Goal: Task Accomplishment & Management: Use online tool/utility

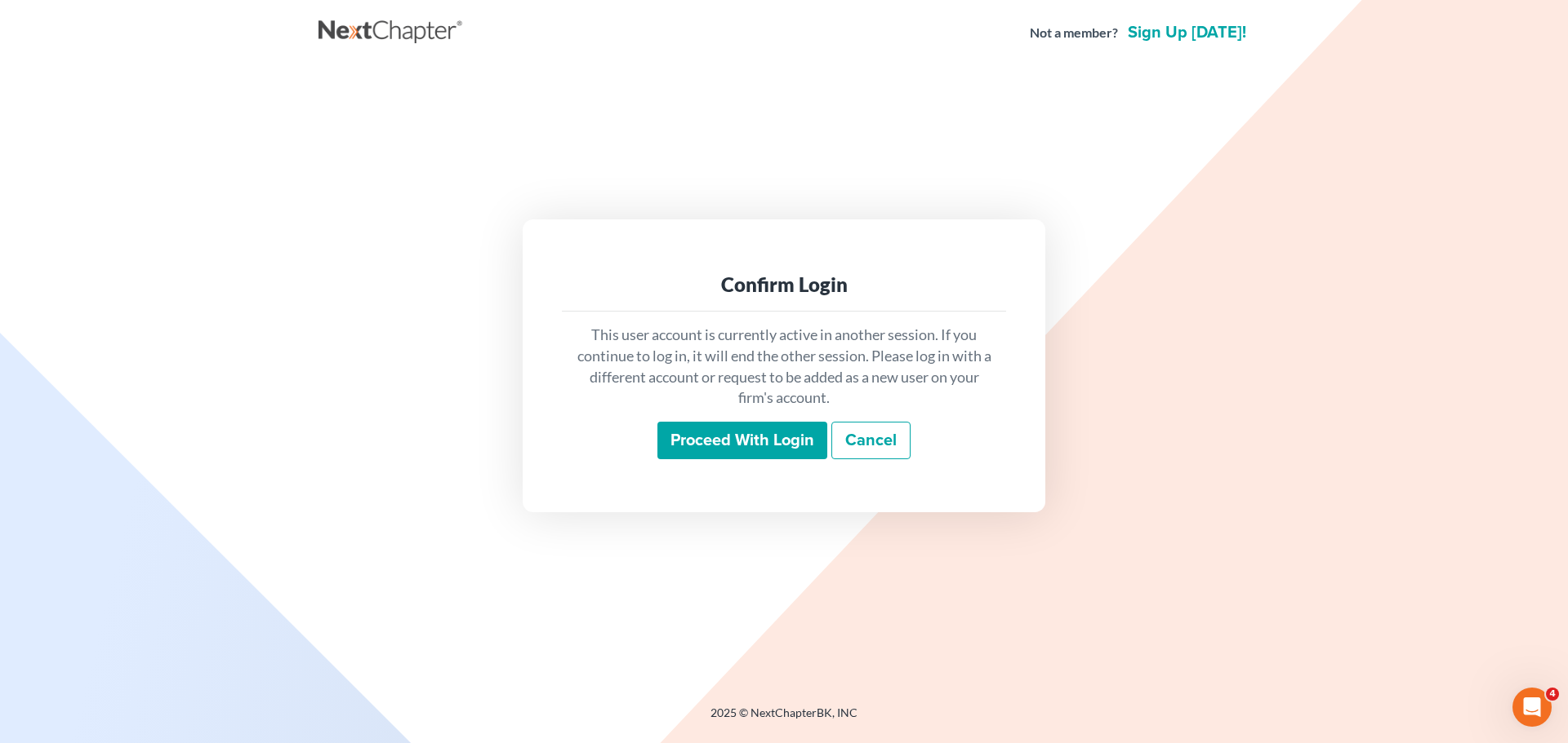
click at [793, 440] on input "Proceed with login" at bounding box center [742, 440] width 170 height 38
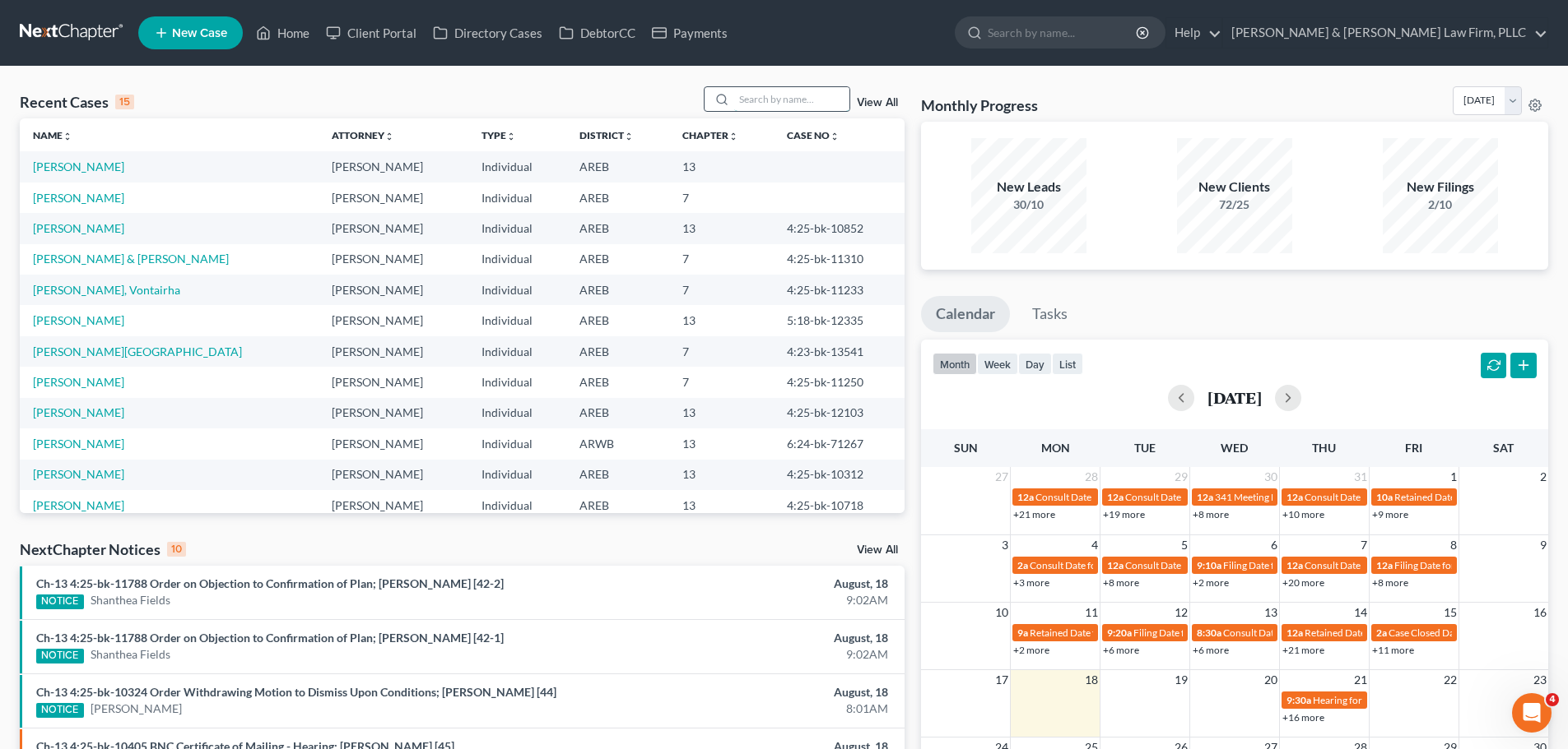
click at [774, 92] on input "search" at bounding box center [791, 98] width 116 height 23
type input "scott"
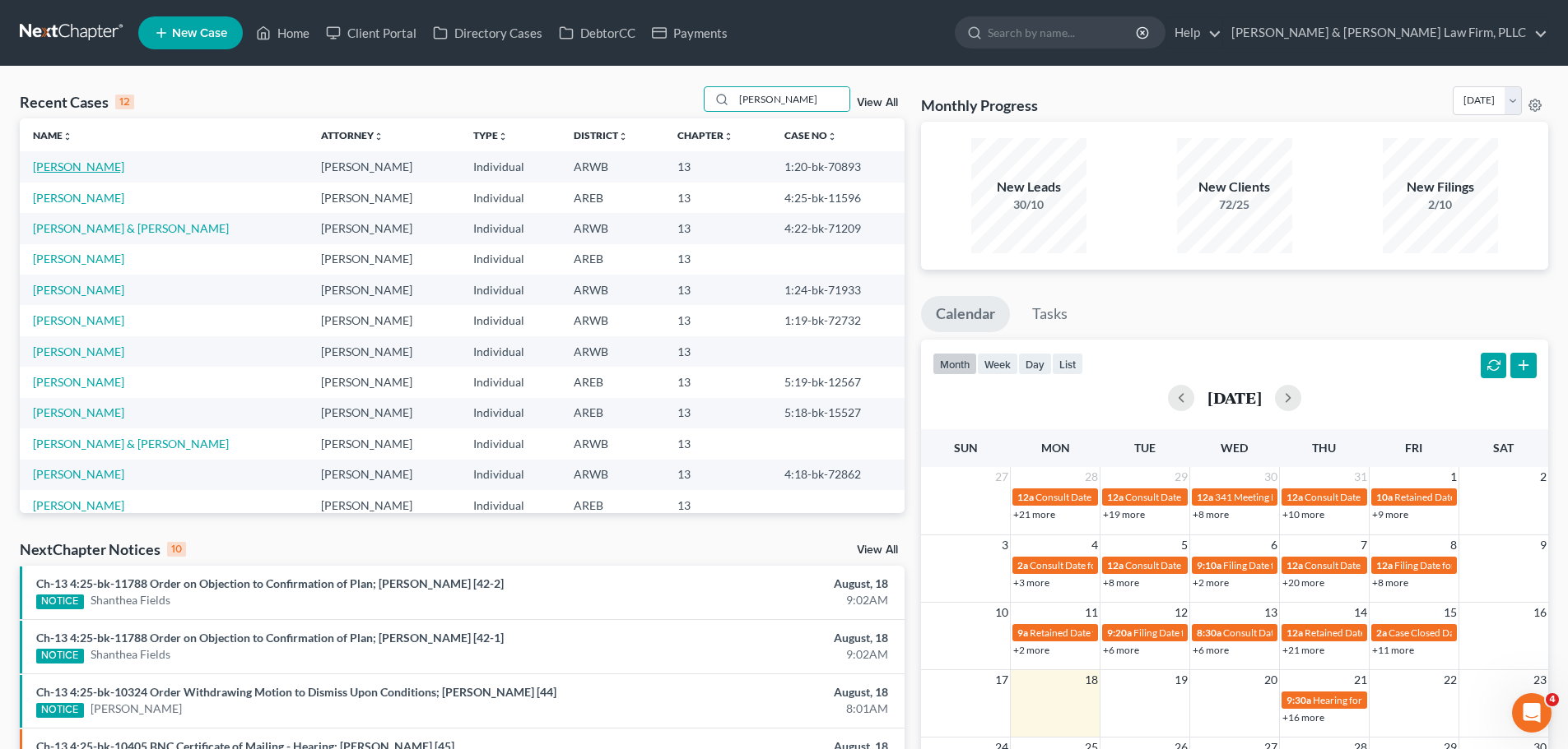
click at [79, 169] on link "Scott, Angela" at bounding box center [78, 167] width 91 height 14
select select "6"
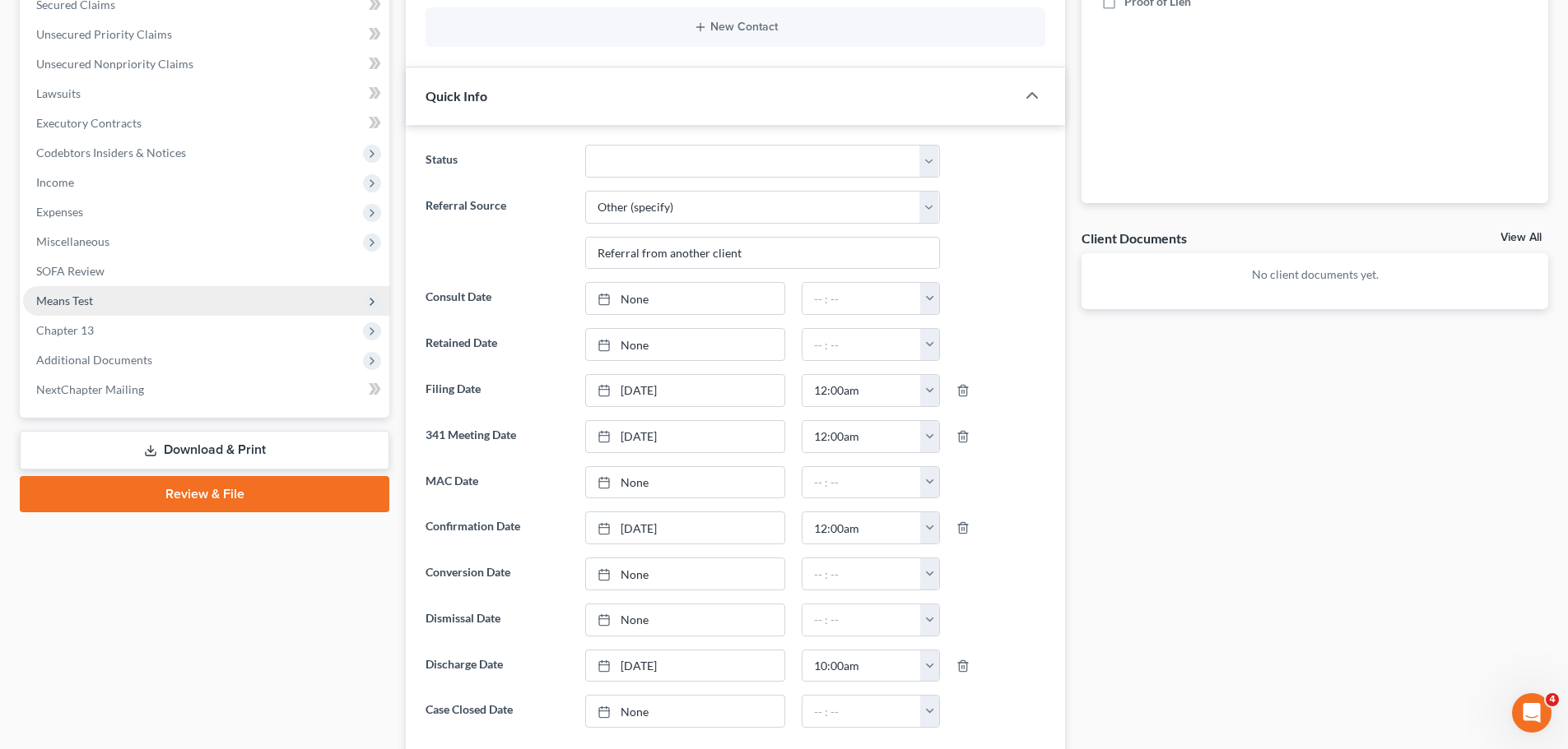
scroll to position [411, 0]
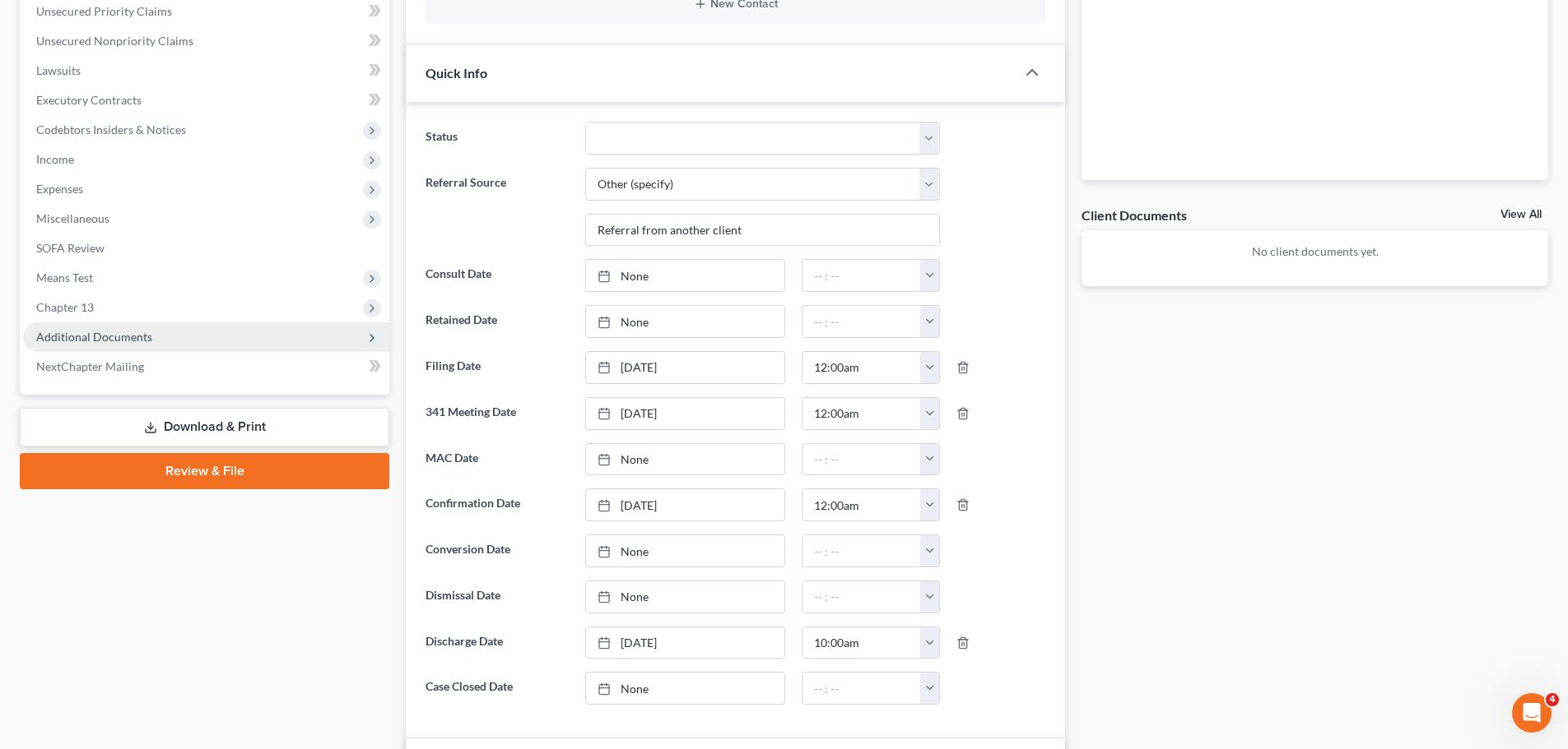
click at [117, 325] on span "Additional Documents" at bounding box center [206, 337] width 366 height 30
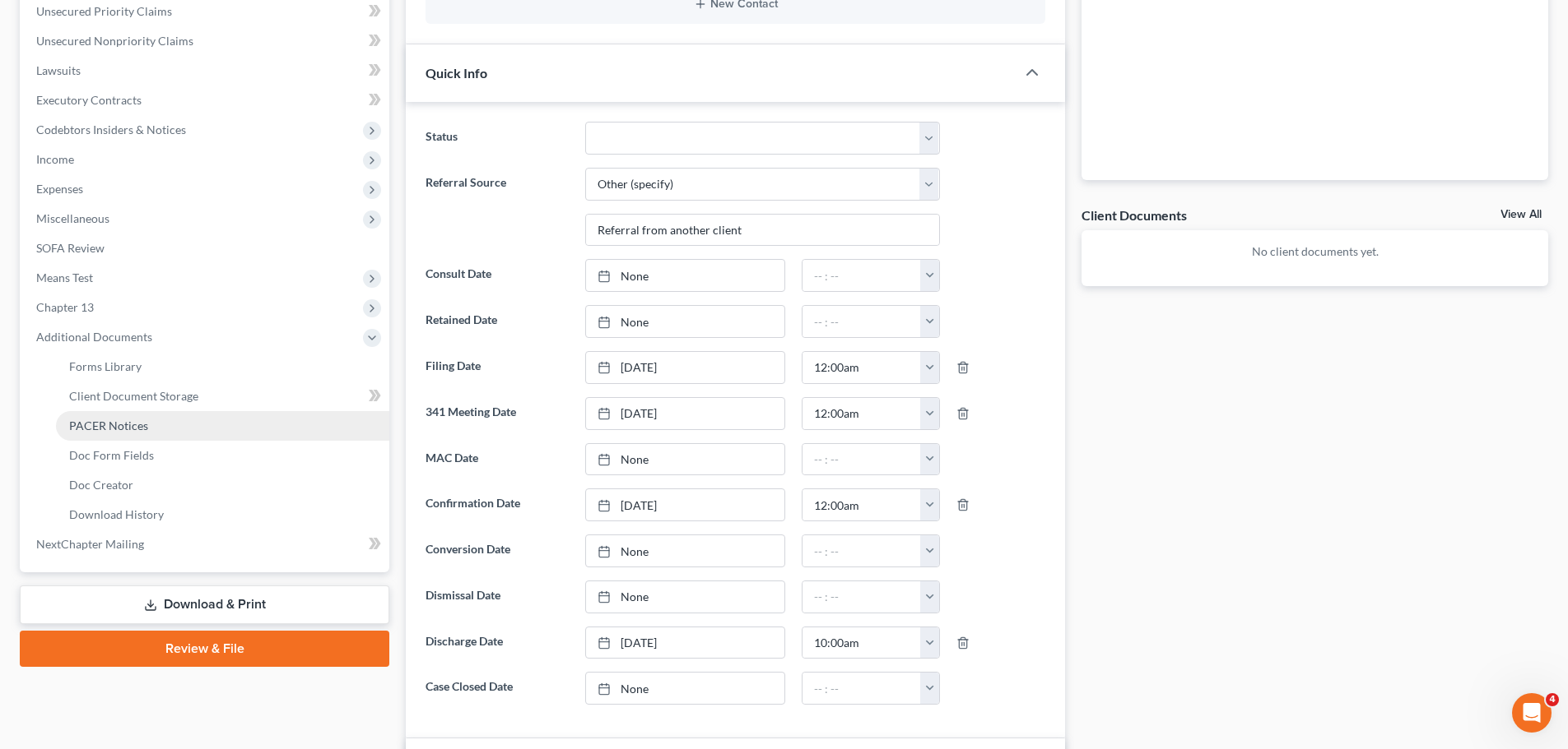
click at [142, 425] on span "PACER Notices" at bounding box center [109, 426] width 79 height 14
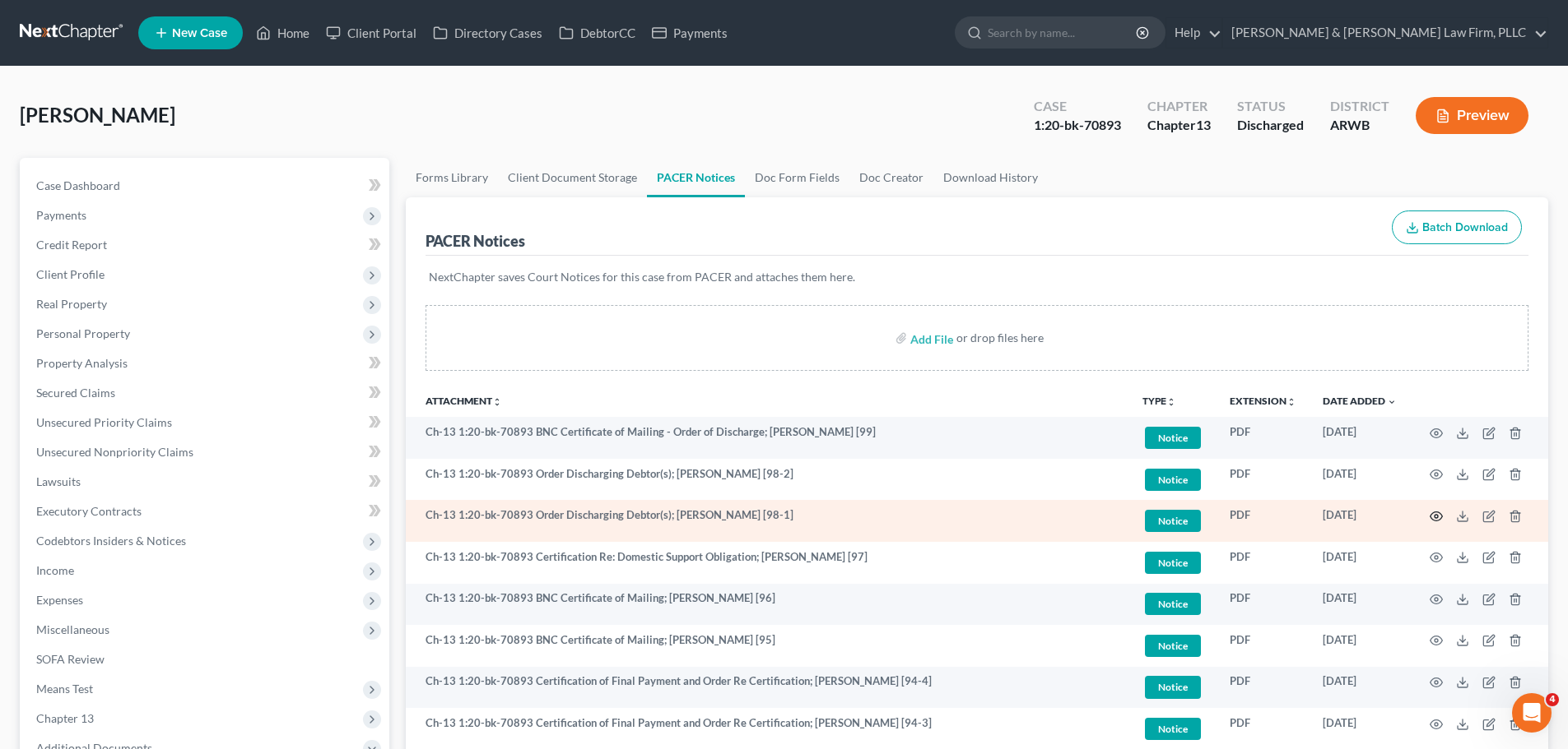
click at [1434, 514] on icon "button" at bounding box center [1435, 516] width 13 height 13
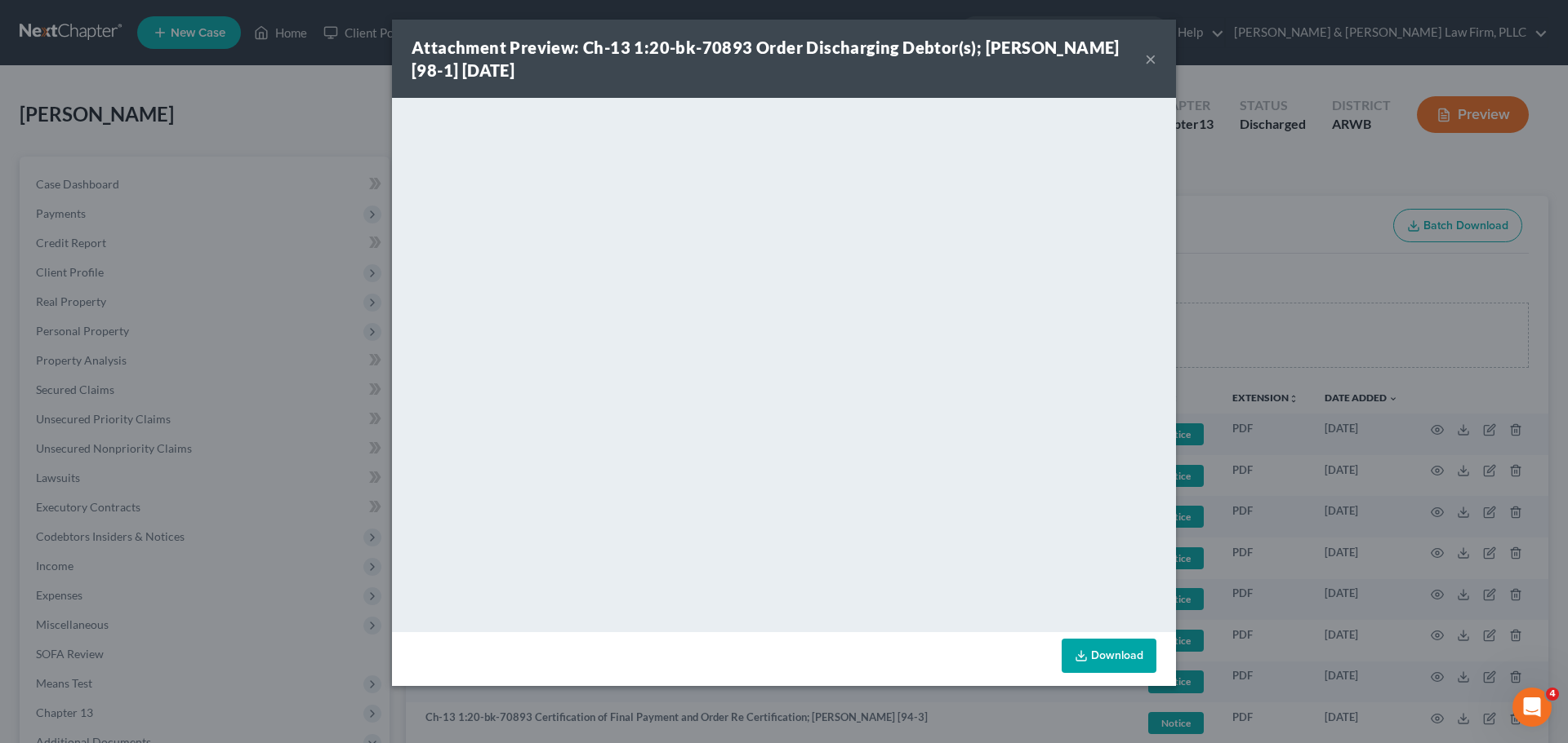
click at [1149, 56] on button "×" at bounding box center [1150, 59] width 11 height 20
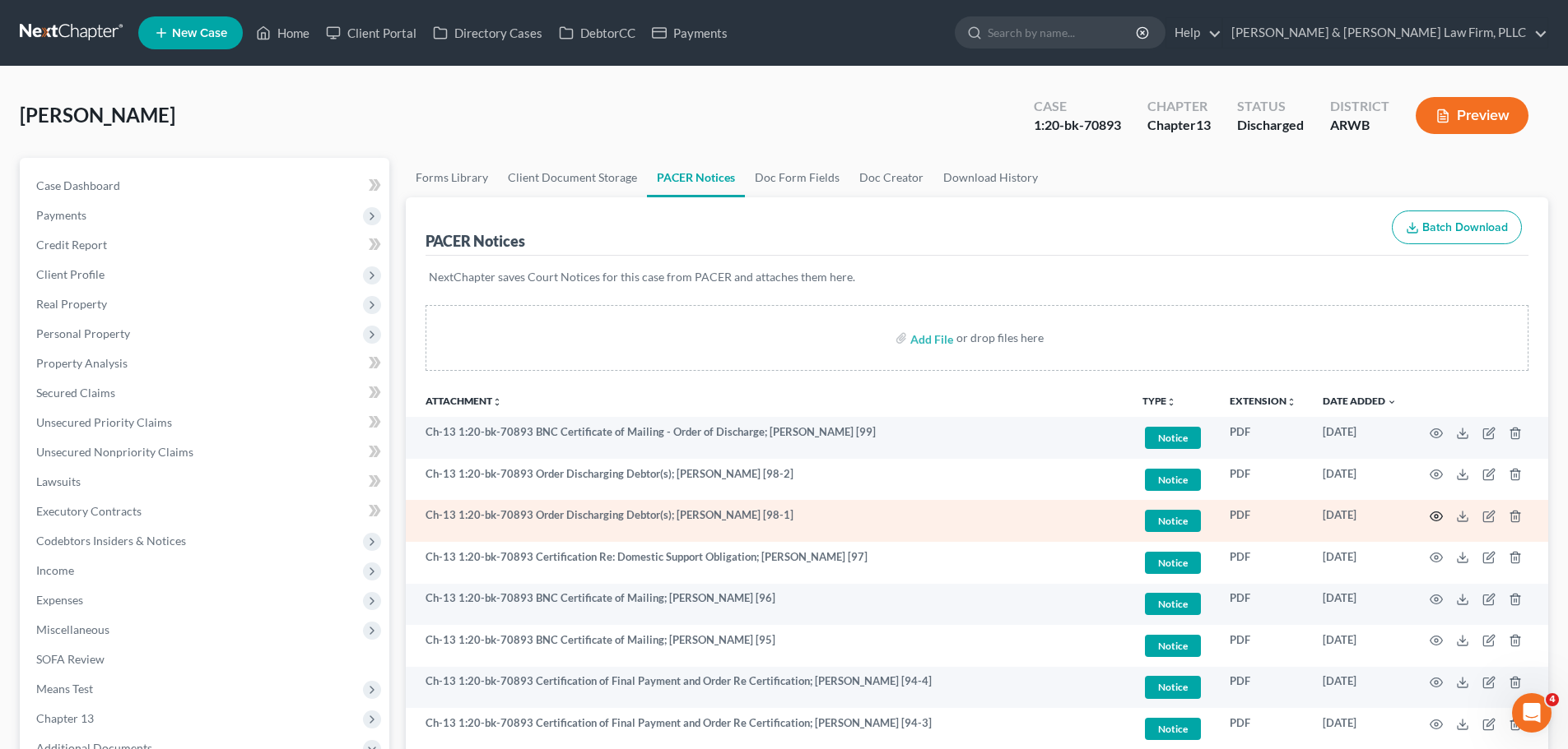
click at [1433, 516] on icon "button" at bounding box center [1435, 516] width 13 height 13
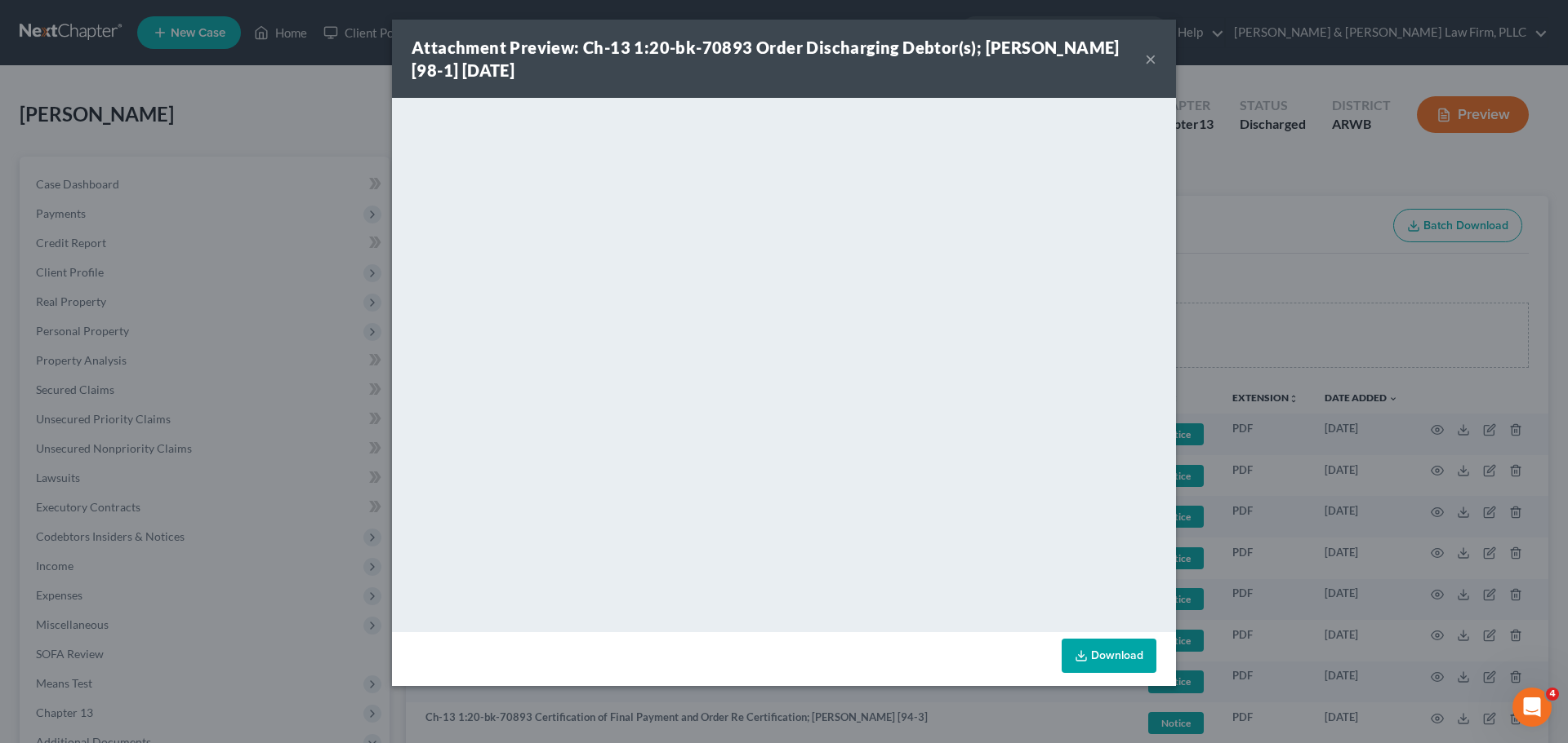
click at [1148, 63] on button "×" at bounding box center [1150, 59] width 11 height 20
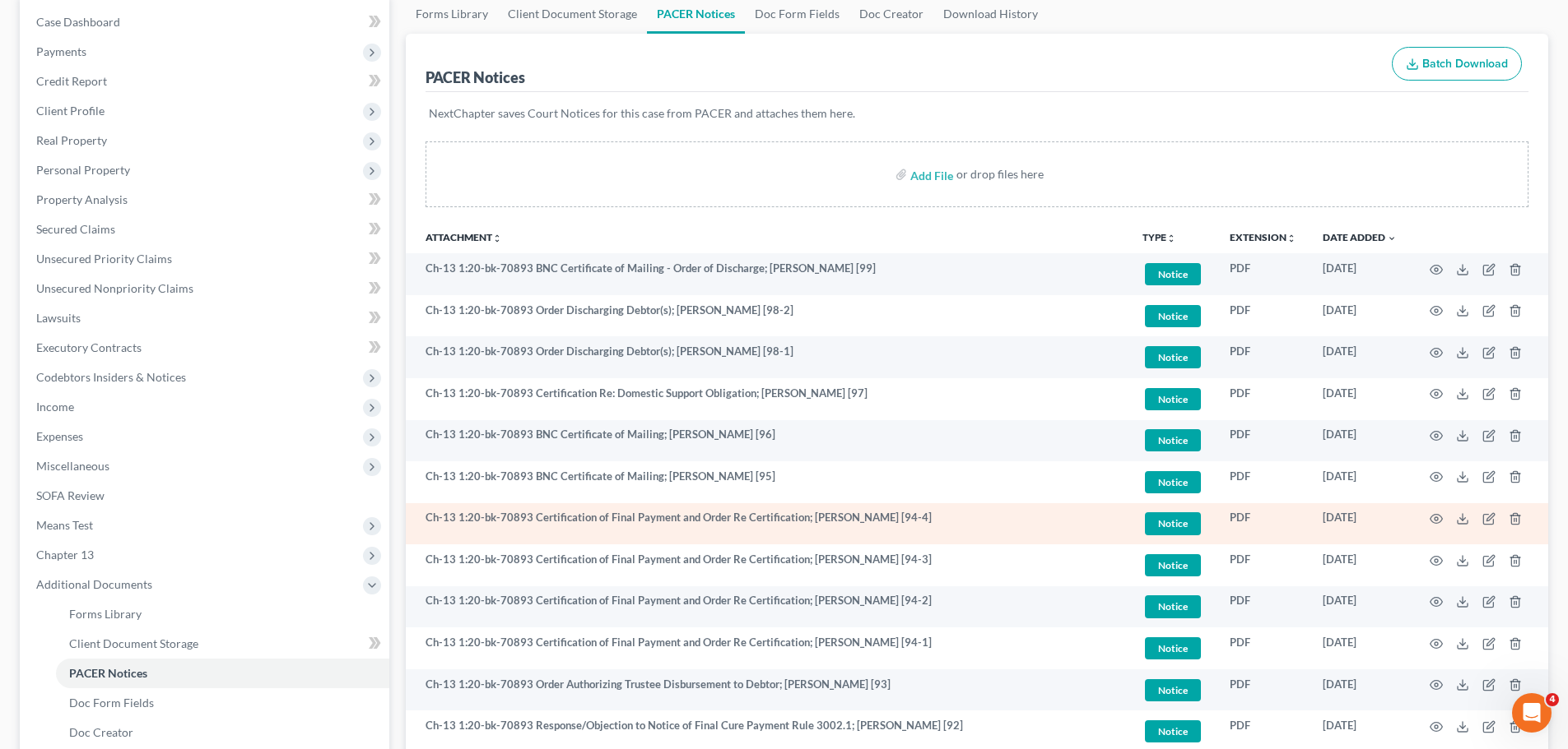
scroll to position [164, 0]
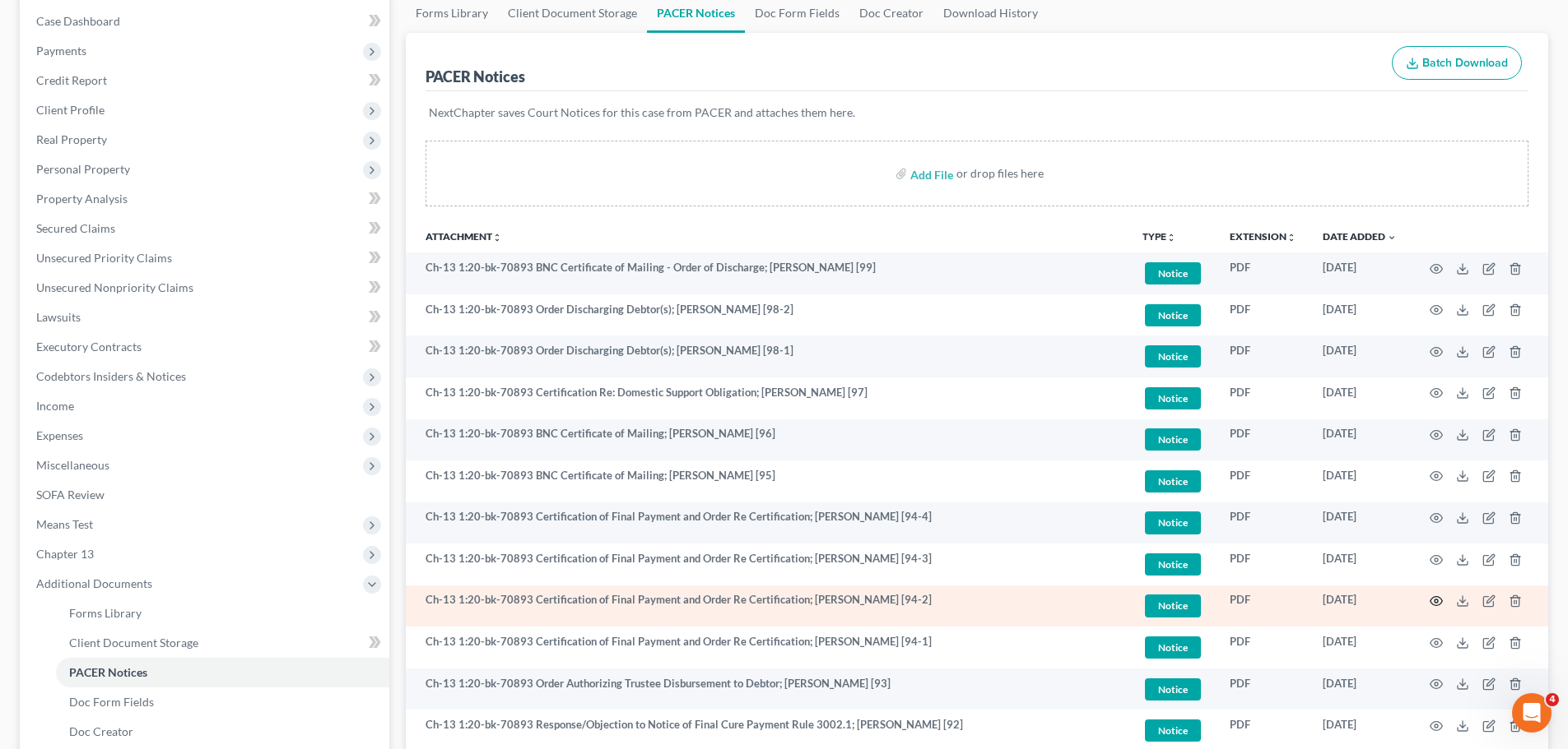
click at [1431, 600] on icon "button" at bounding box center [1436, 601] width 12 height 9
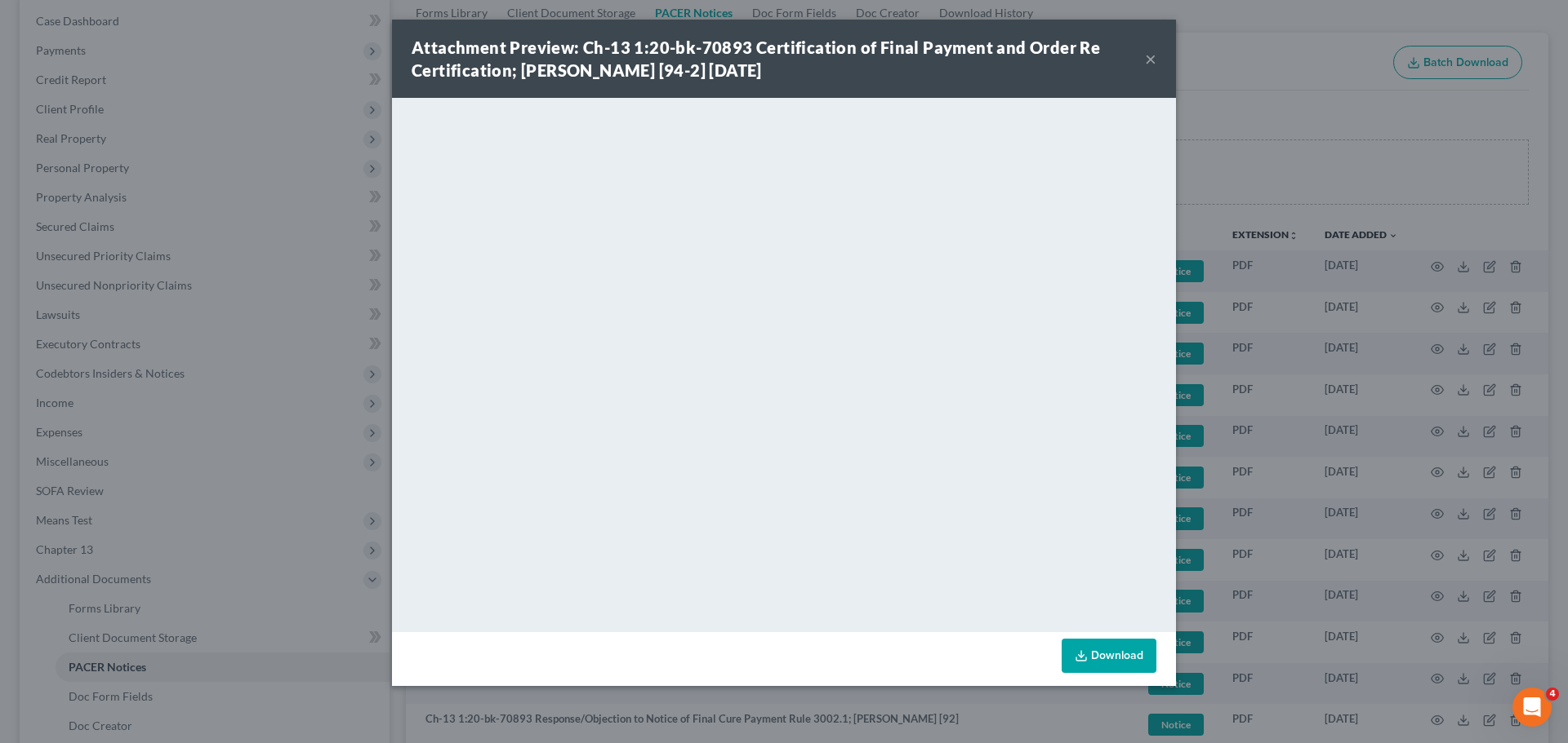
click at [1155, 59] on button "×" at bounding box center [1150, 59] width 11 height 20
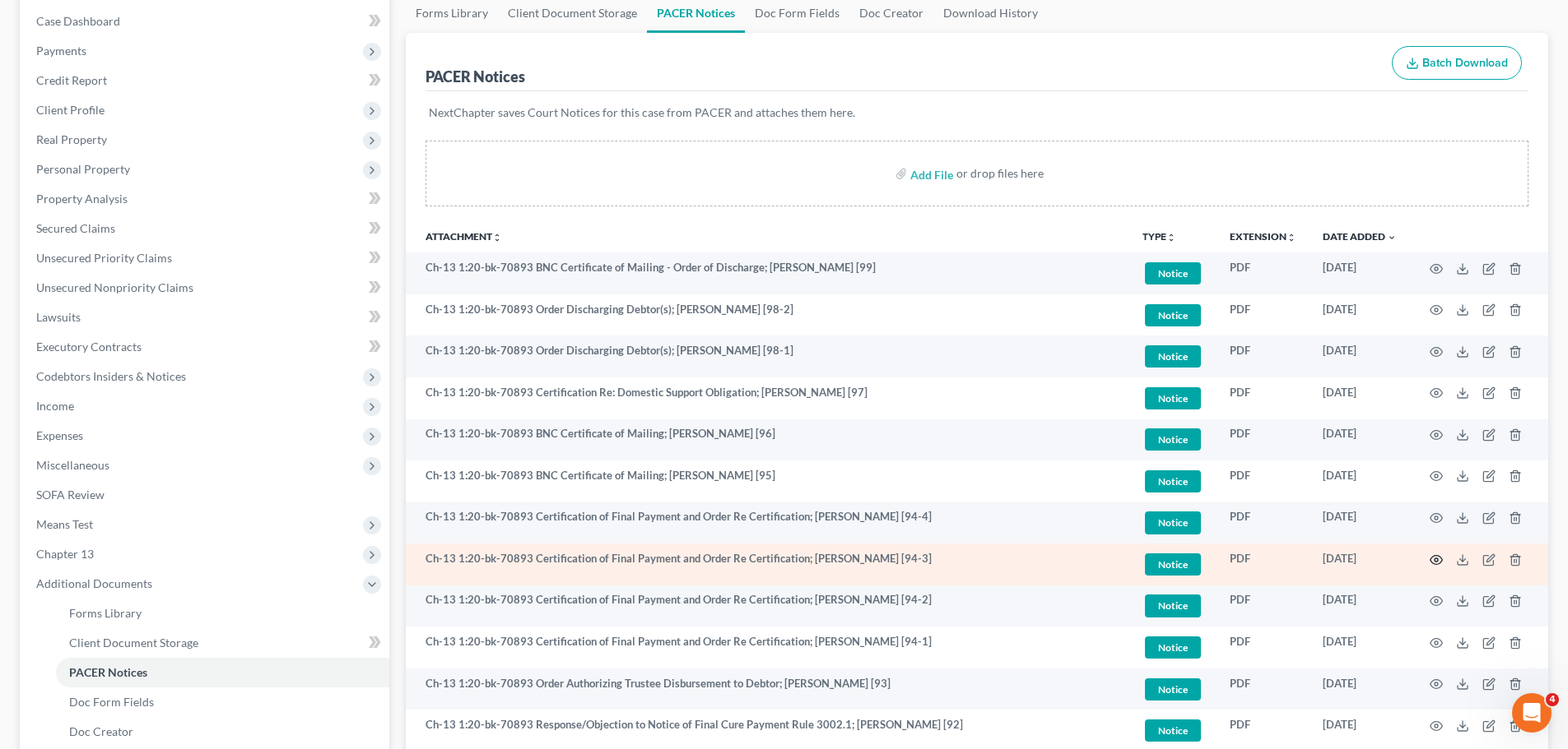
click at [1434, 562] on icon "button" at bounding box center [1435, 560] width 13 height 13
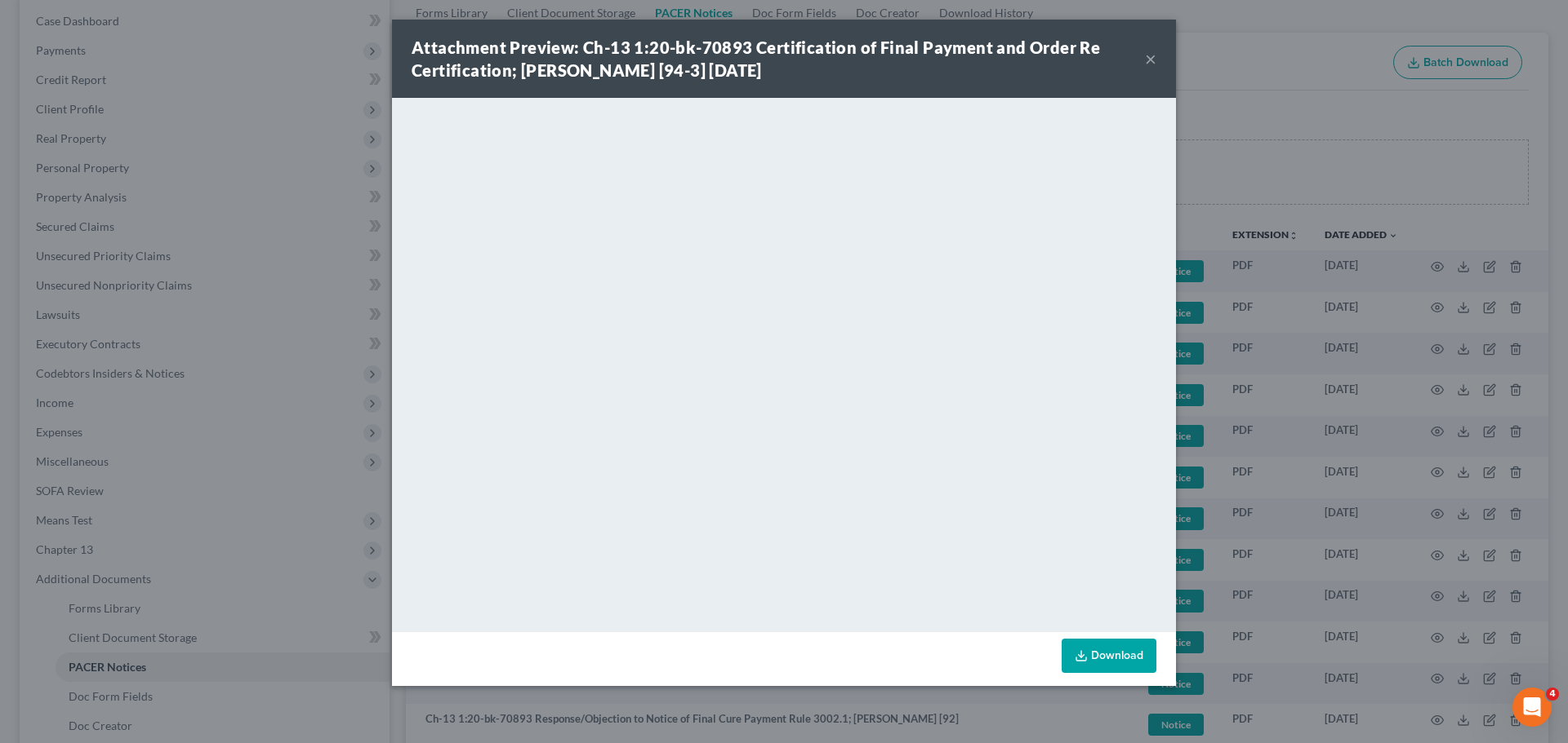
click at [1152, 59] on button "×" at bounding box center [1150, 59] width 11 height 20
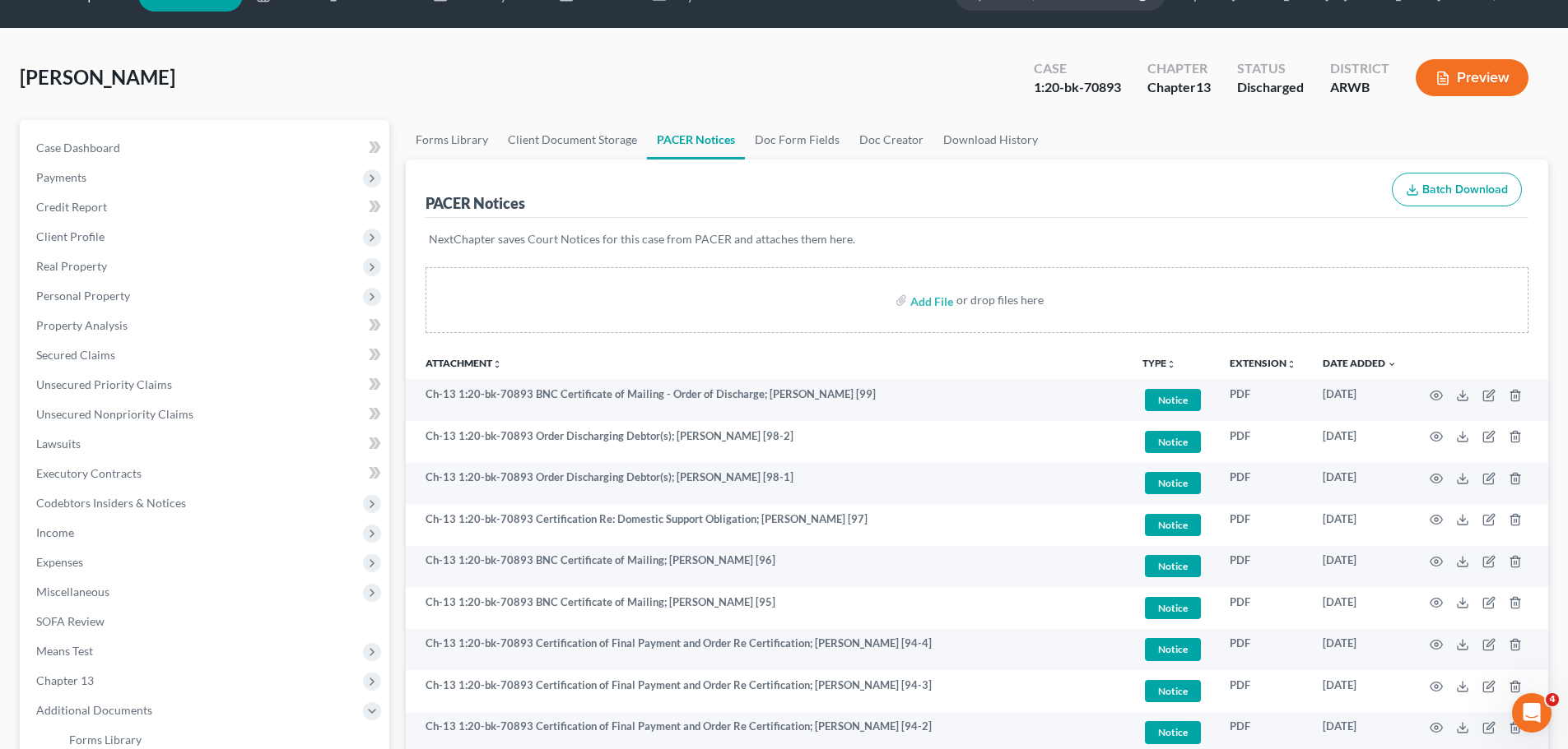
scroll to position [0, 0]
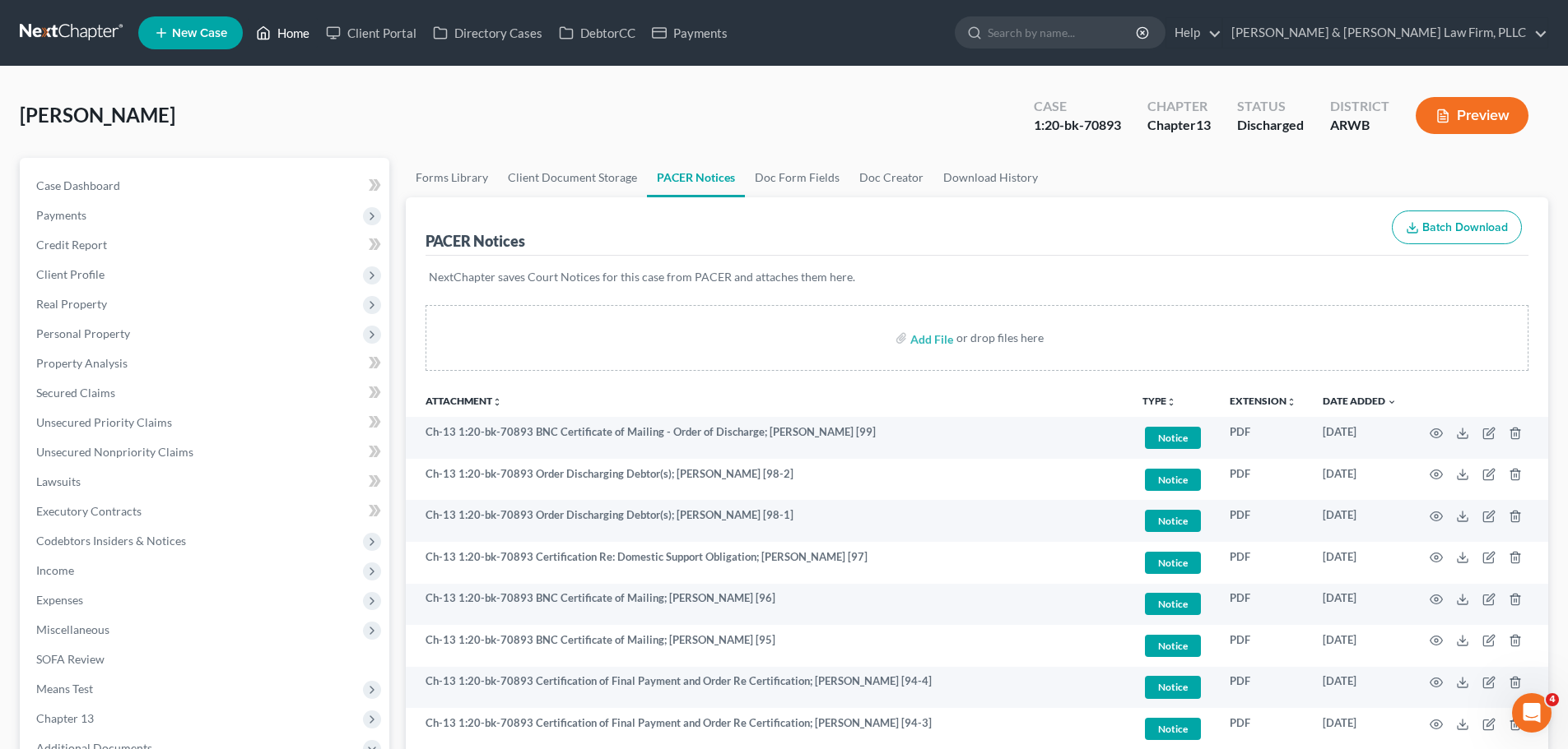
click at [269, 32] on icon at bounding box center [262, 33] width 15 height 20
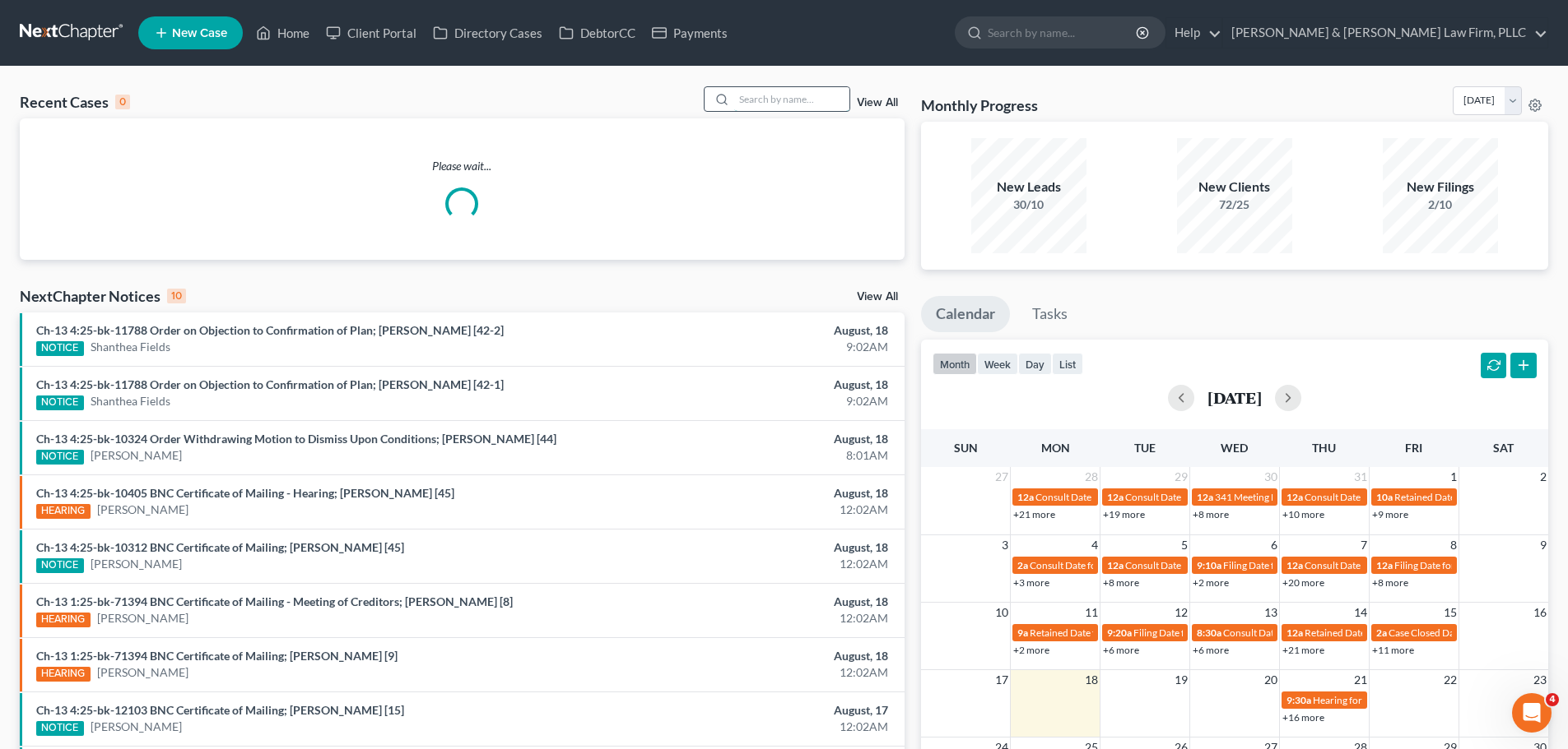
click at [808, 99] on input "search" at bounding box center [791, 98] width 116 height 23
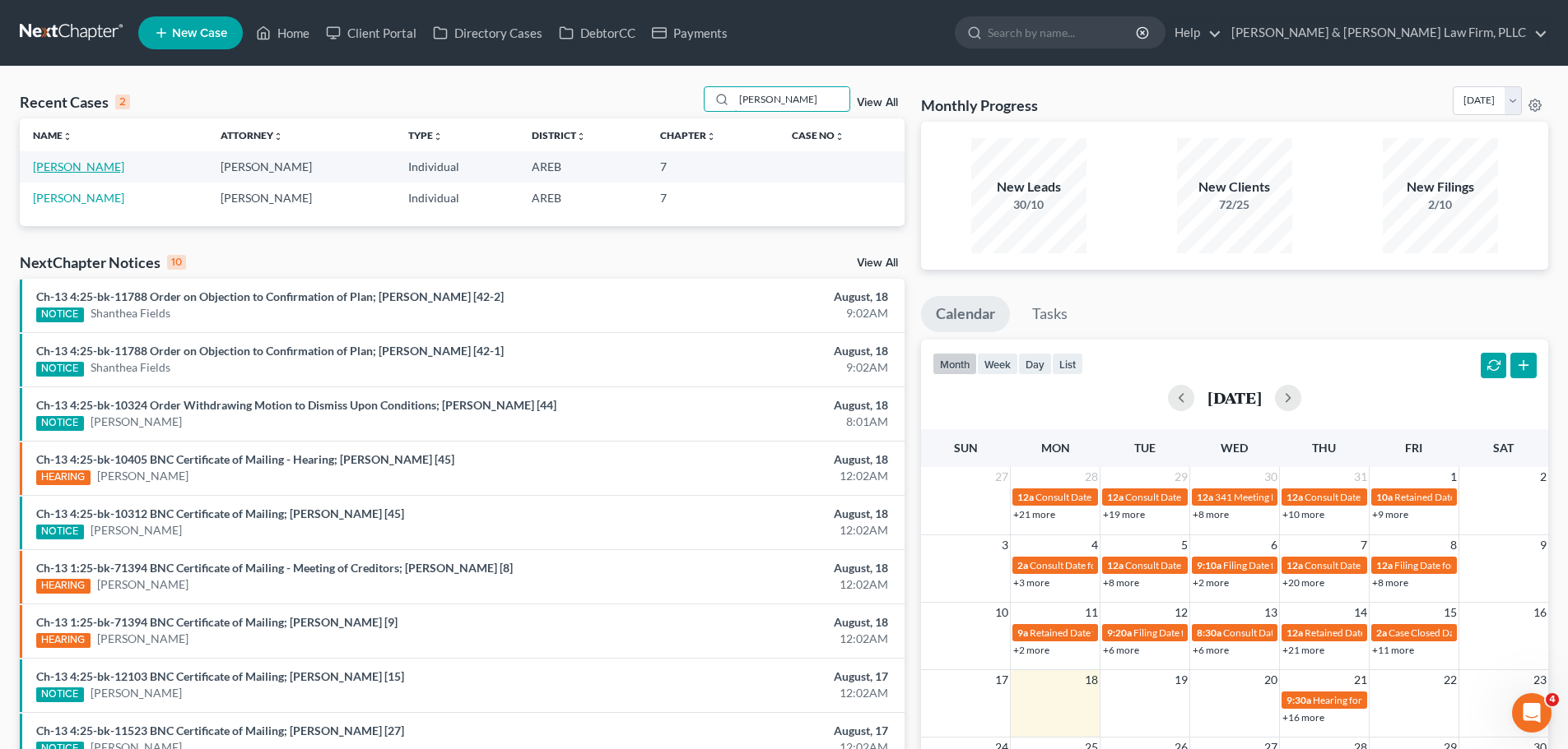
type input "bussell"
click at [60, 168] on link "Bussell, Julia" at bounding box center [78, 167] width 91 height 14
select select "2"
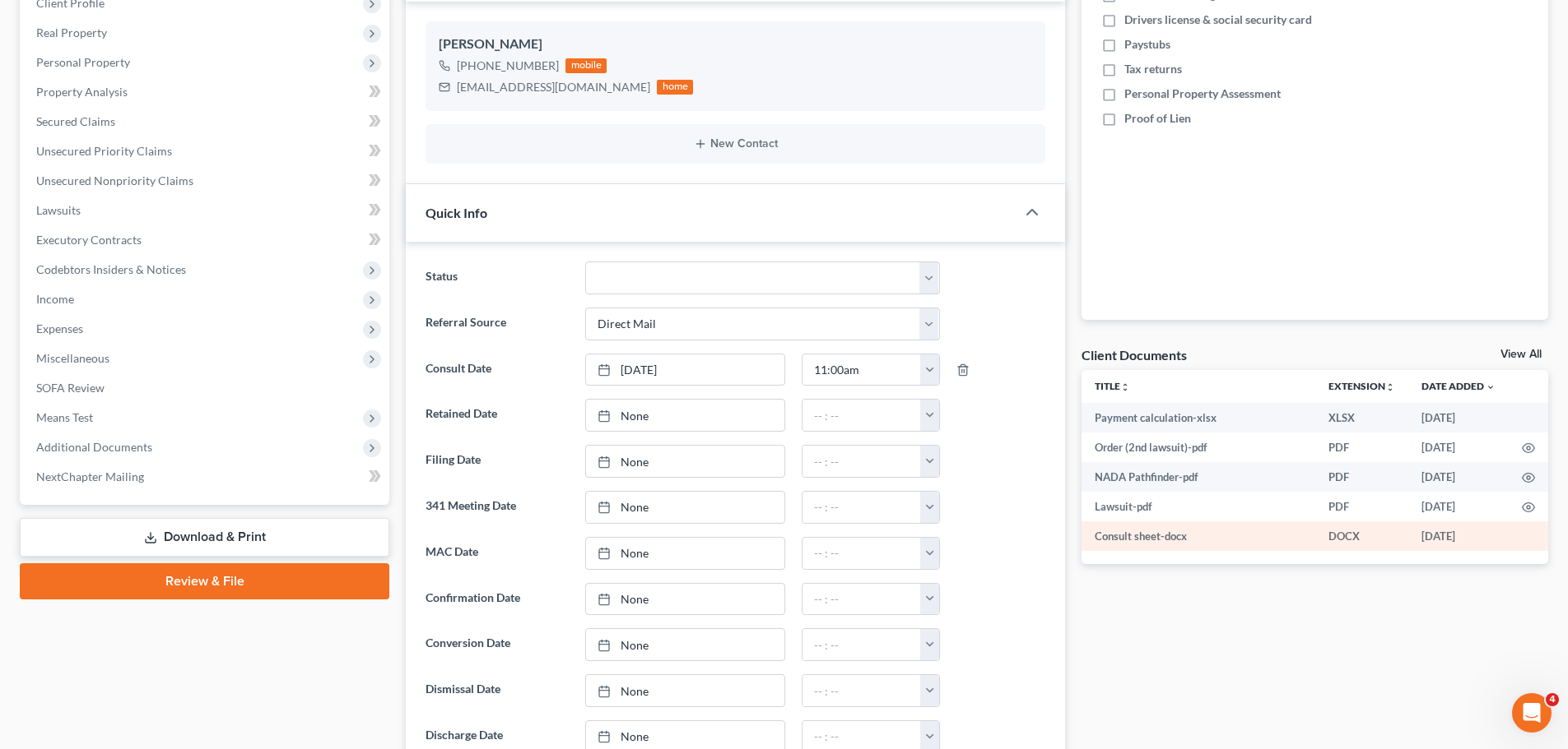
scroll to position [329, 0]
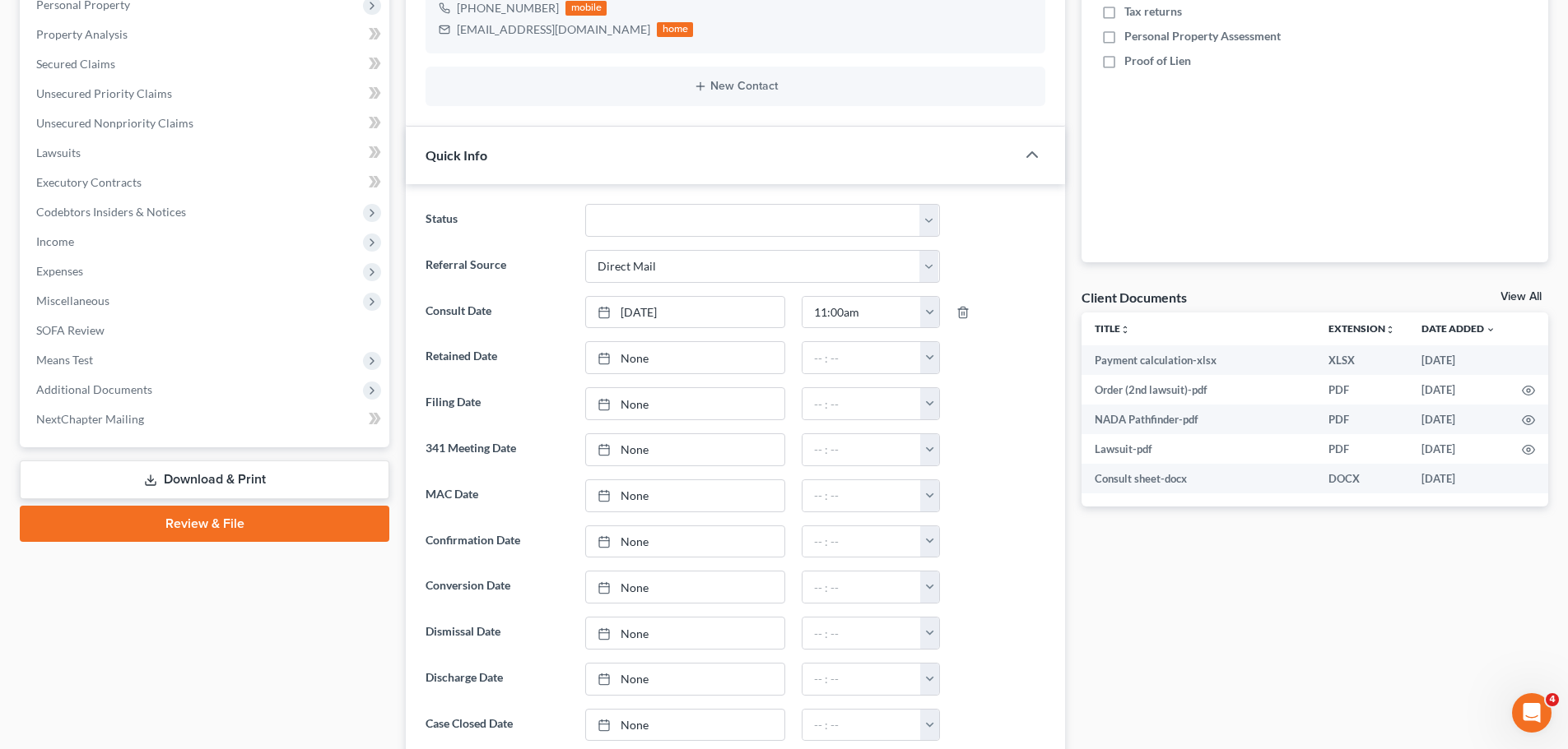
click at [1516, 291] on link "View All" at bounding box center [1520, 296] width 41 height 11
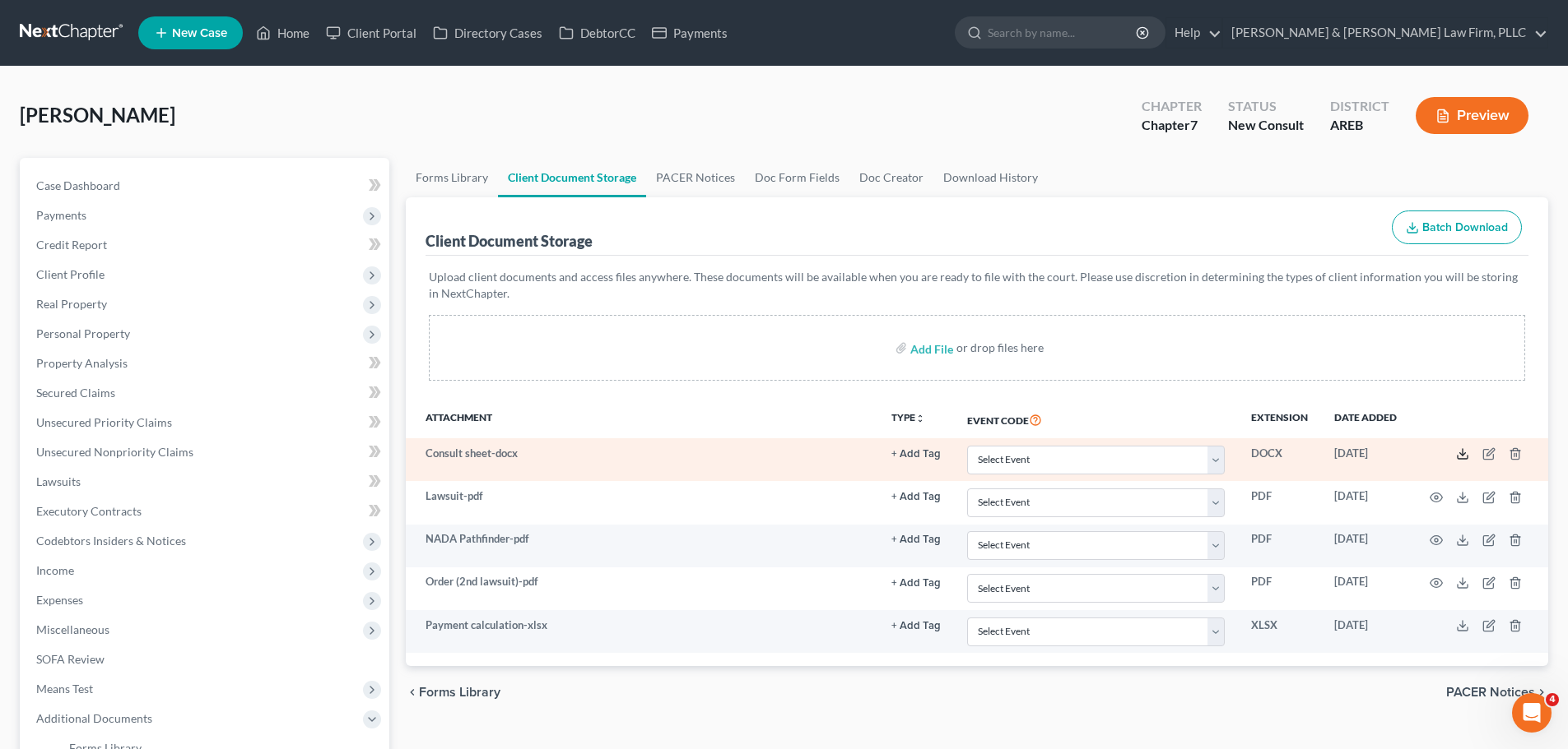
click at [1459, 452] on icon at bounding box center [1462, 454] width 13 height 13
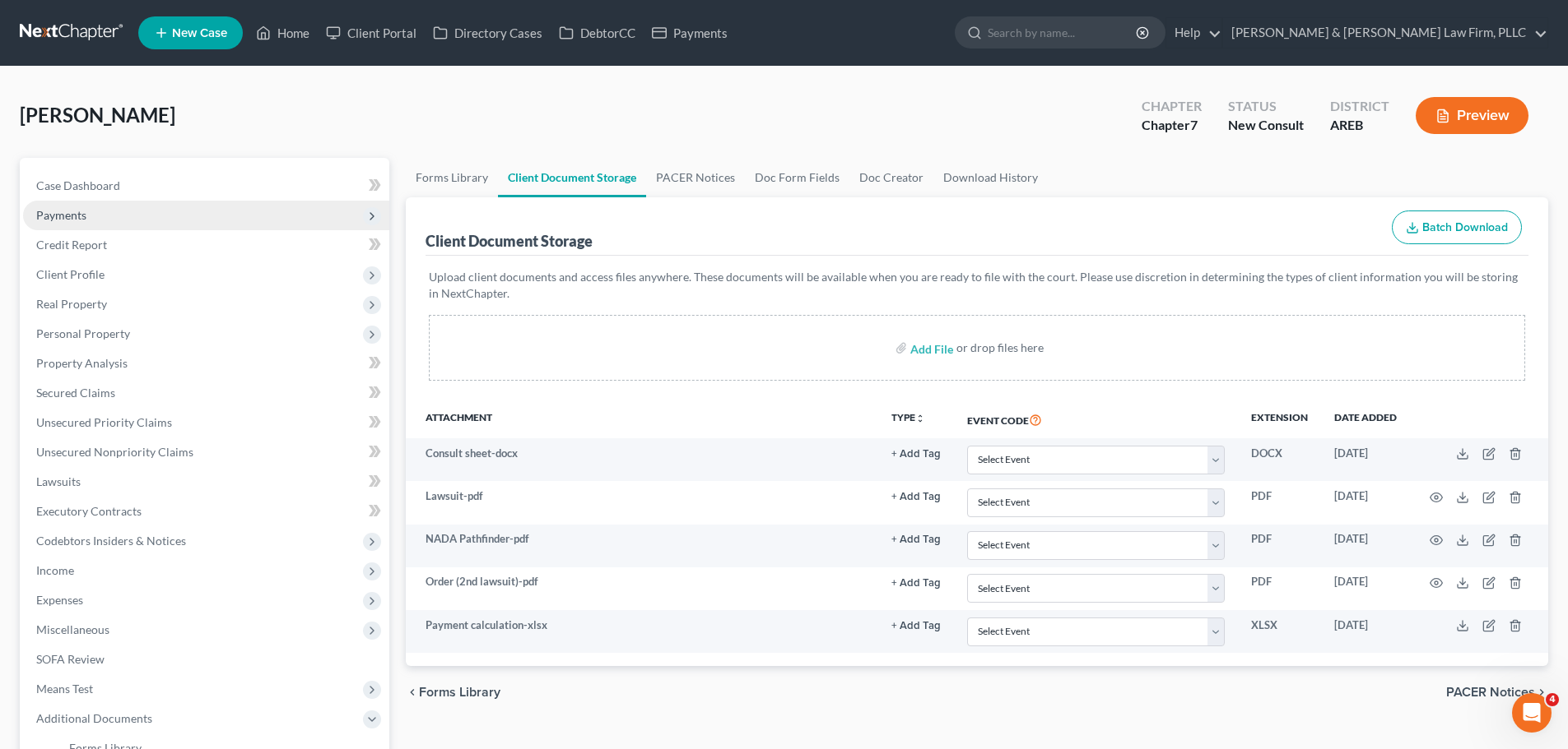
click at [188, 205] on span "Payments" at bounding box center [206, 215] width 366 height 30
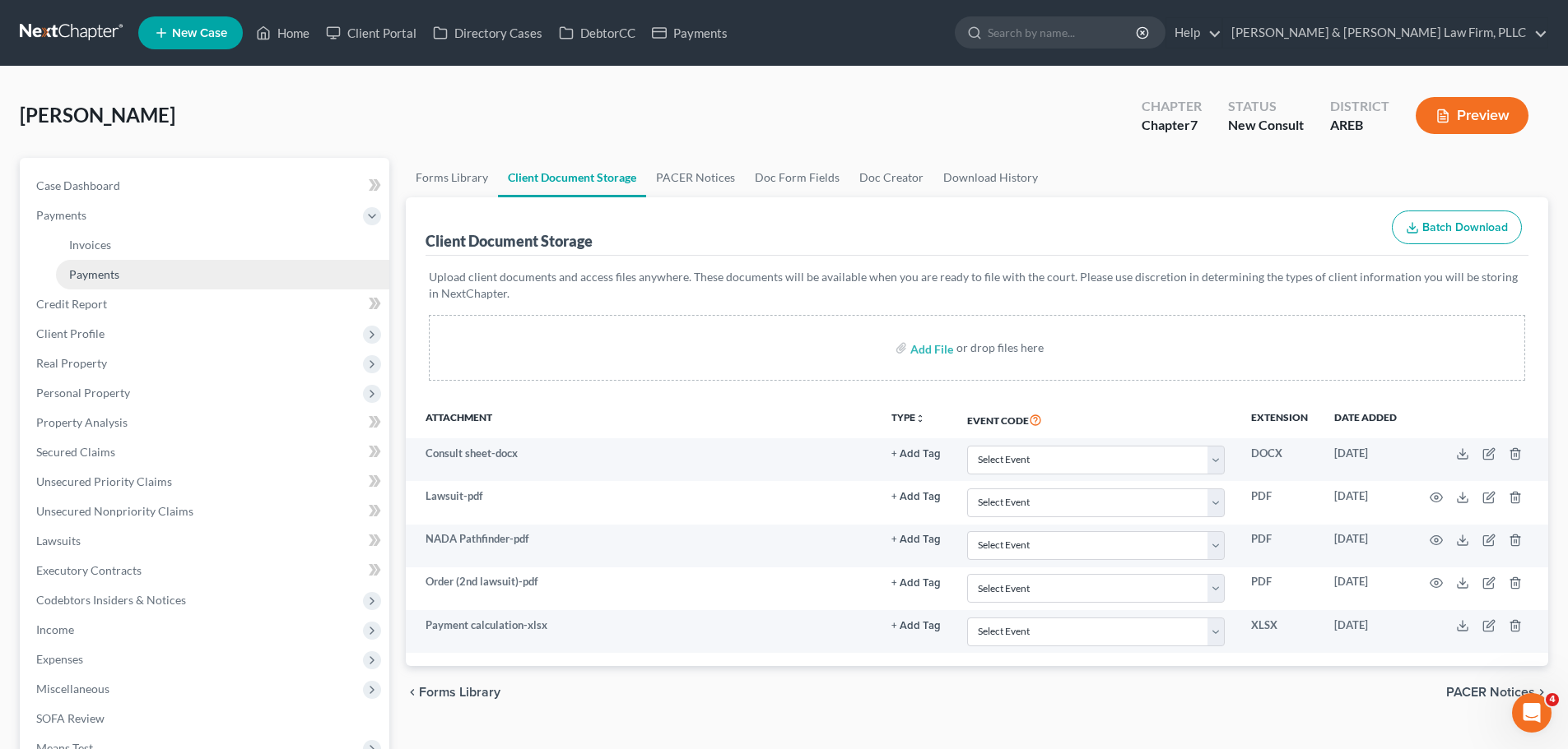
click at [180, 274] on link "Payments" at bounding box center [222, 275] width 333 height 30
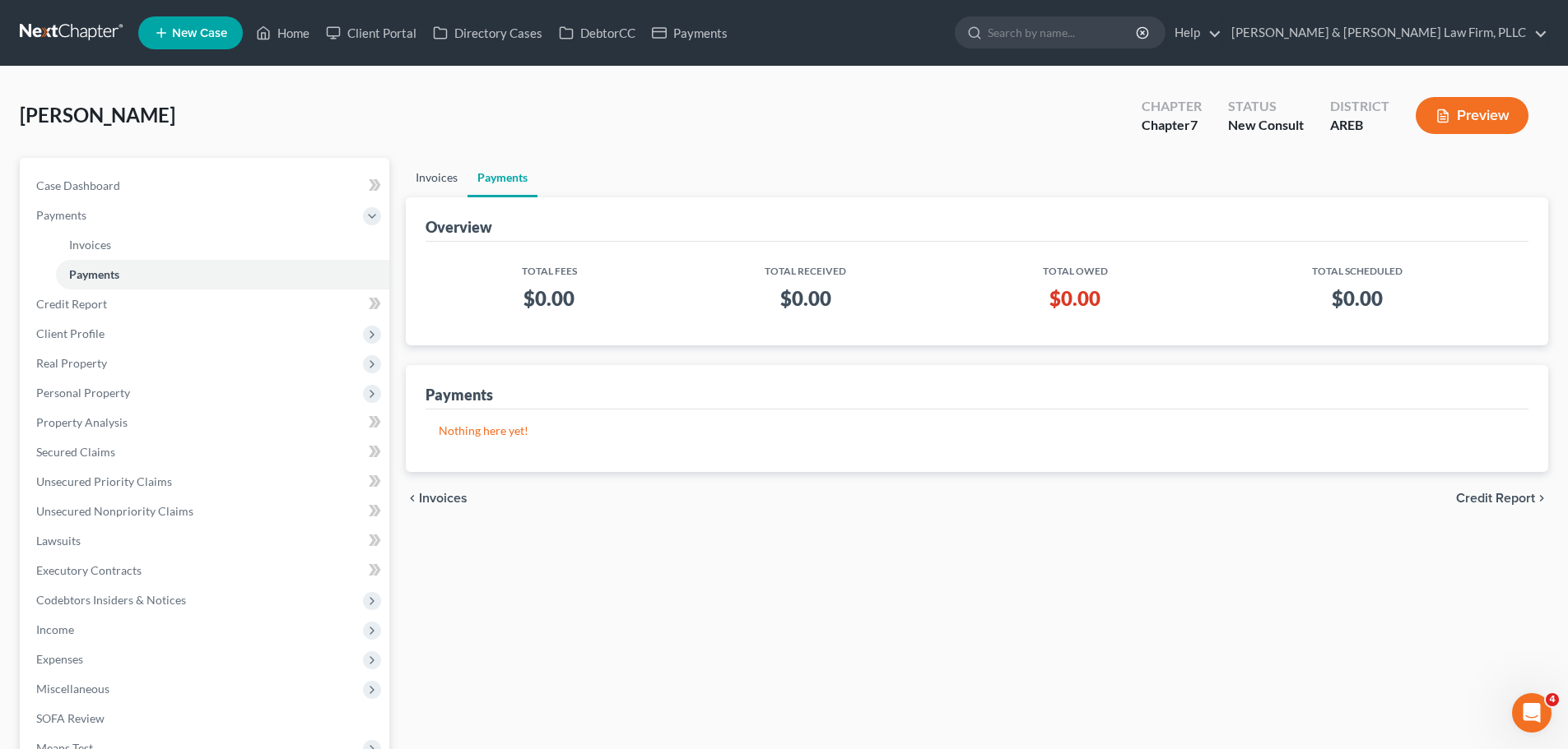
click at [431, 169] on link "Invoices" at bounding box center [436, 177] width 62 height 39
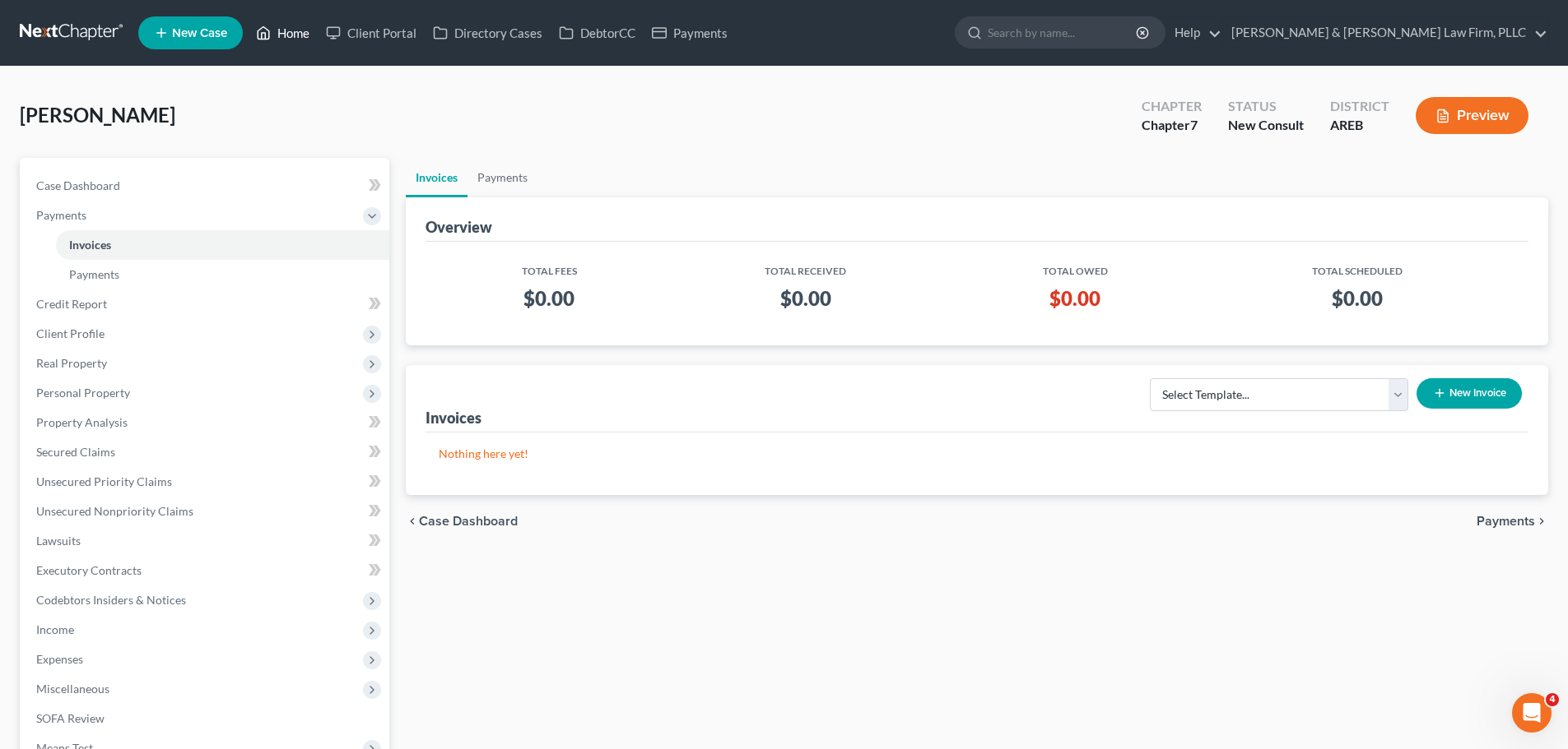
click at [273, 32] on link "Home" at bounding box center [282, 33] width 70 height 30
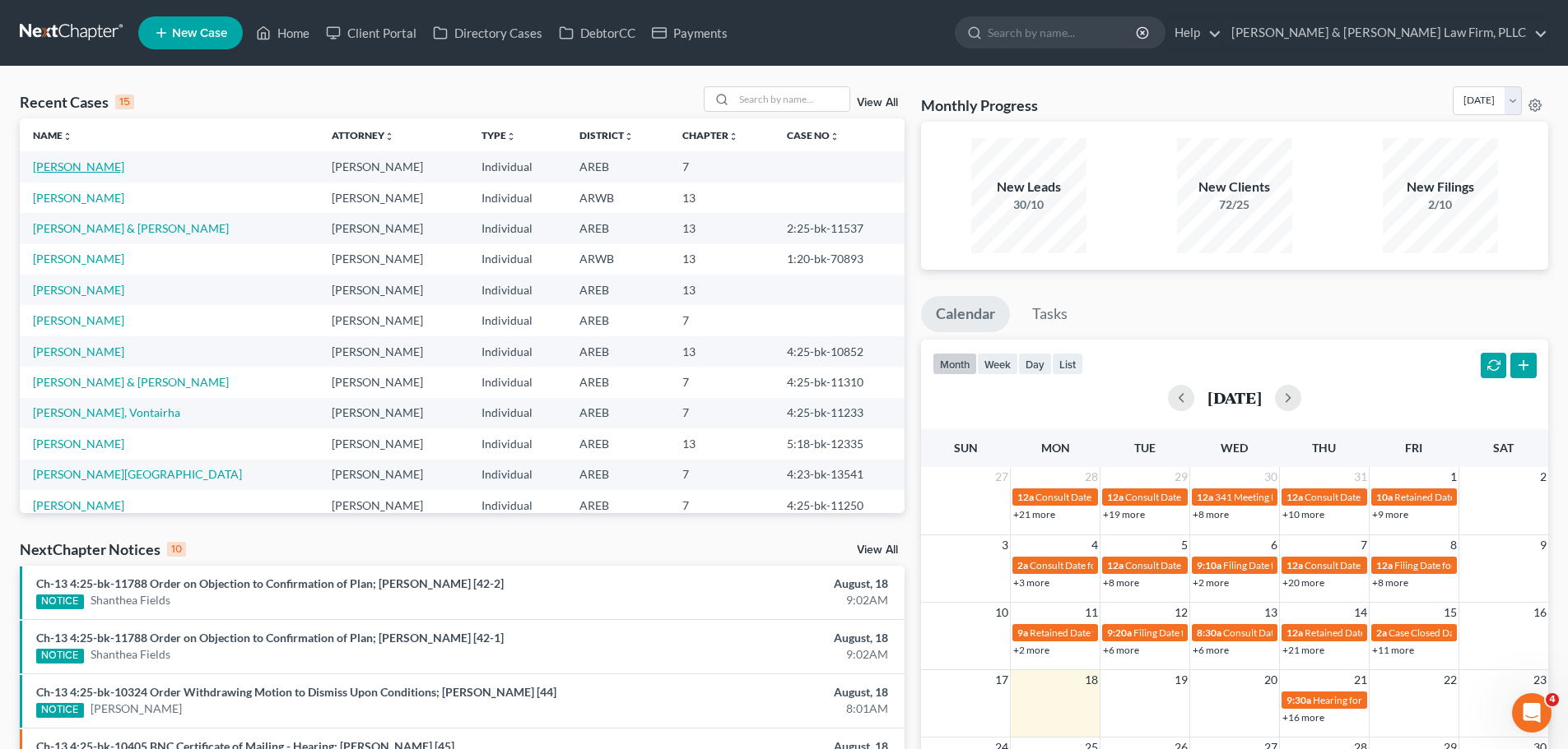
click at [78, 163] on link "Bussell, Julia" at bounding box center [78, 167] width 91 height 14
select select "2"
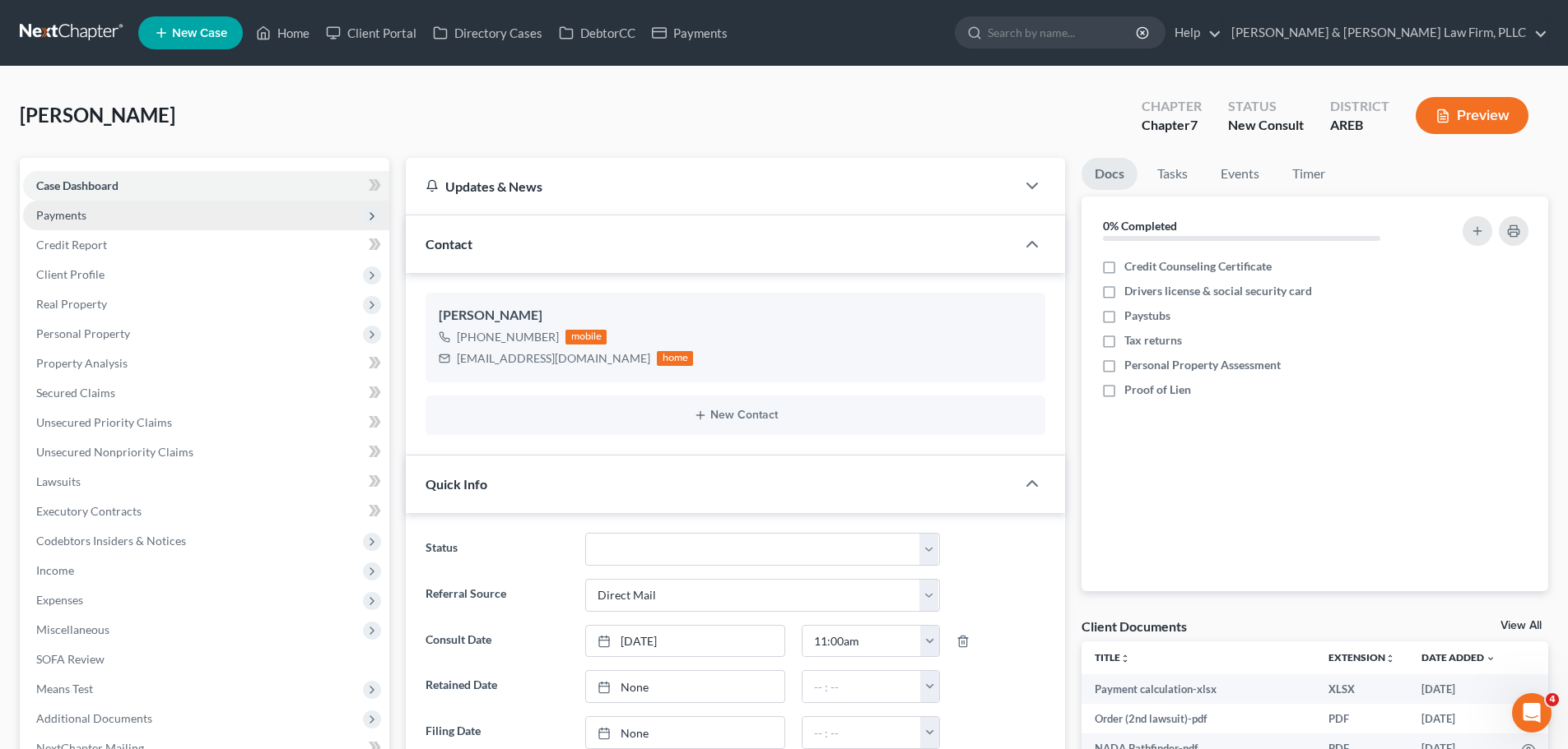
click at [162, 215] on span "Payments" at bounding box center [206, 215] width 366 height 30
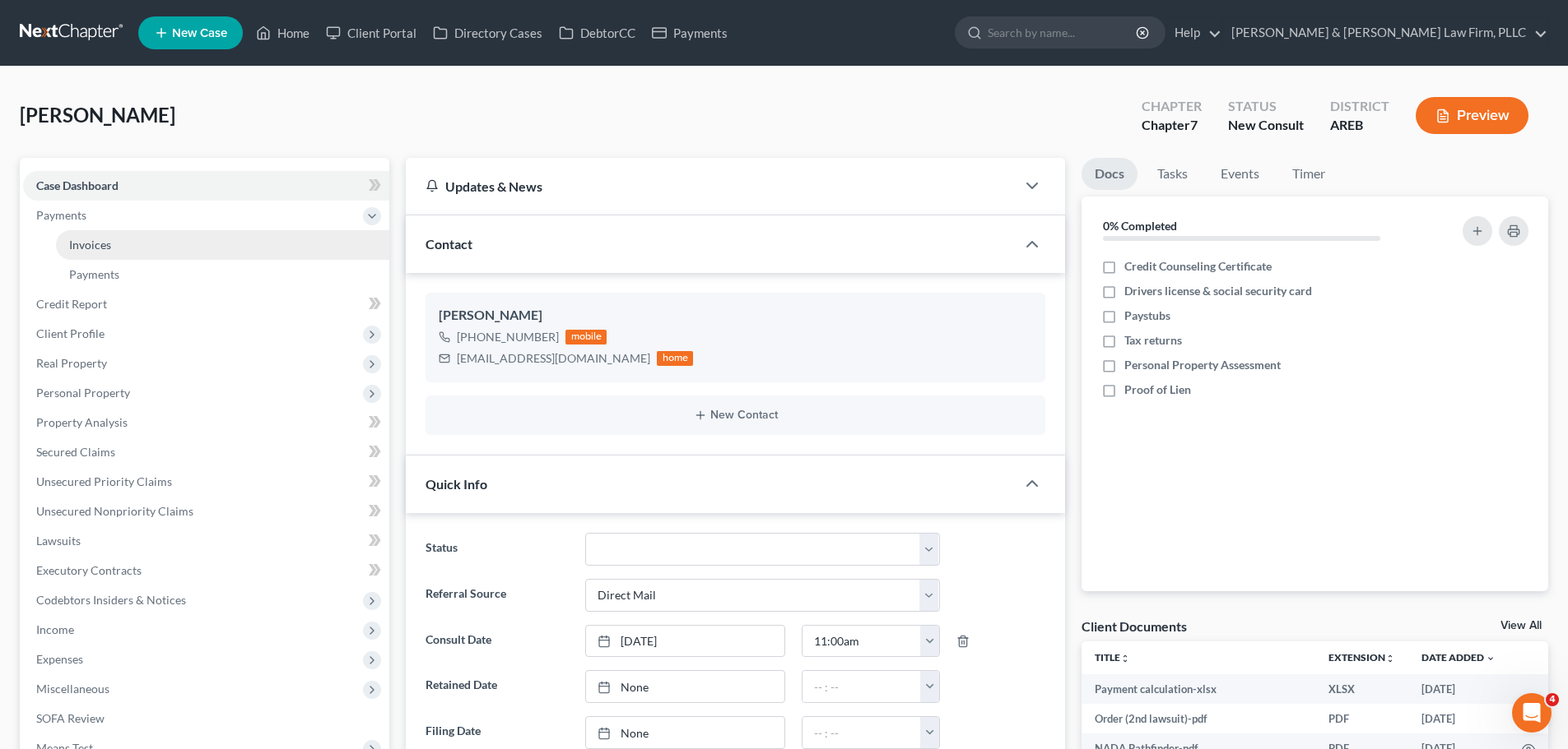
click at [169, 240] on link "Invoices" at bounding box center [222, 245] width 333 height 30
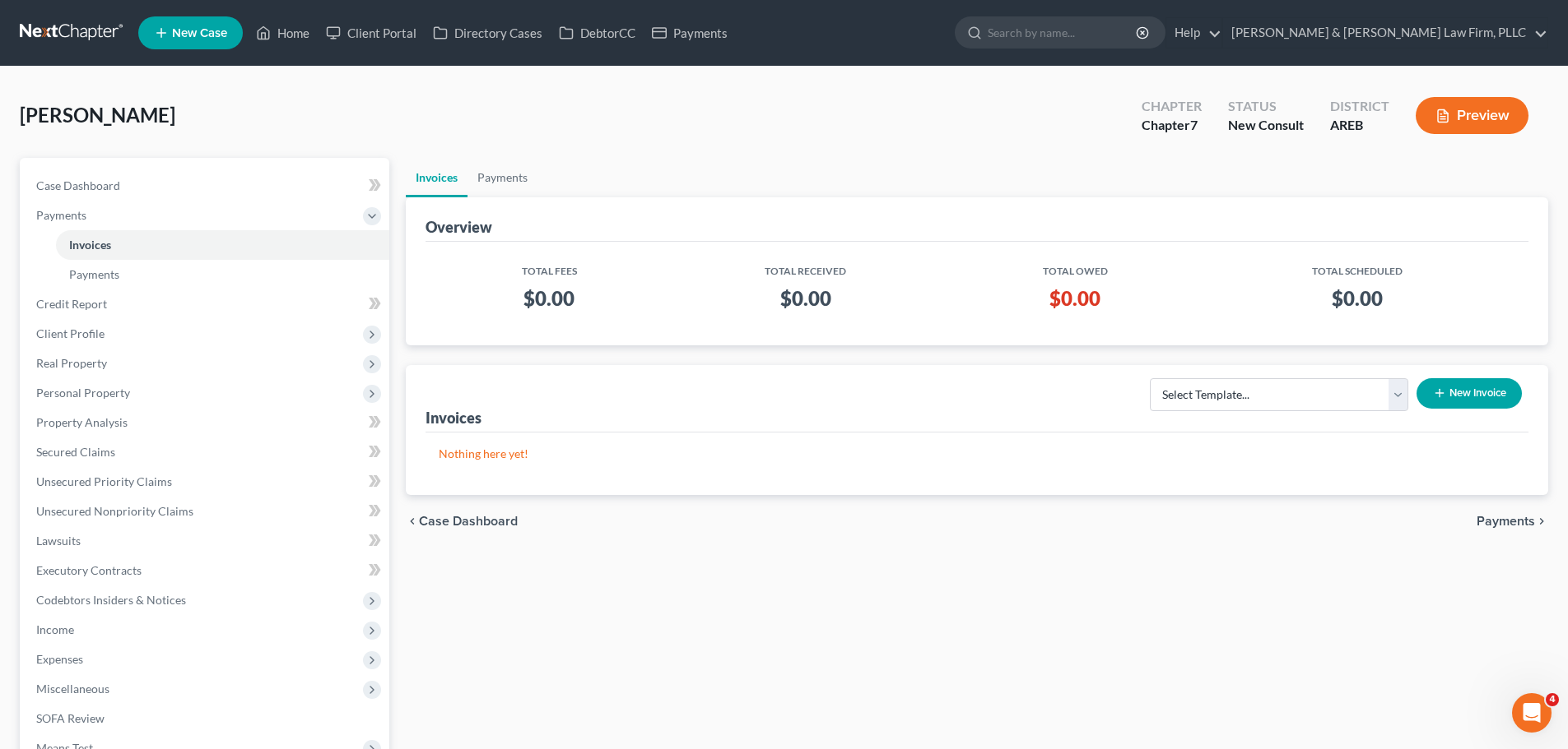
click at [1345, 376] on div "Select Template... Chapter 13 Bankruptcy - Individual Chapter 13 Bankruptcy - J…" at bounding box center [1332, 400] width 394 height 56
click at [1336, 391] on select "Select Template... Chapter 13 Bankruptcy - Individual Chapter 13 Bankruptcy - J…" at bounding box center [1279, 394] width 258 height 33
select select "6"
click at [1151, 378] on select "Select Template... Chapter 13 Bankruptcy - Individual Chapter 13 Bankruptcy - J…" at bounding box center [1279, 394] width 258 height 33
click at [1467, 394] on button "New Invoice" at bounding box center [1468, 393] width 105 height 30
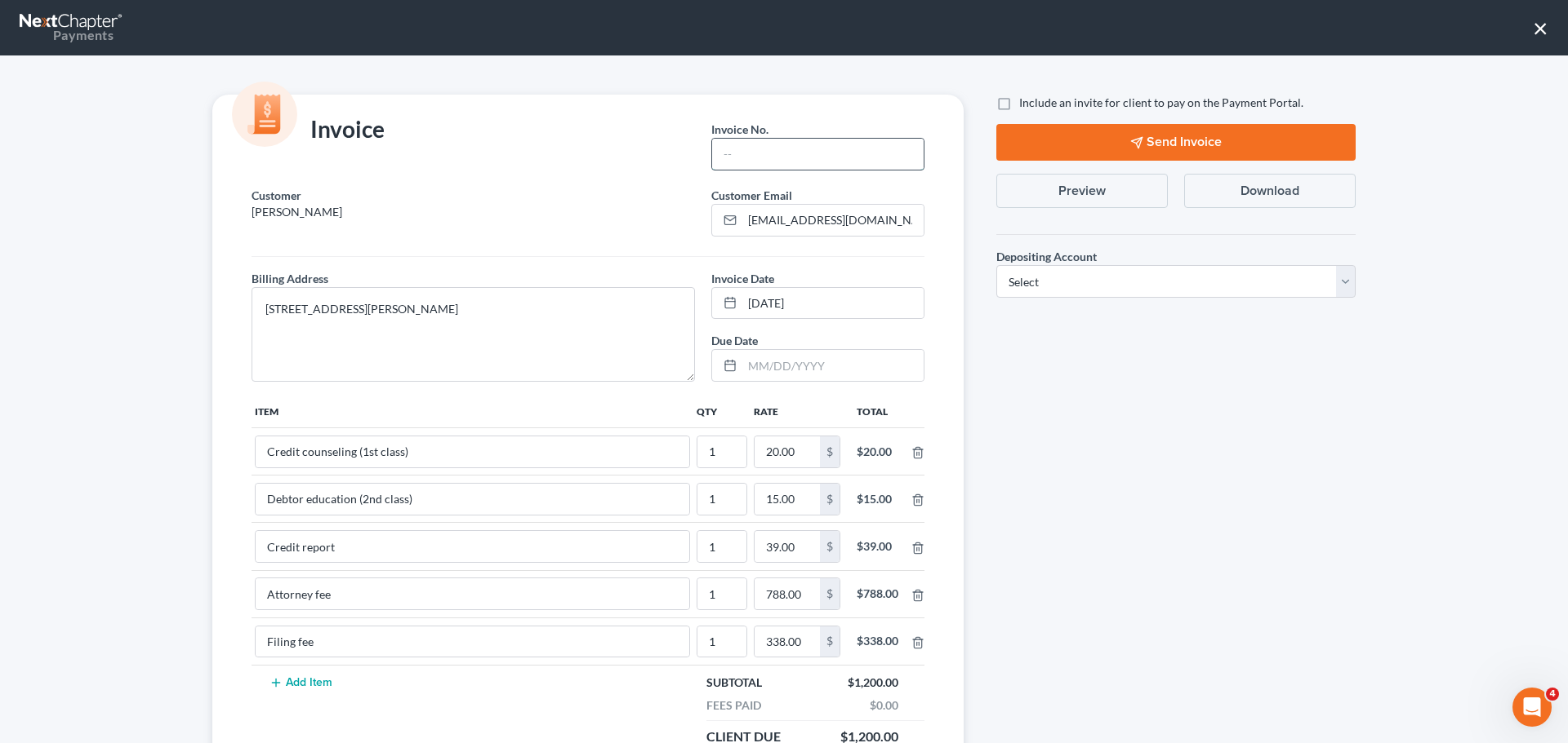
click at [745, 156] on input "text" at bounding box center [818, 154] width 211 height 31
type input "Ch 7"
click at [1116, 278] on select "Select Operation Trust" at bounding box center [1176, 282] width 360 height 33
select select "1"
click at [996, 265] on select "Select Operation Trust" at bounding box center [1176, 282] width 360 height 33
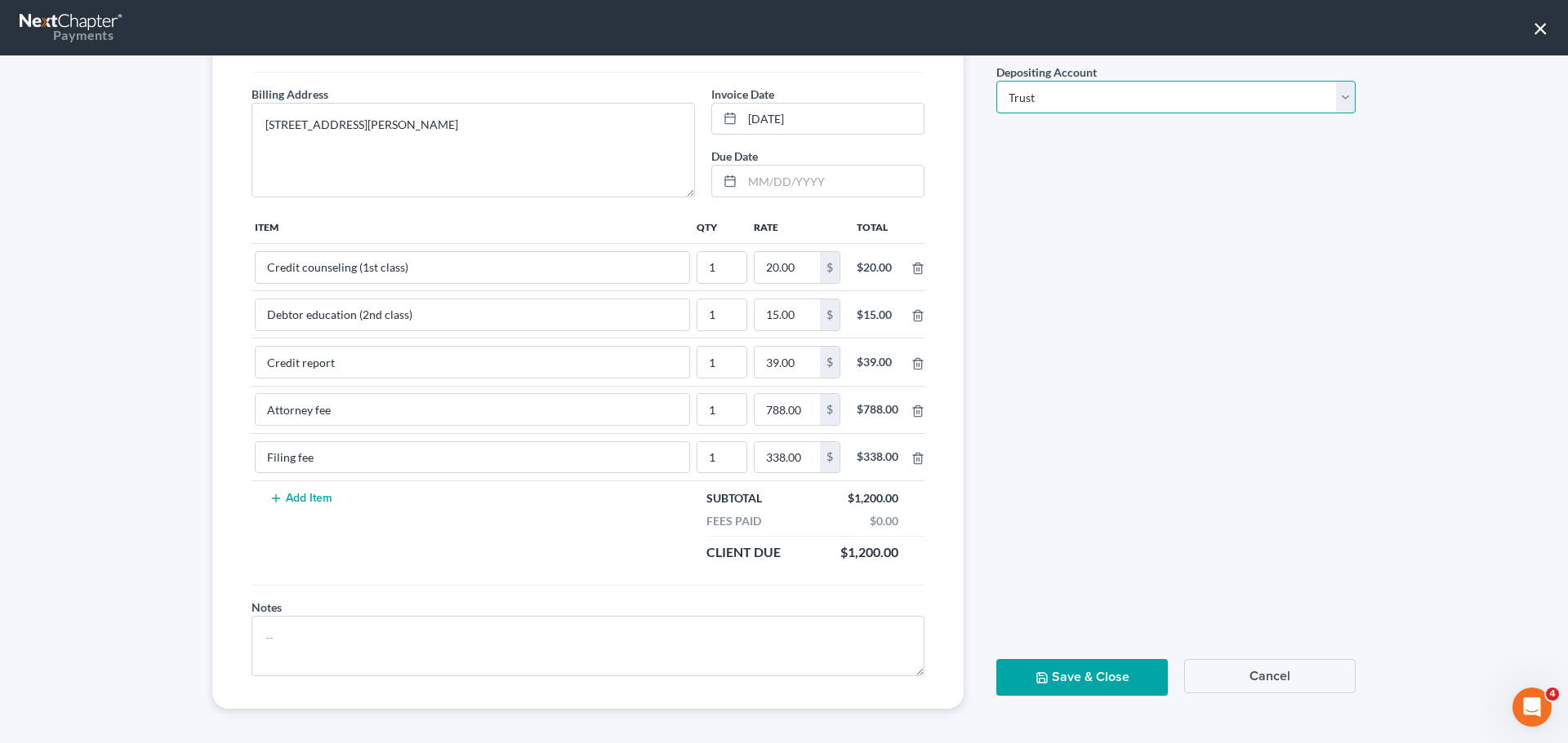
scroll to position [190, 0]
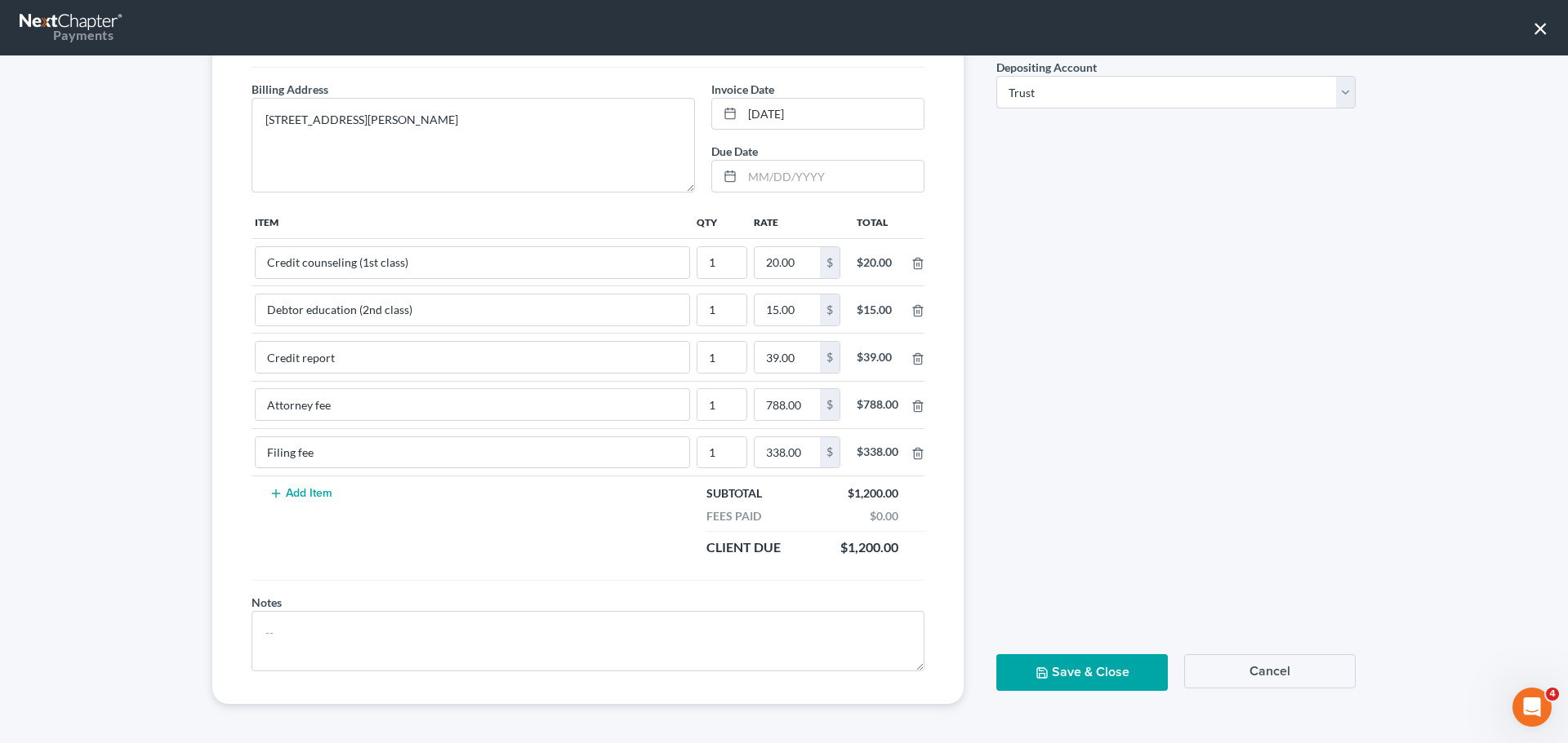
drag, startPoint x: 1079, startPoint y: 661, endPoint x: 1029, endPoint y: 602, distance: 77.3
click at [1078, 661] on button "Save & Close" at bounding box center [1082, 672] width 172 height 37
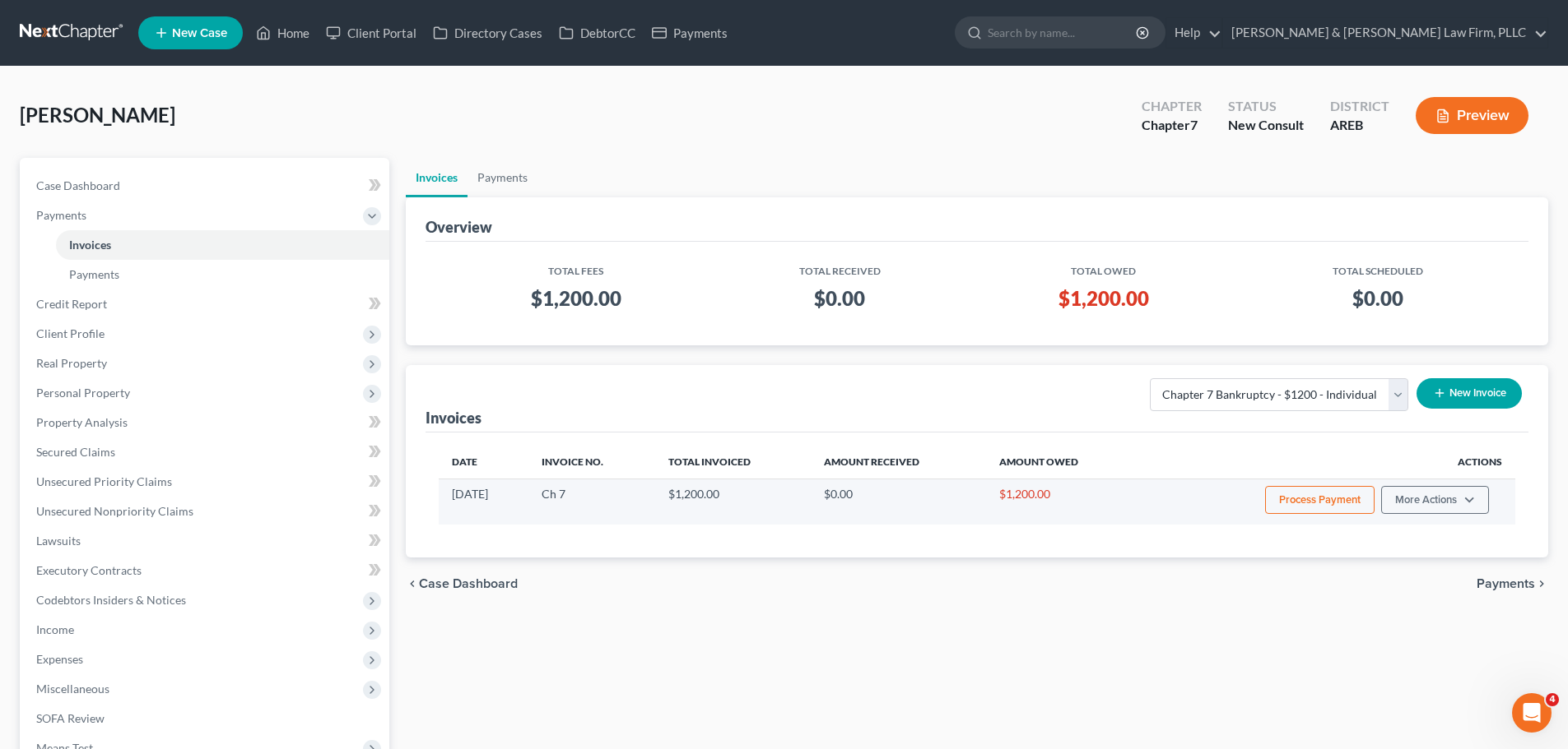
click at [1340, 514] on button "Process Payment" at bounding box center [1319, 500] width 110 height 28
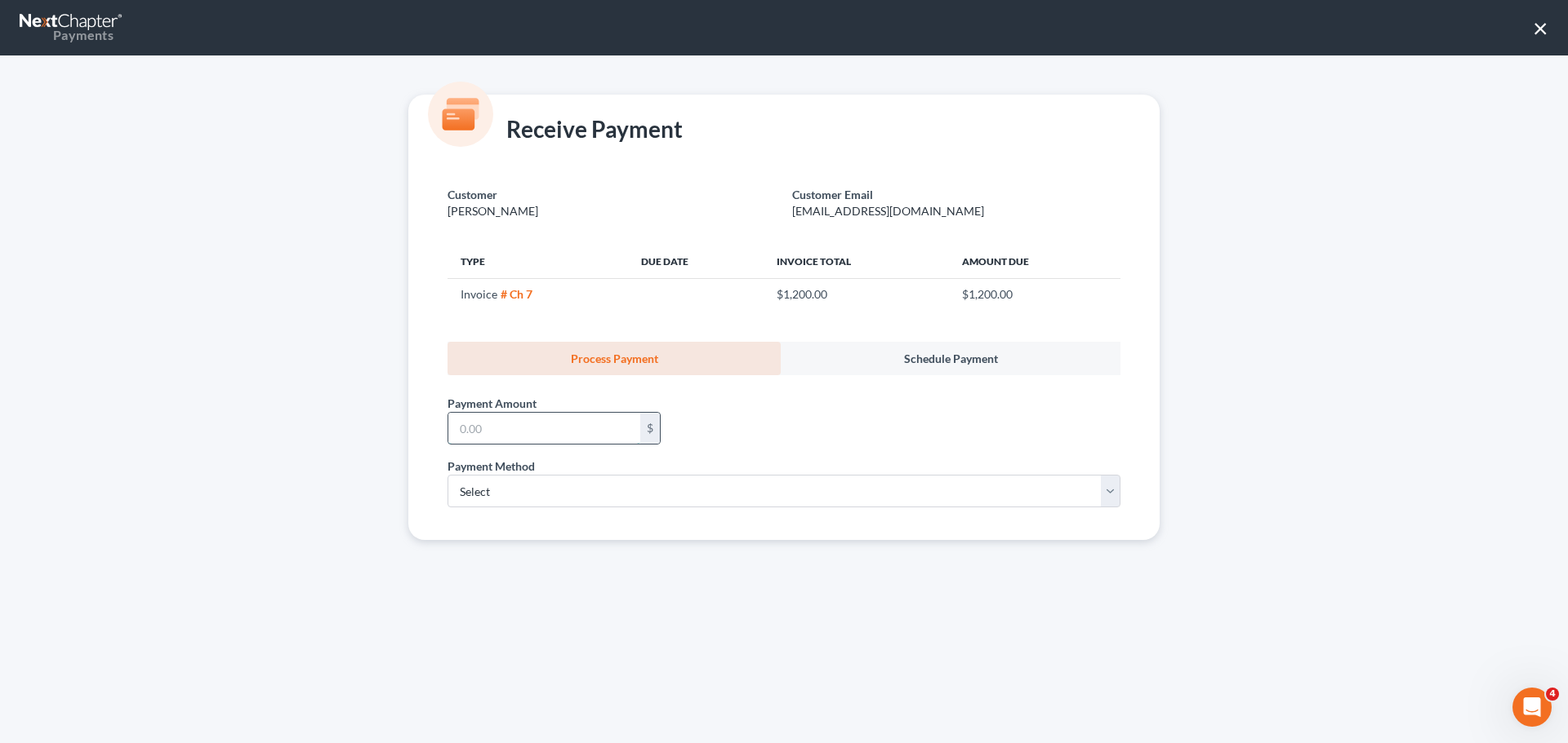
click at [507, 427] on input "text" at bounding box center [544, 428] width 191 height 31
type input "1,200"
click at [536, 493] on select "Select ACH Credit Card" at bounding box center [784, 491] width 673 height 33
select select "1"
click at [448, 475] on select "Select ACH Credit Card" at bounding box center [784, 491] width 673 height 33
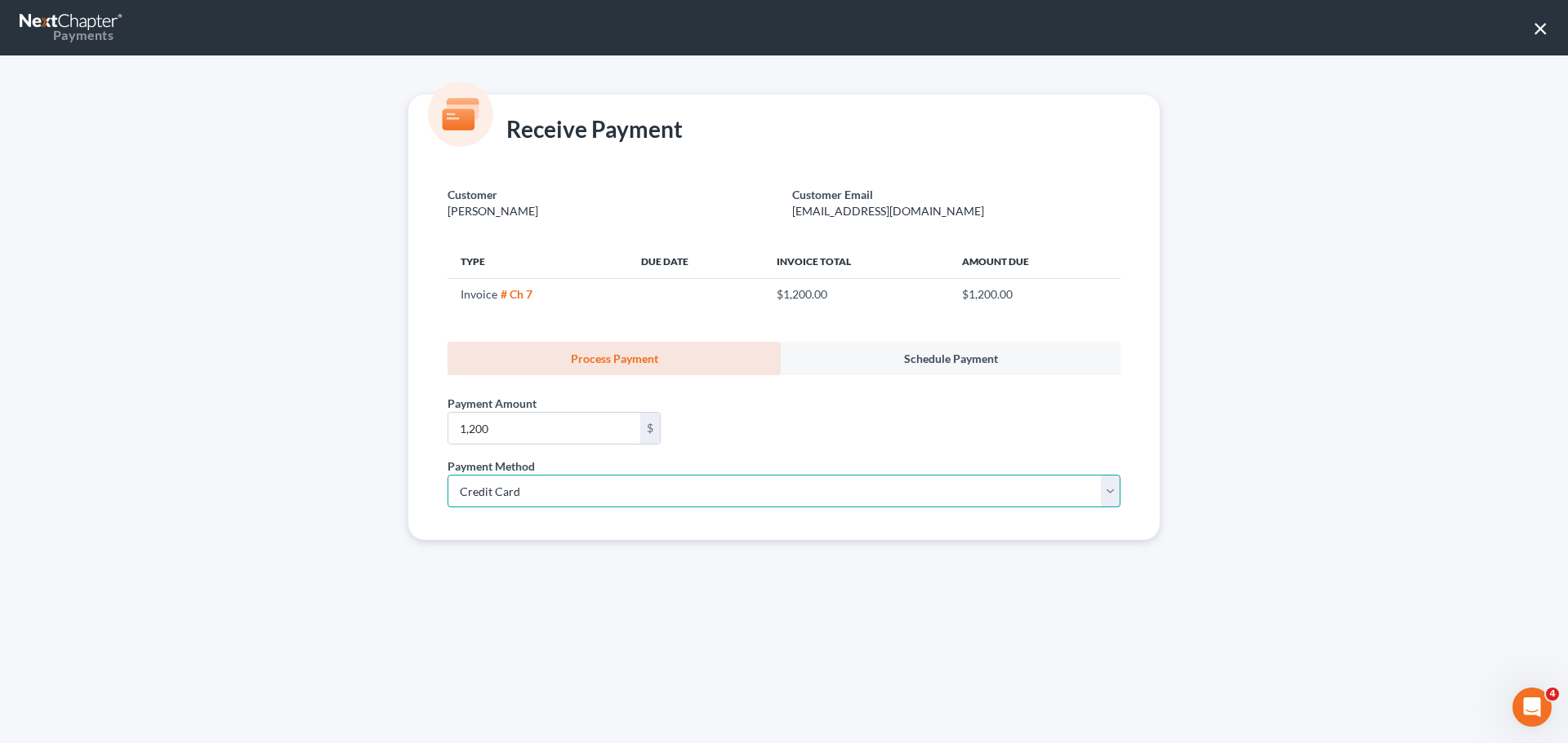
select select "2"
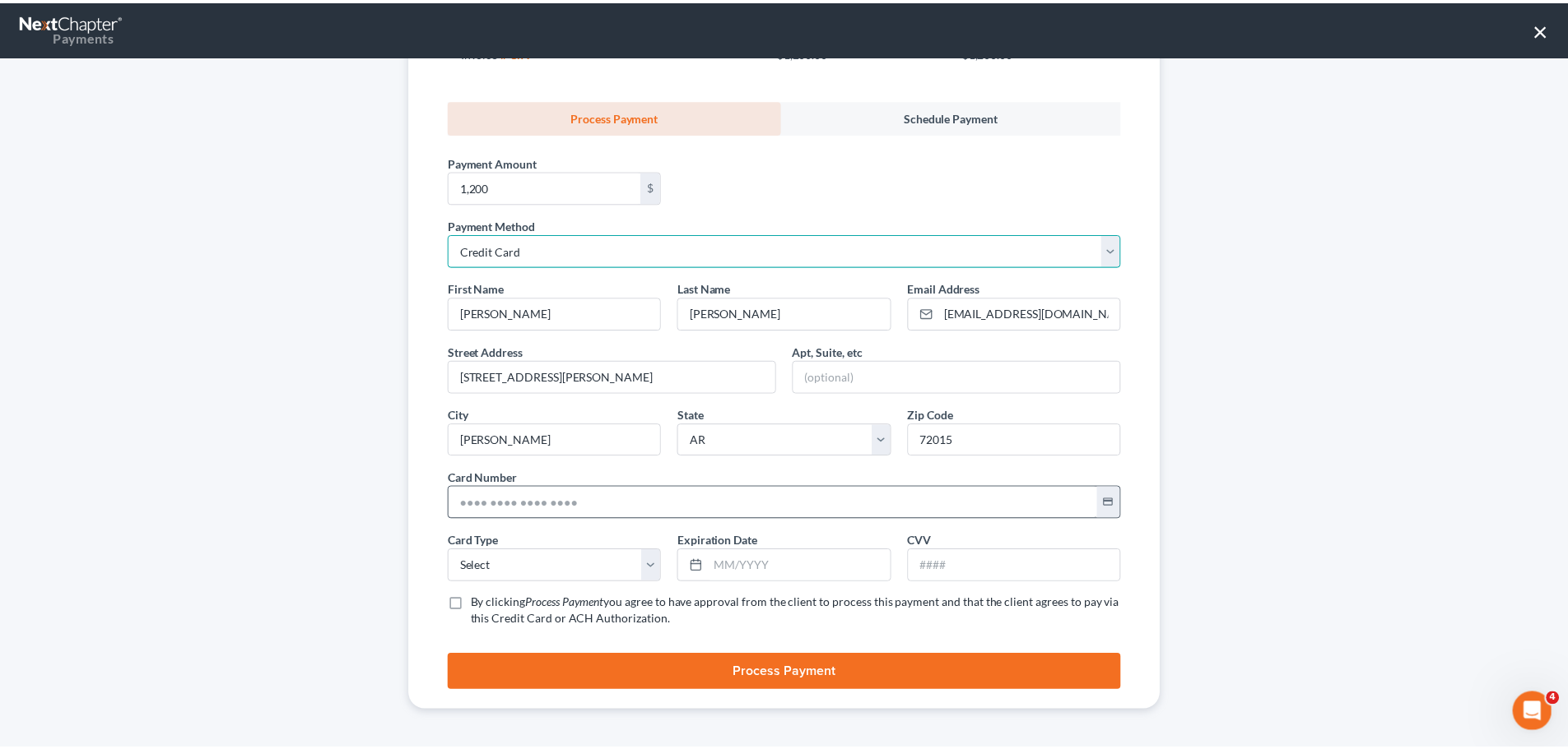
scroll to position [246, 0]
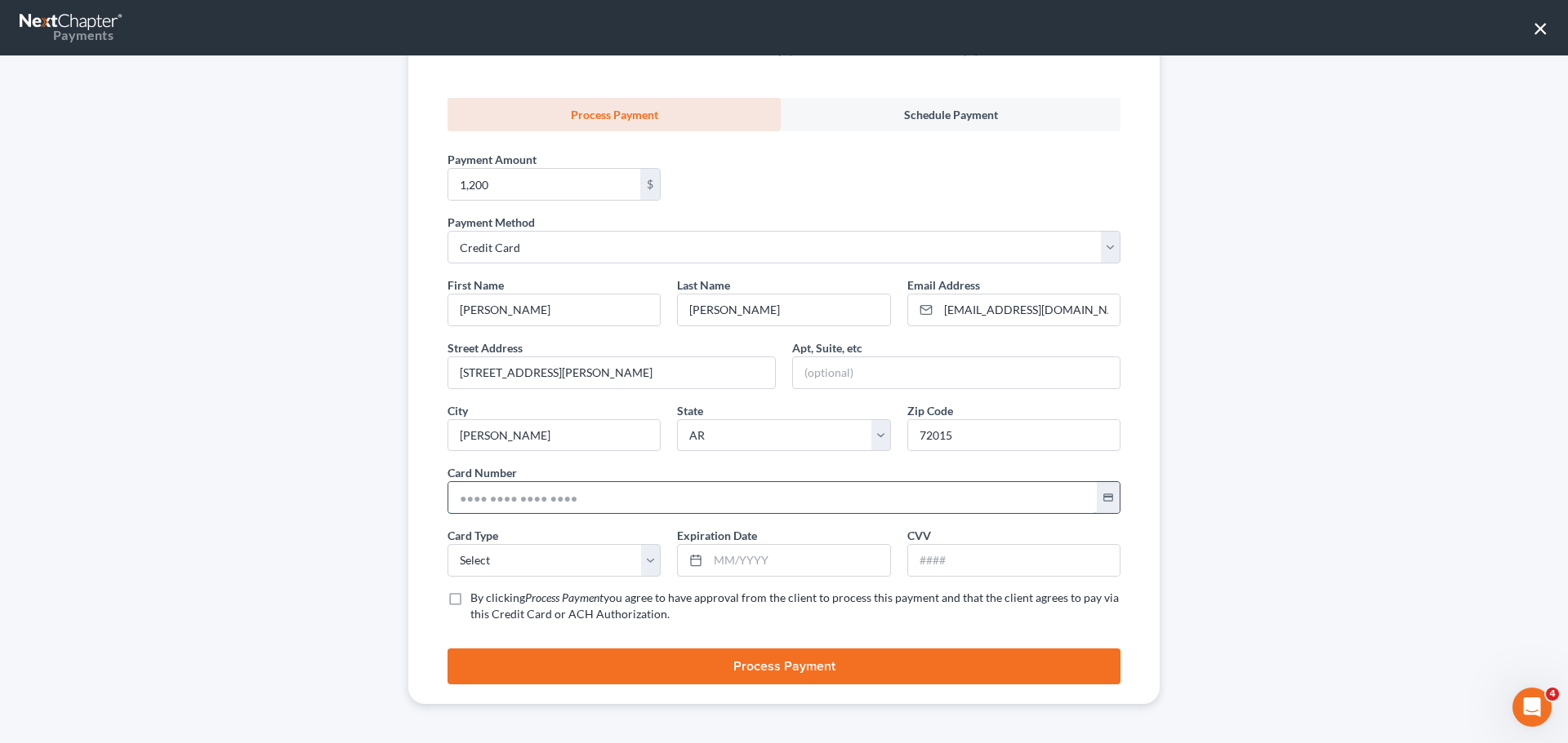
click at [512, 486] on input "text" at bounding box center [773, 498] width 649 height 31
type input "6011 0146 6557 8816"
click at [535, 556] on select "Select Visa MasterCard Discover American Express" at bounding box center [554, 560] width 213 height 33
select select "2"
click at [448, 544] on select "Select Visa MasterCard Discover American Express" at bounding box center [554, 560] width 213 height 33
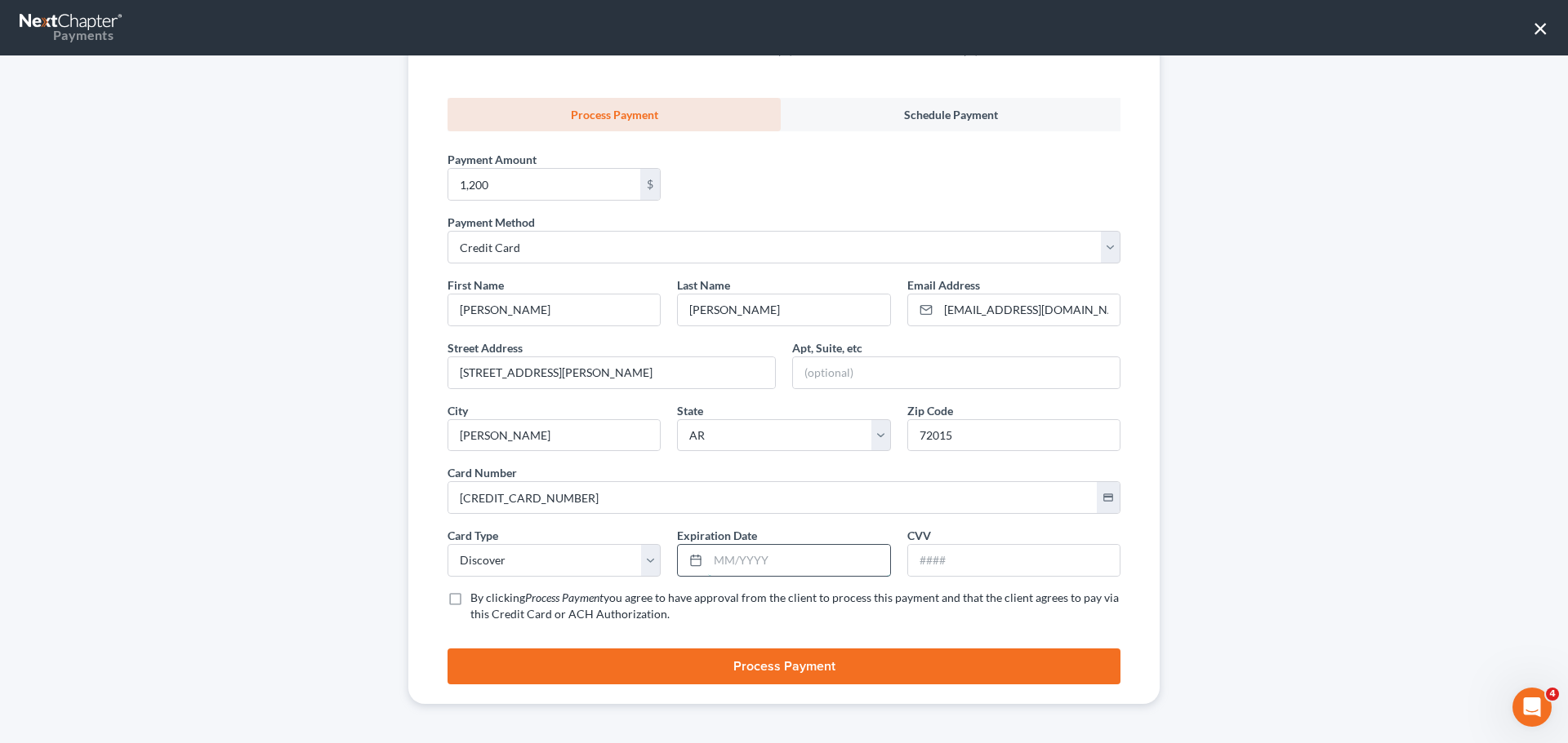
click at [741, 550] on input "text" at bounding box center [799, 560] width 181 height 31
type input "10/2026"
click at [975, 560] on input "text" at bounding box center [1013, 560] width 211 height 31
type input "498"
click at [470, 596] on label "By clicking Process Payment you agree to have approval from the client to proce…" at bounding box center [795, 606] width 650 height 33
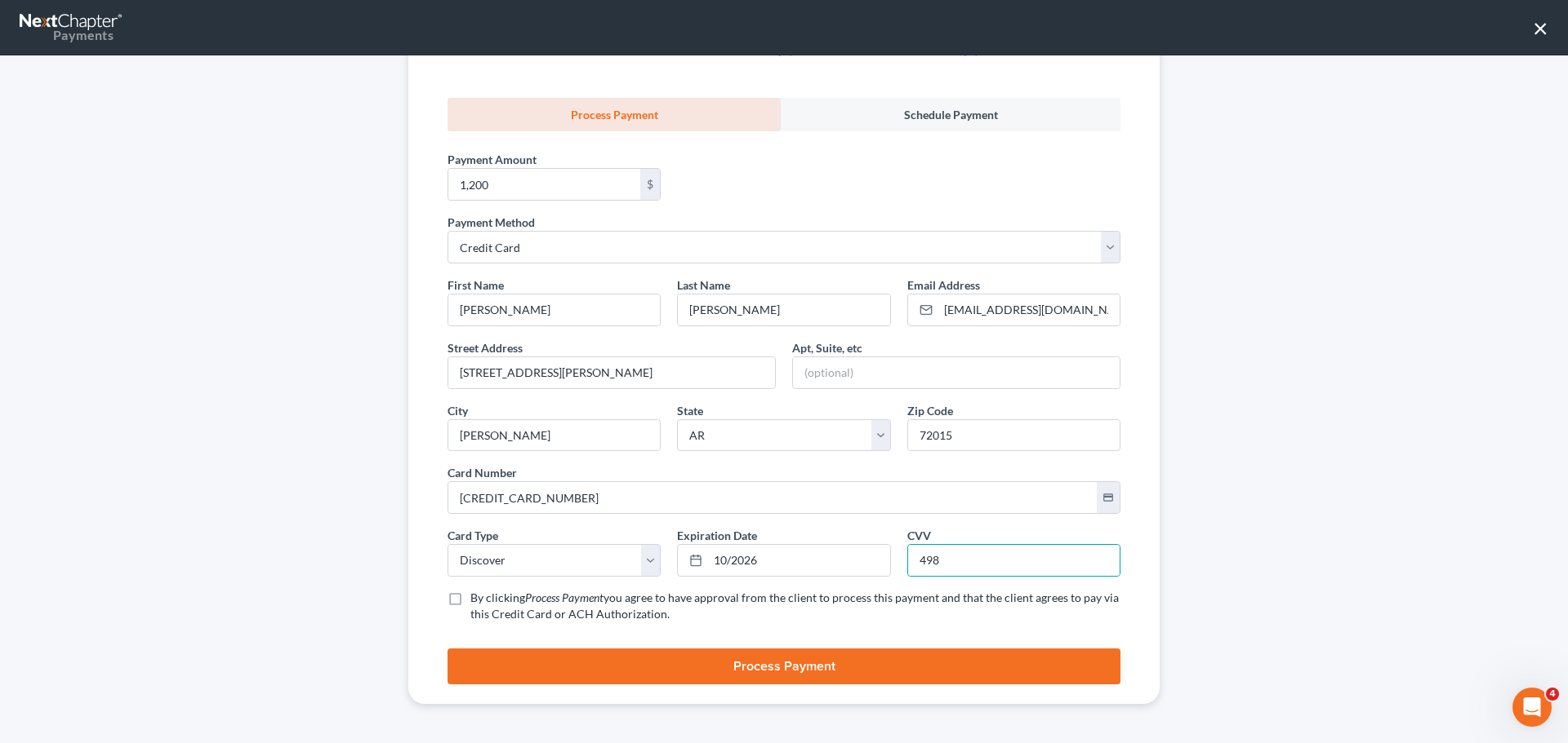
click at [477, 596] on input "By clicking Process Payment you agree to have approval from the client to proce…" at bounding box center [482, 595] width 10 height 10
checkbox input "true"
click at [520, 671] on button "Process Payment" at bounding box center [784, 667] width 673 height 36
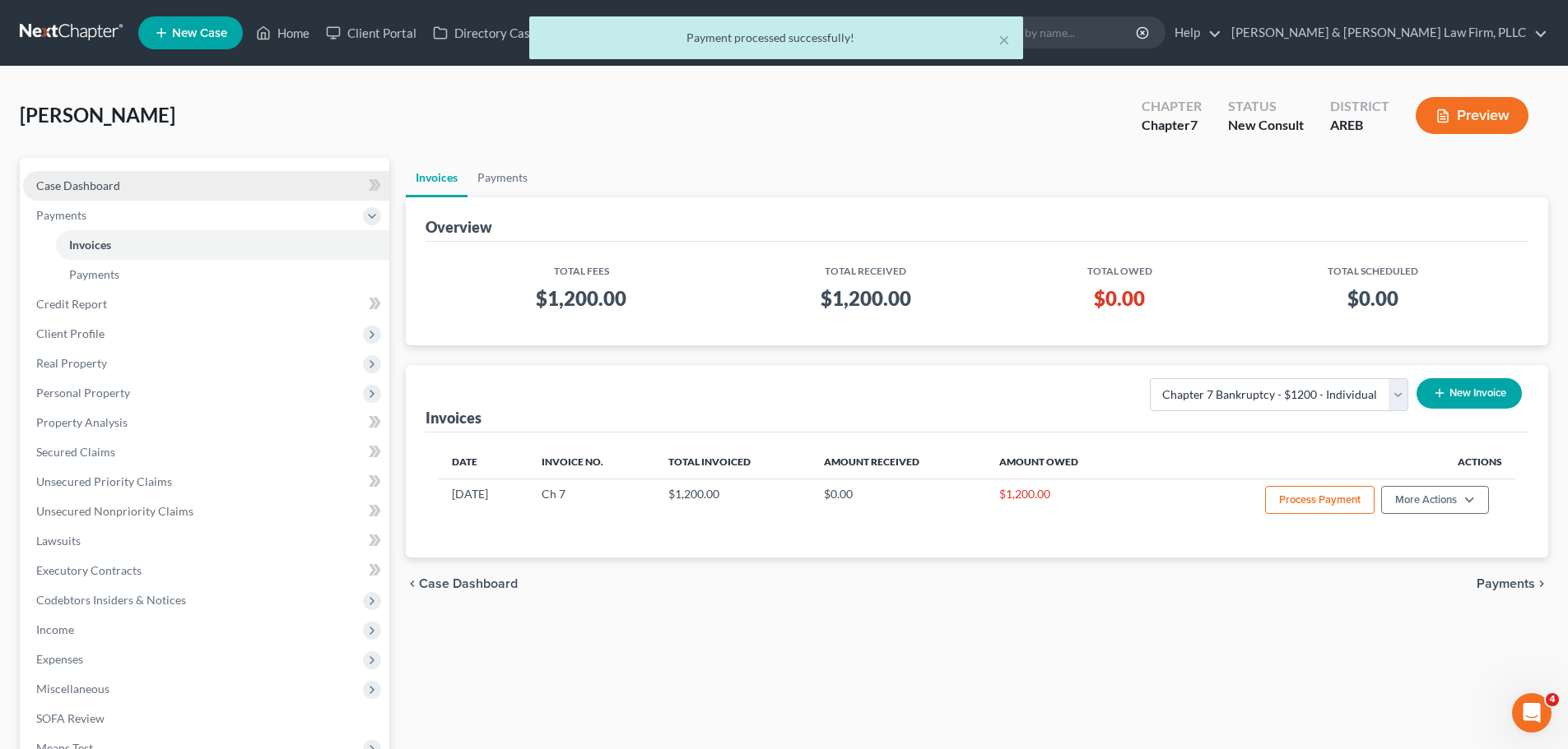
click at [205, 183] on link "Case Dashboard" at bounding box center [206, 186] width 366 height 30
select select "2"
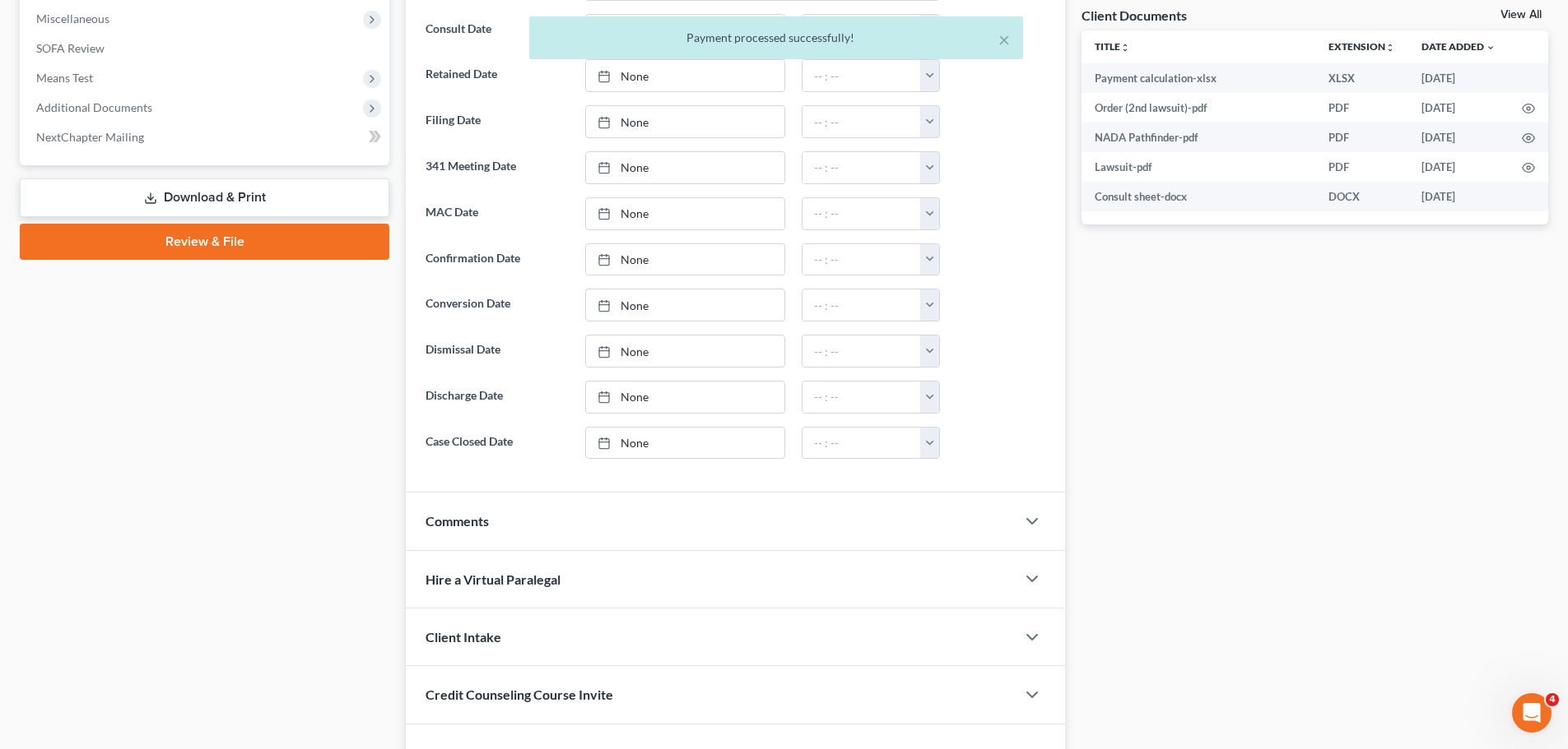
scroll to position [706, 0]
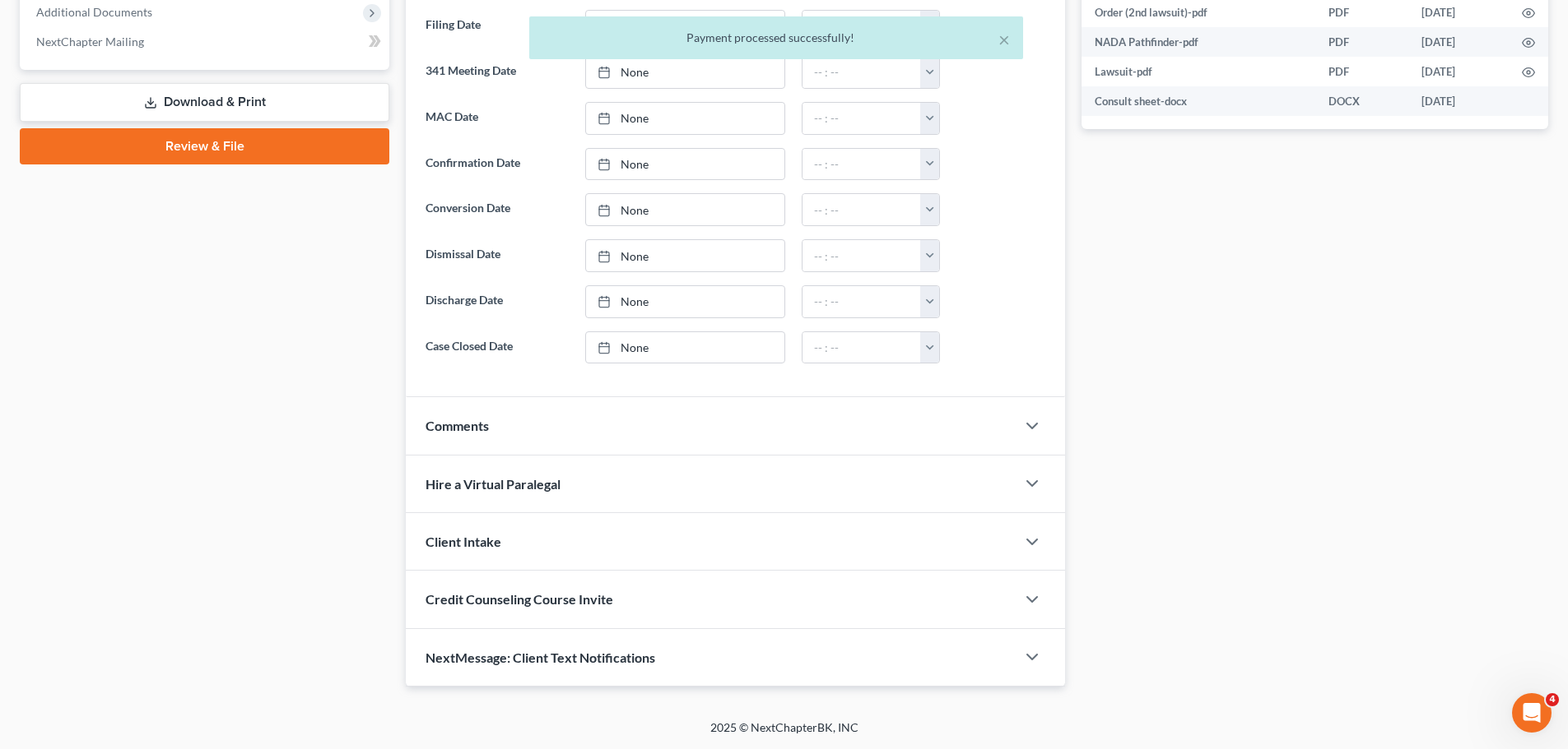
click at [542, 416] on div "Comments" at bounding box center [711, 425] width 610 height 56
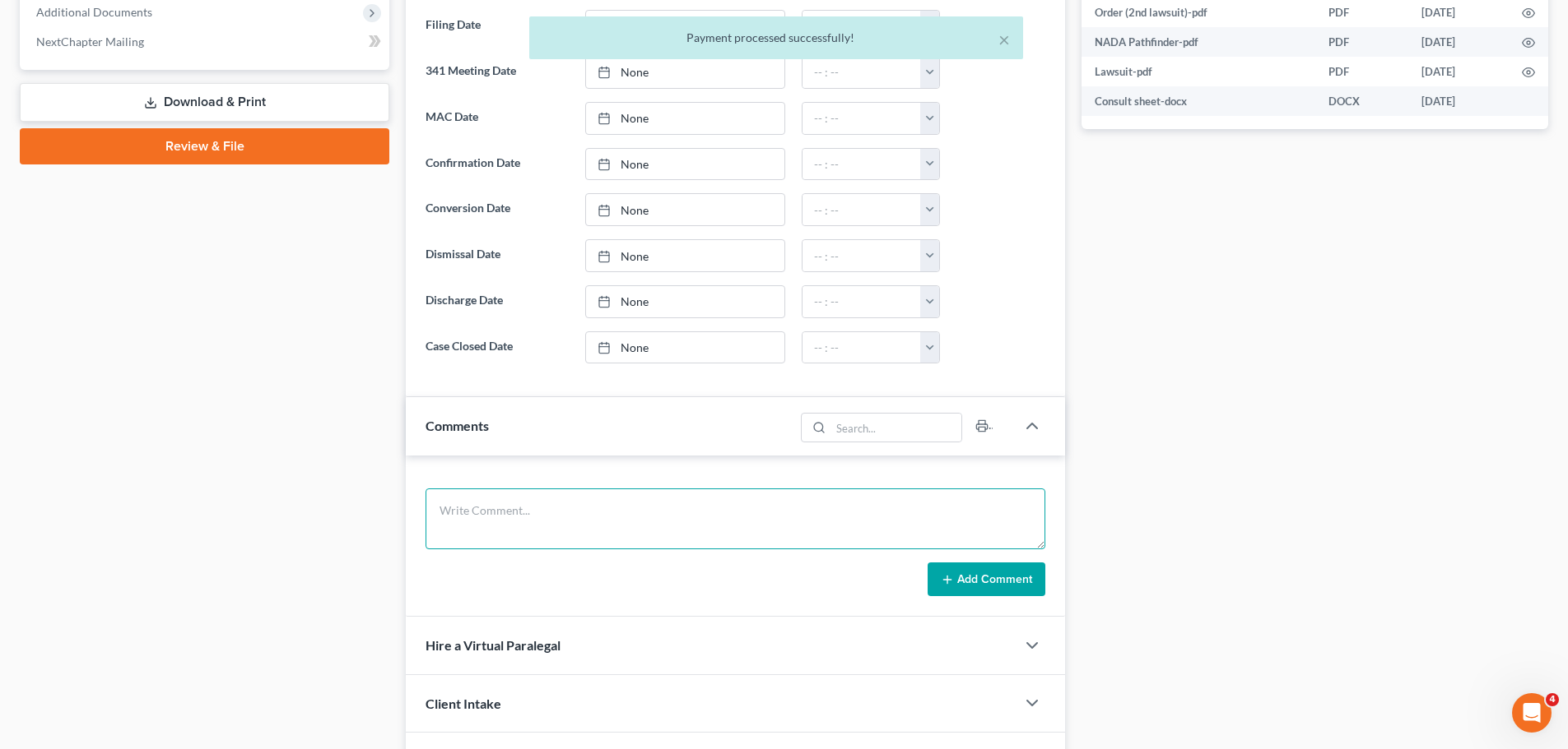
click at [539, 506] on textarea at bounding box center [734, 519] width 620 height 61
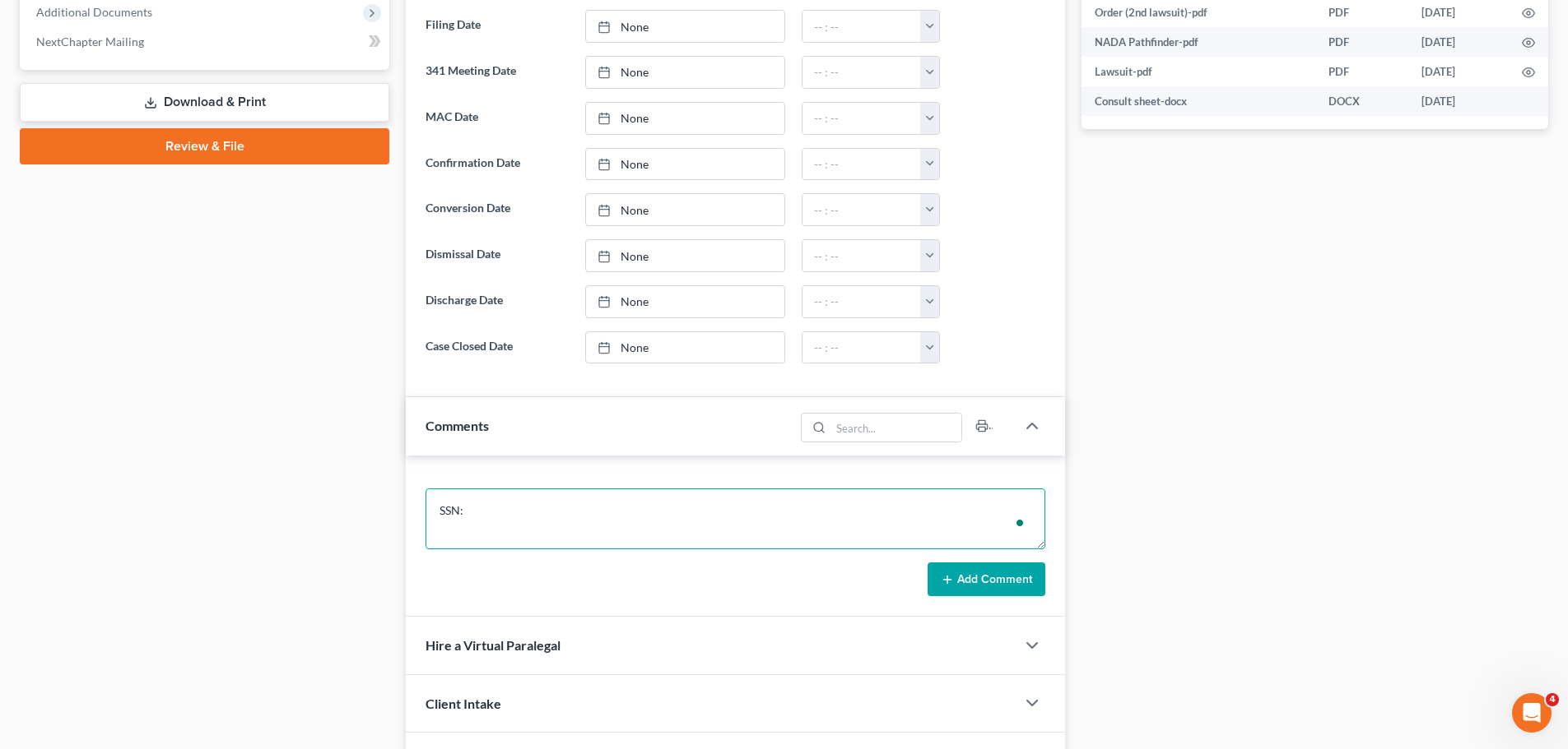
scroll to position [3, 0]
click at [539, 504] on textarea "SSN: DOB:" at bounding box center [734, 519] width 620 height 61
click at [495, 543] on textarea "SSN: 430-95-7861 DOB:" at bounding box center [734, 519] width 620 height 61
type textarea "SSN: 430-95-7861 DOB: 08/21/1998"
click at [936, 578] on button "Add Comment" at bounding box center [986, 580] width 117 height 35
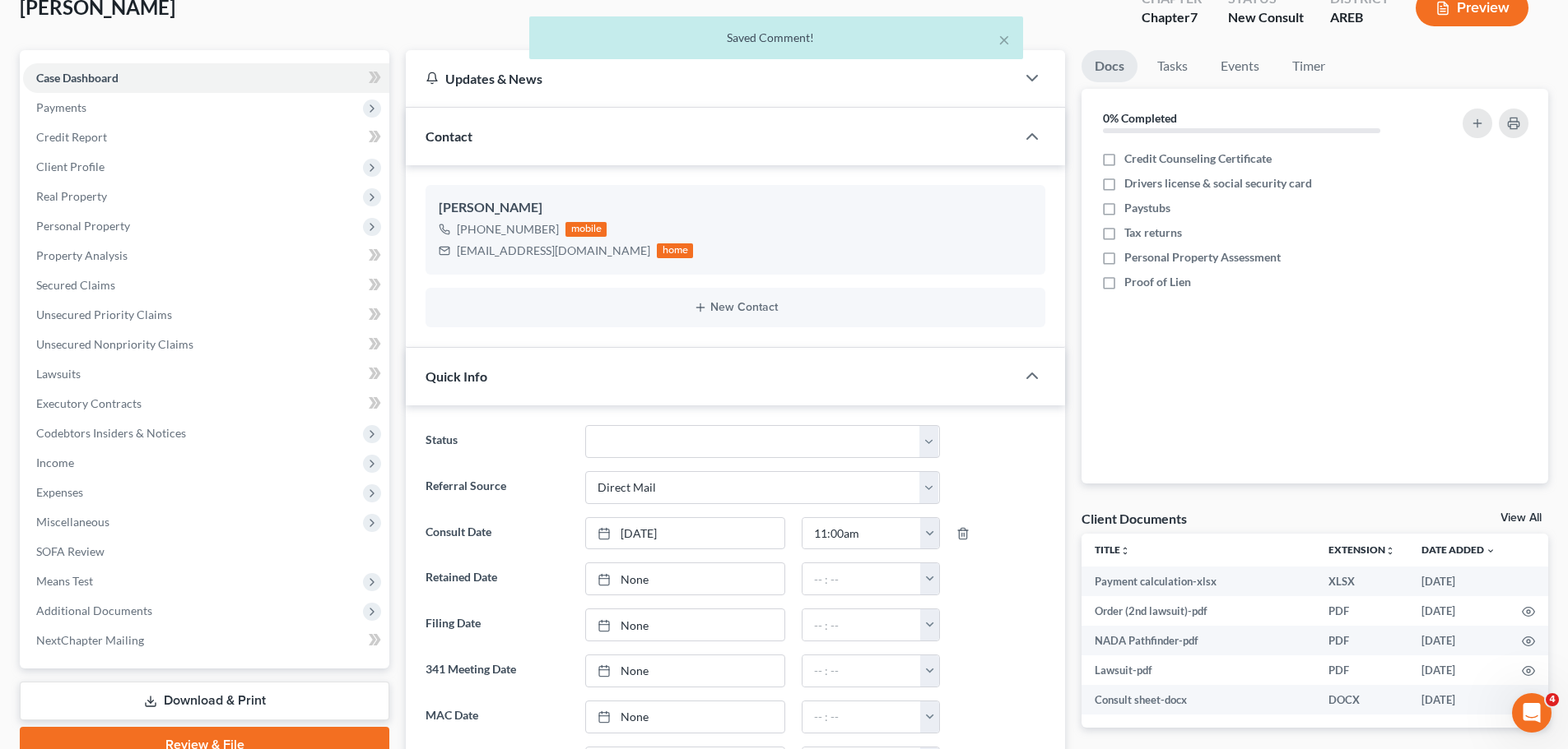
scroll to position [0, 0]
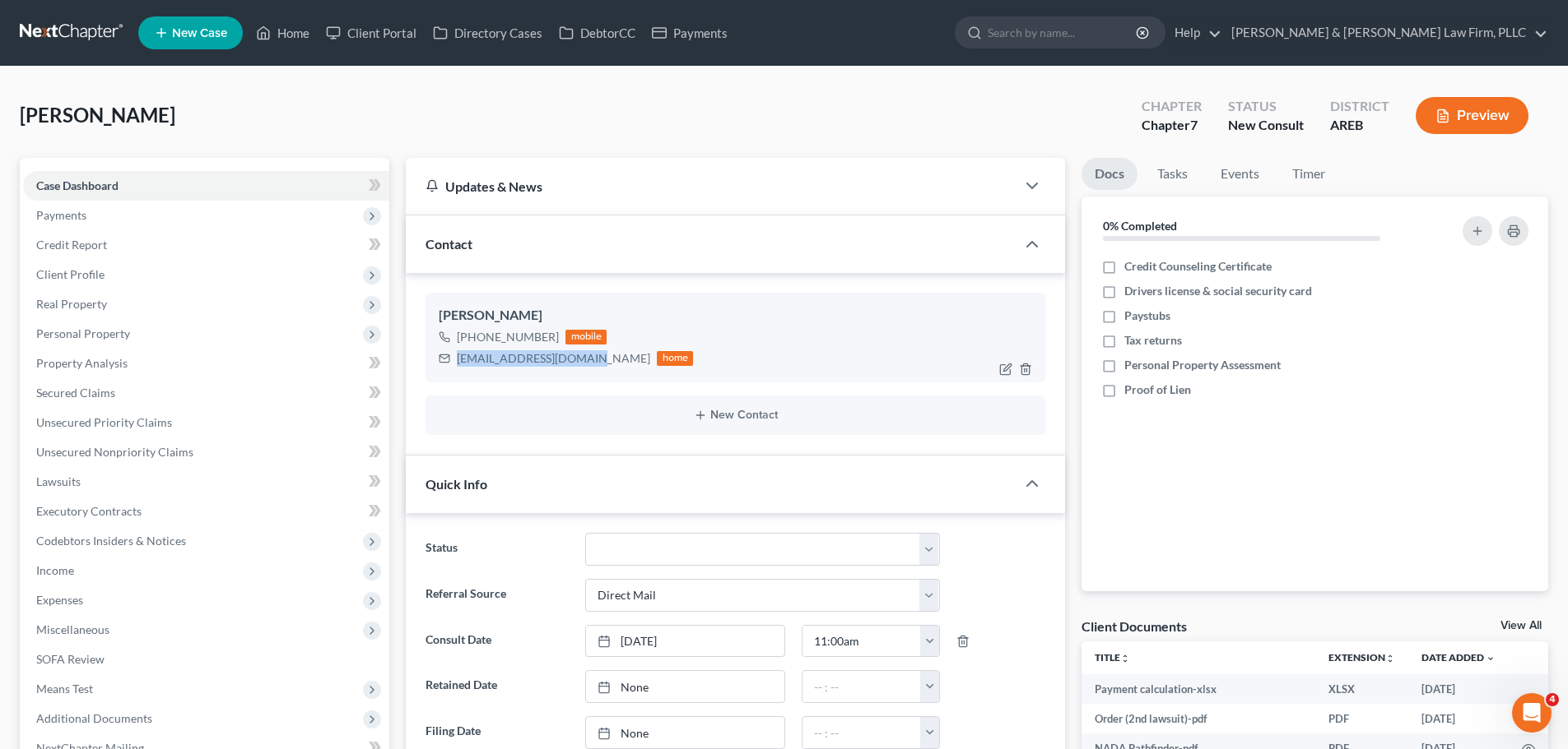
drag, startPoint x: 573, startPoint y: 361, endPoint x: 490, endPoint y: 360, distance: 83.0
click at [455, 361] on div "juliabussell@ymail.com home" at bounding box center [566, 358] width 255 height 22
copy div "juliabussell@ymail.com"
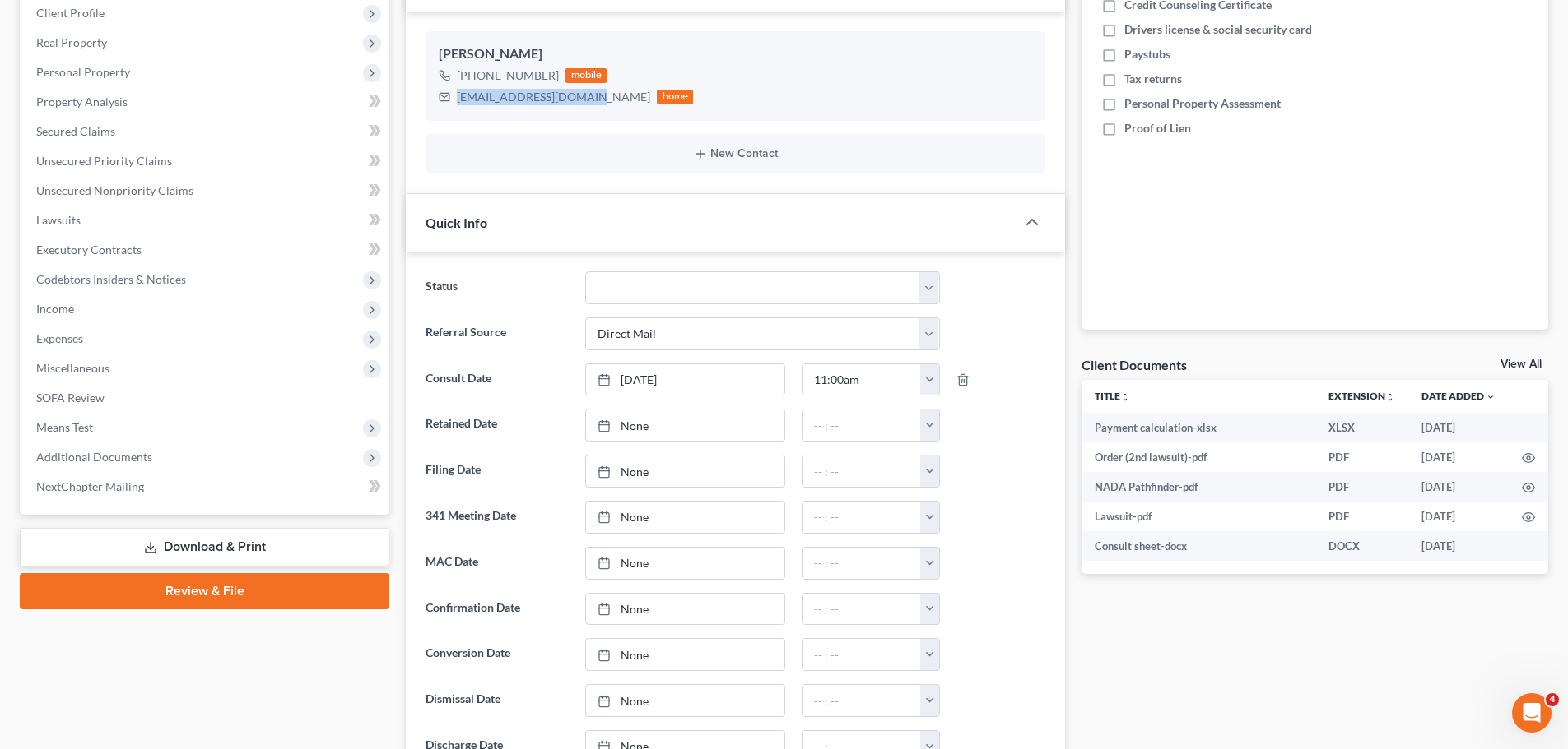
scroll to position [576, 0]
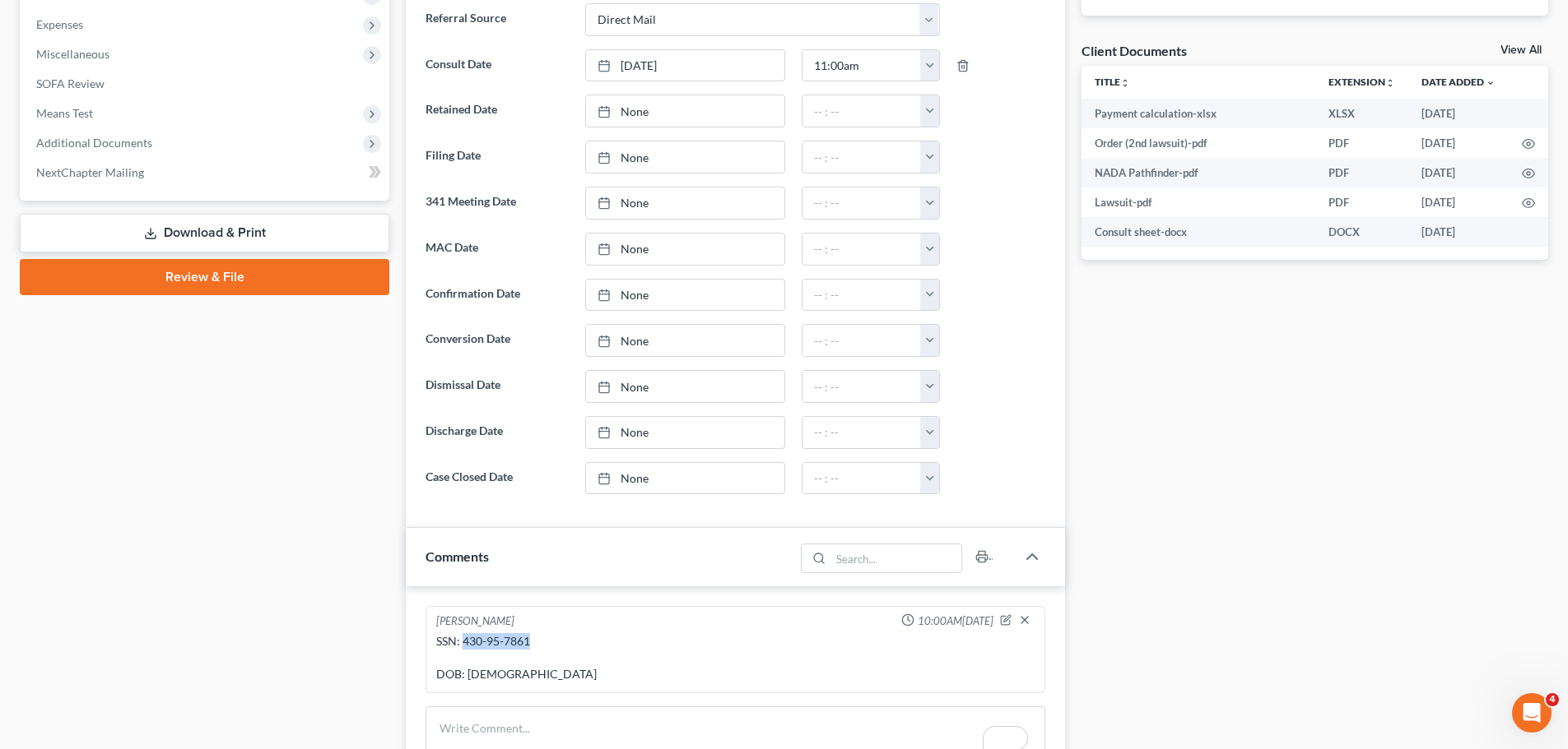
drag, startPoint x: 535, startPoint y: 640, endPoint x: 464, endPoint y: 640, distance: 71.0
click at [464, 640] on div "SSN: 430-95-7861 DOB: 08/21/1998" at bounding box center [735, 658] width 598 height 50
copy div "430-95-7861"
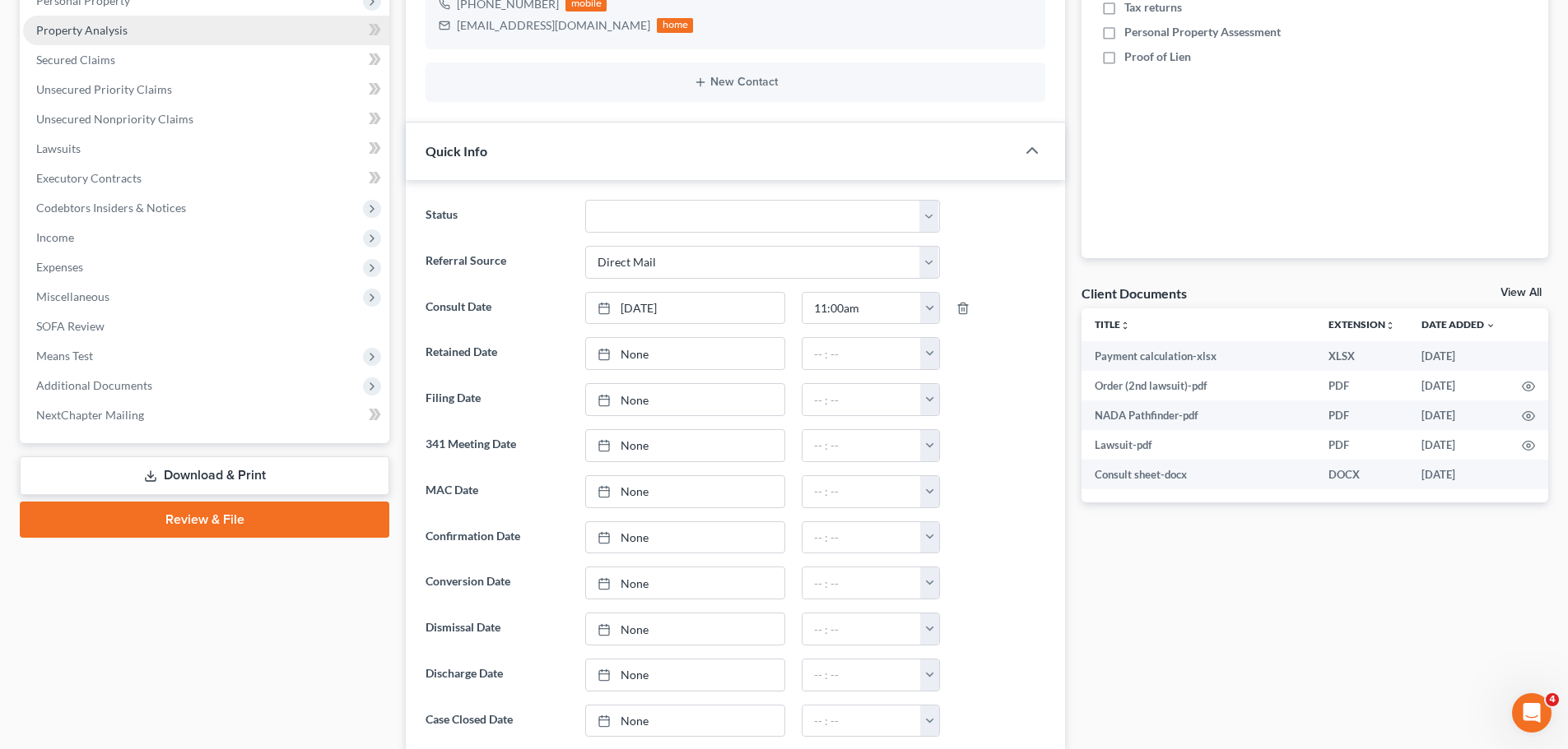
scroll to position [0, 0]
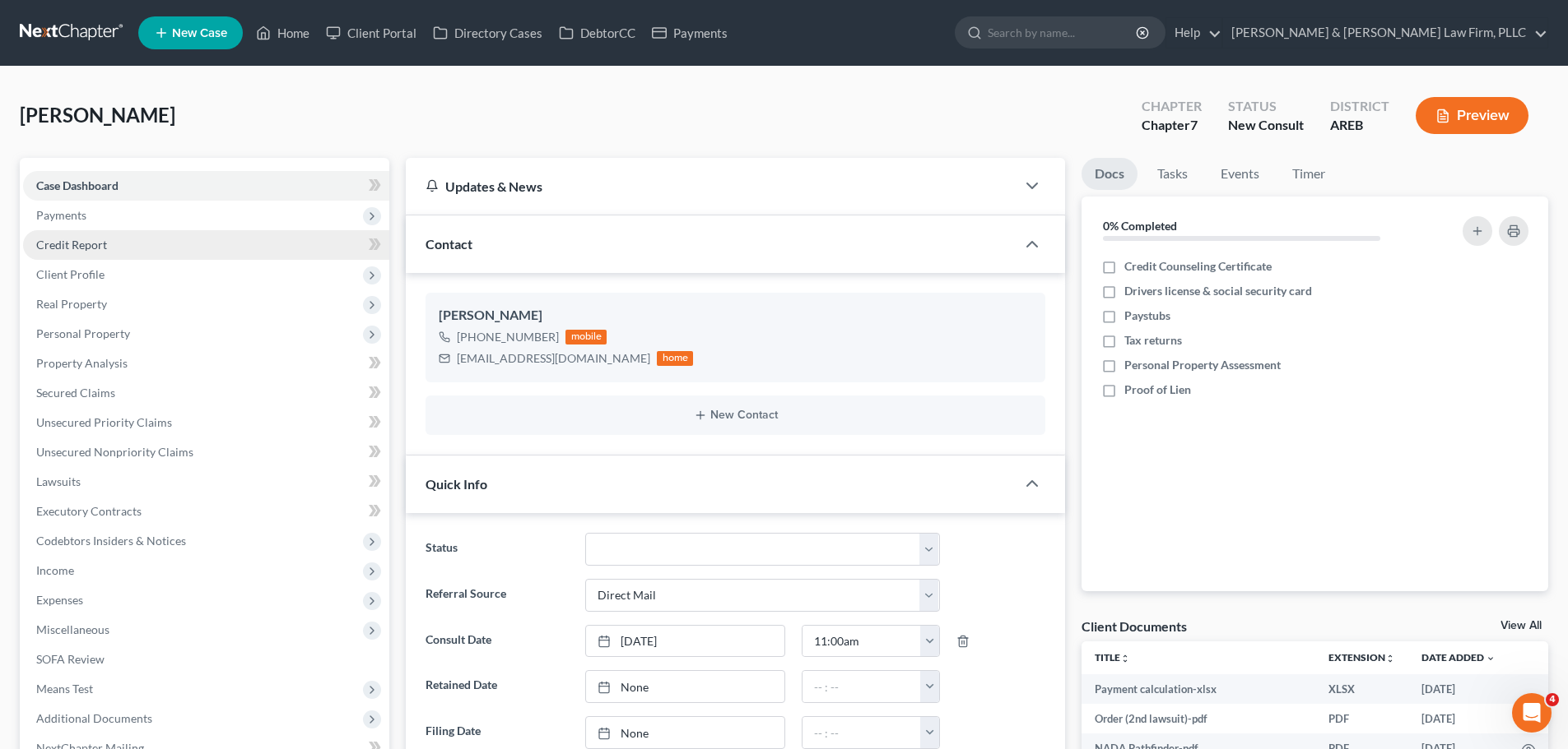
click at [143, 247] on link "Credit Report" at bounding box center [206, 245] width 366 height 30
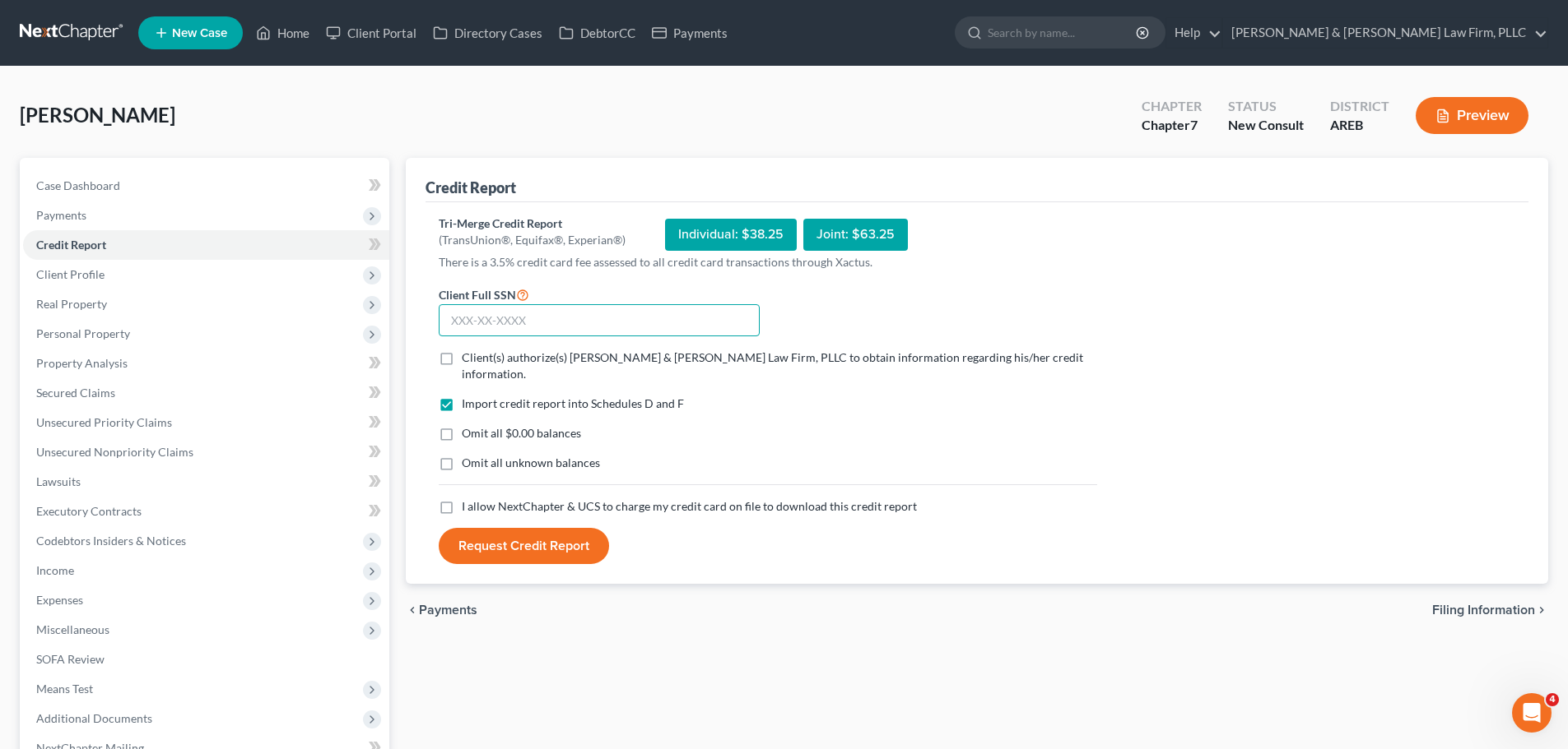
click at [588, 319] on input "text" at bounding box center [599, 321] width 321 height 33
paste input "430-95-7861"
type input "430-95-7861"
click at [462, 362] on label "Client(s) authorize(s) Lambert & Perry Law Firm, PLLC to obtain information reg…" at bounding box center [779, 366] width 635 height 33
click at [468, 361] on input "Client(s) authorize(s) Lambert & Perry Law Firm, PLLC to obtain information reg…" at bounding box center [474, 355] width 10 height 10
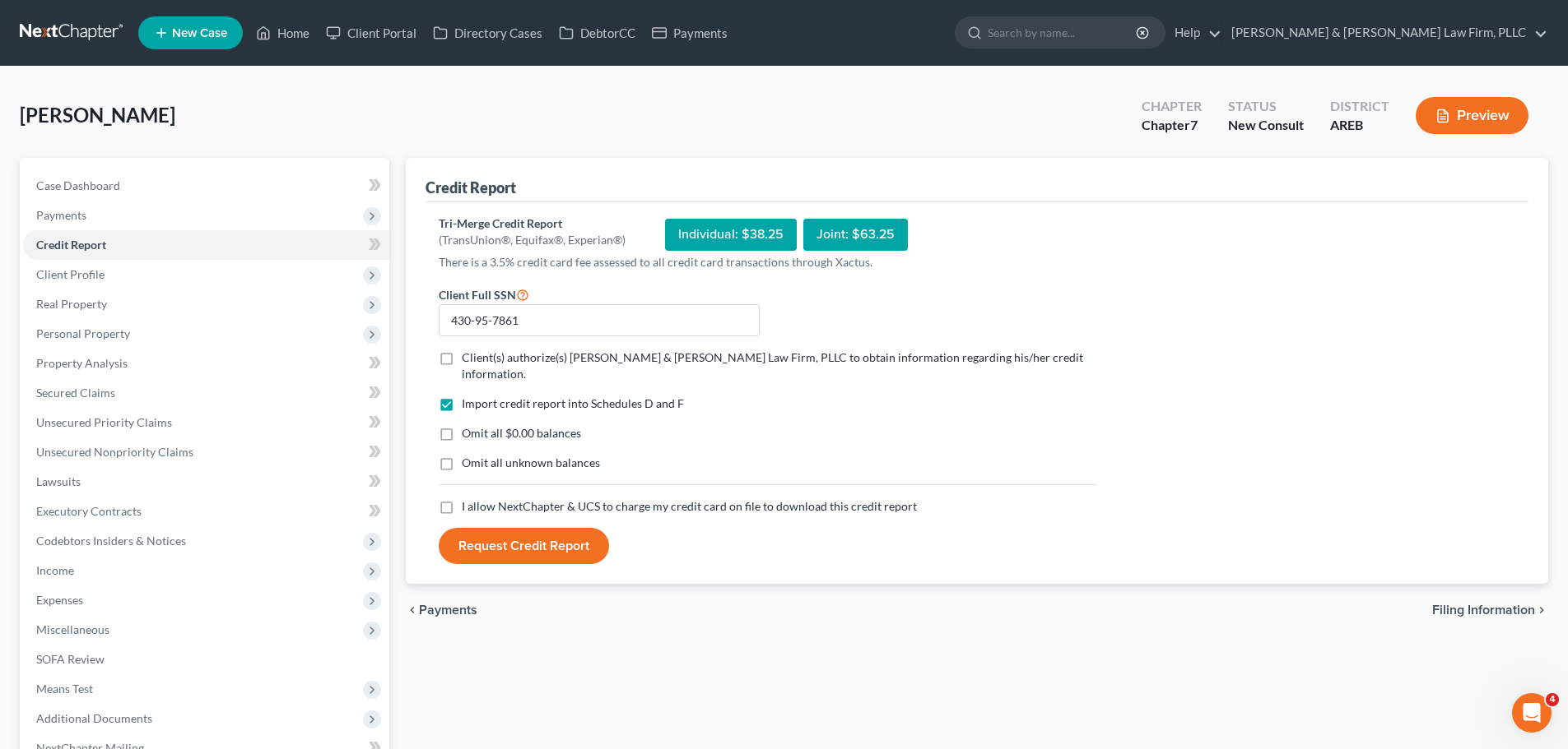
checkbox input "true"
click at [462, 499] on label "I allow NextChapter & UCS to charge my credit card on file to download this cre…" at bounding box center [689, 507] width 455 height 17
click at [468, 499] on input "I allow NextChapter & UCS to charge my credit card on file to download this cre…" at bounding box center [474, 504] width 10 height 10
checkbox input "true"
click at [496, 530] on button "Request Credit Report" at bounding box center [524, 547] width 170 height 36
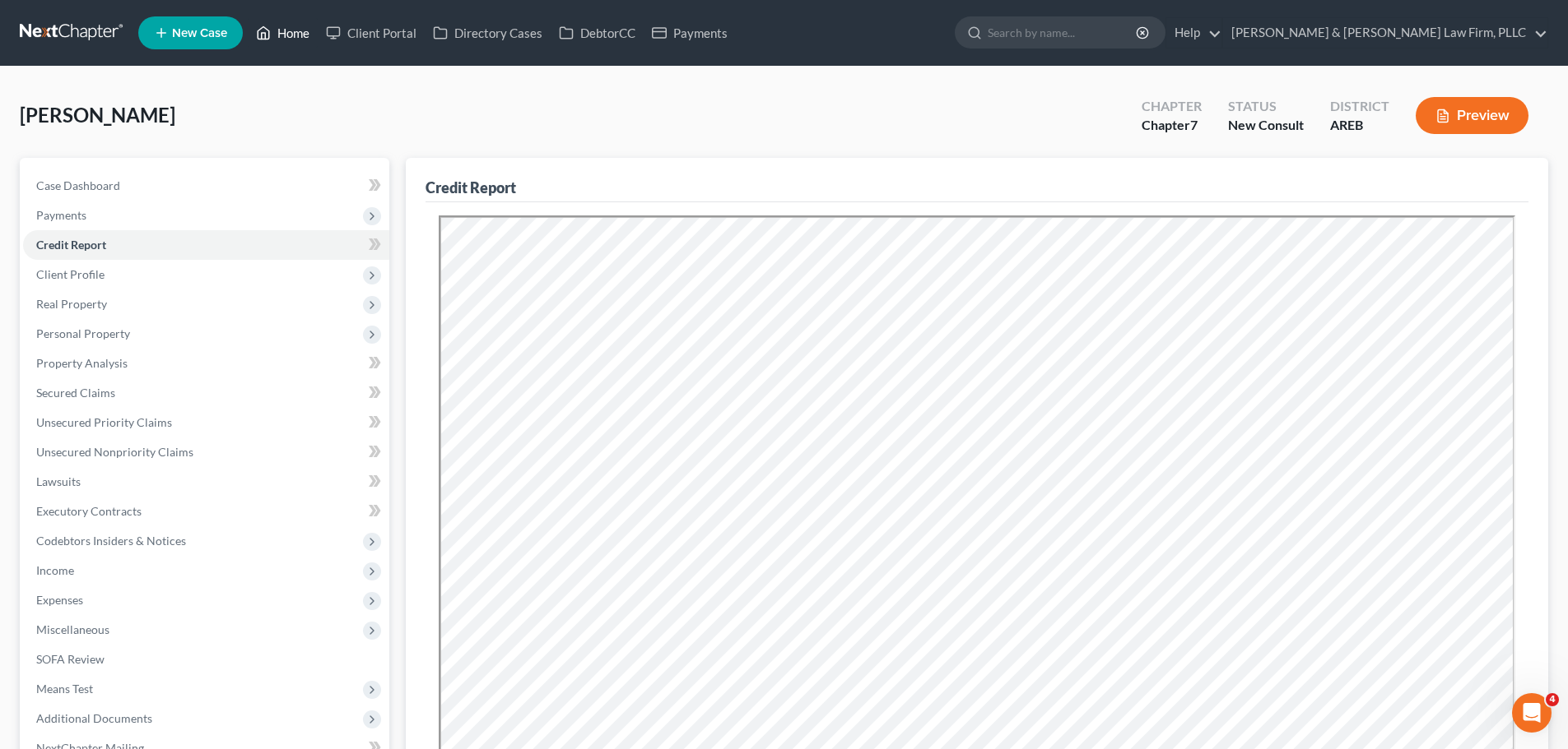
click at [283, 30] on link "Home" at bounding box center [282, 33] width 70 height 30
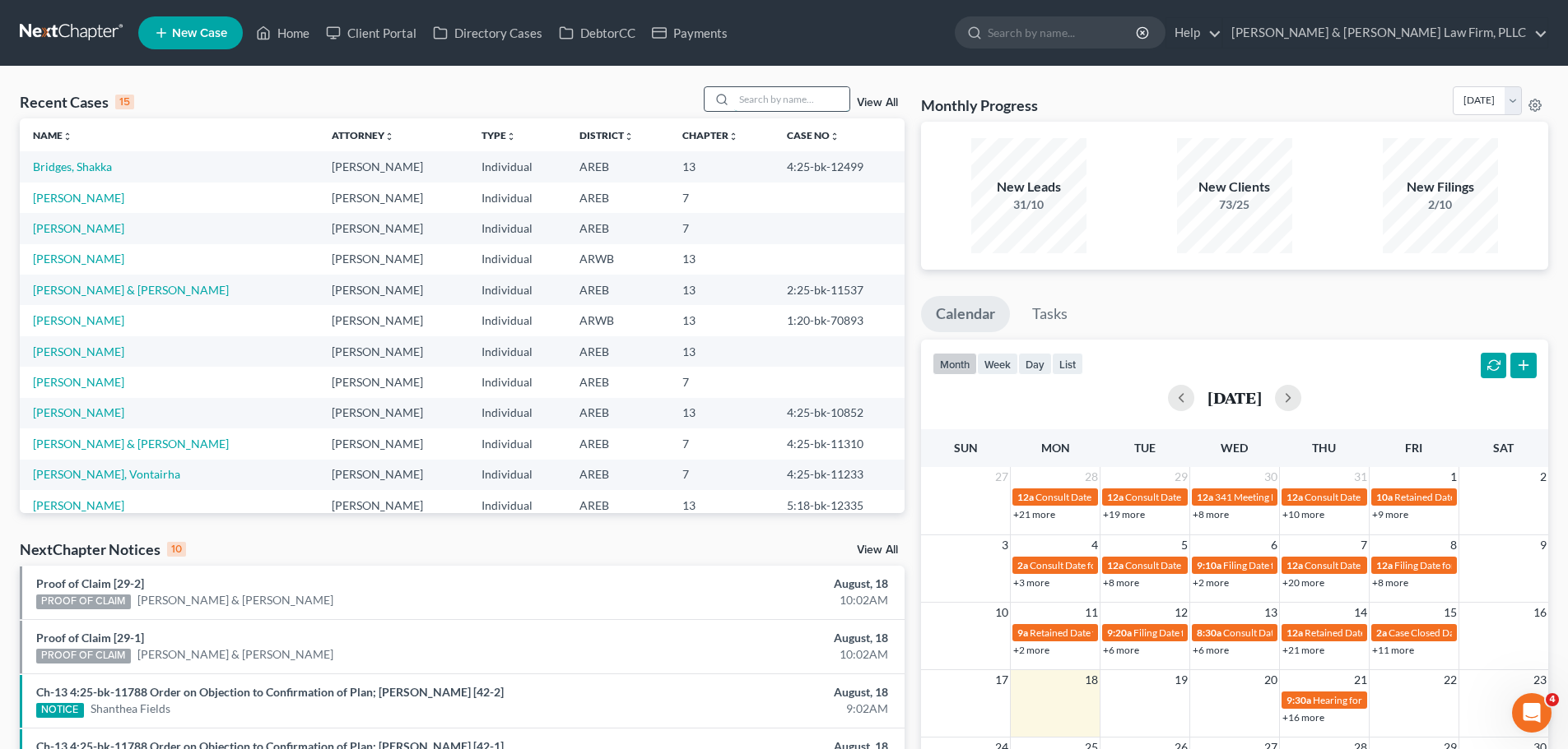
click at [810, 89] on input "search" at bounding box center [791, 98] width 116 height 23
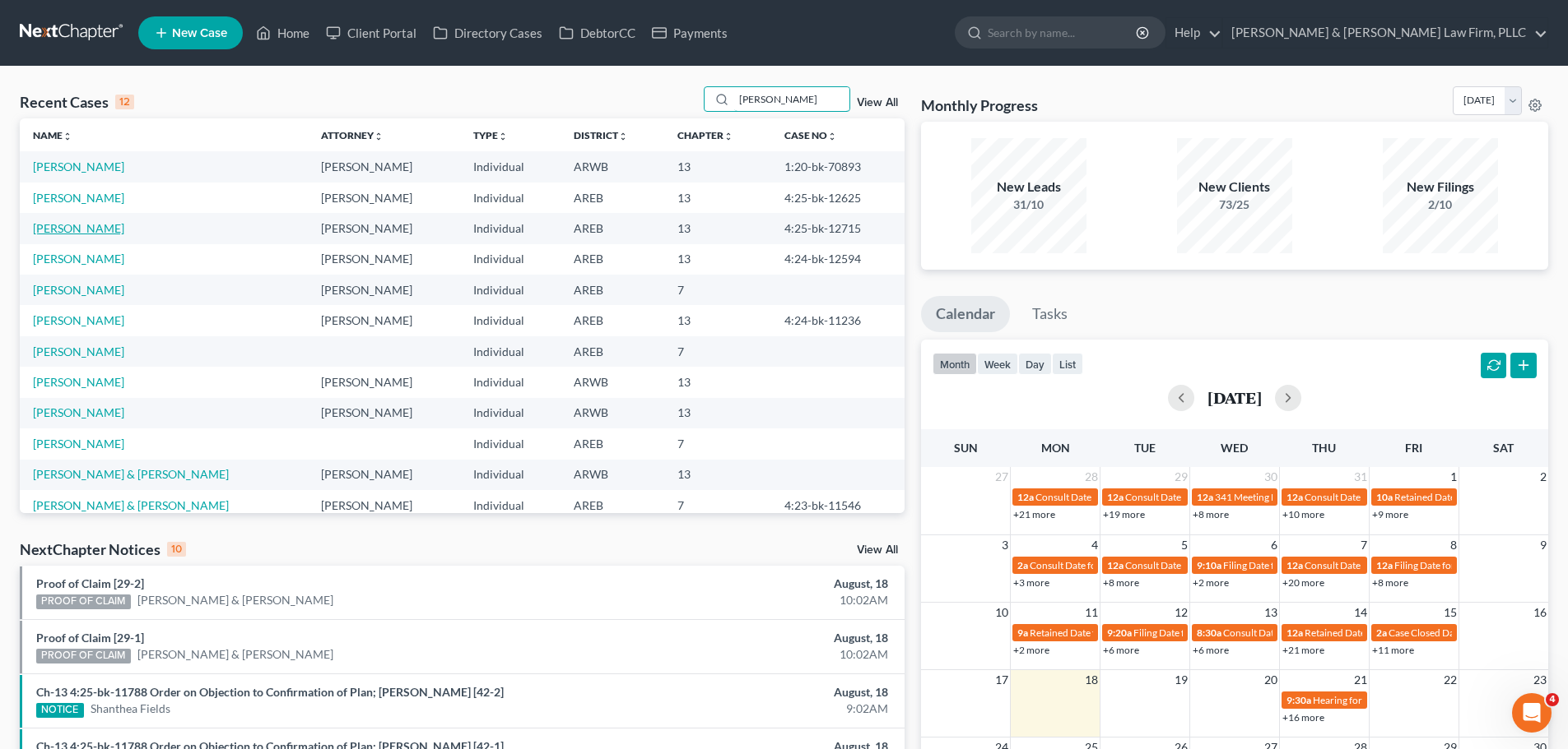
type input "angela"
click at [100, 224] on link "Williams, Angela" at bounding box center [78, 229] width 91 height 14
select select "2"
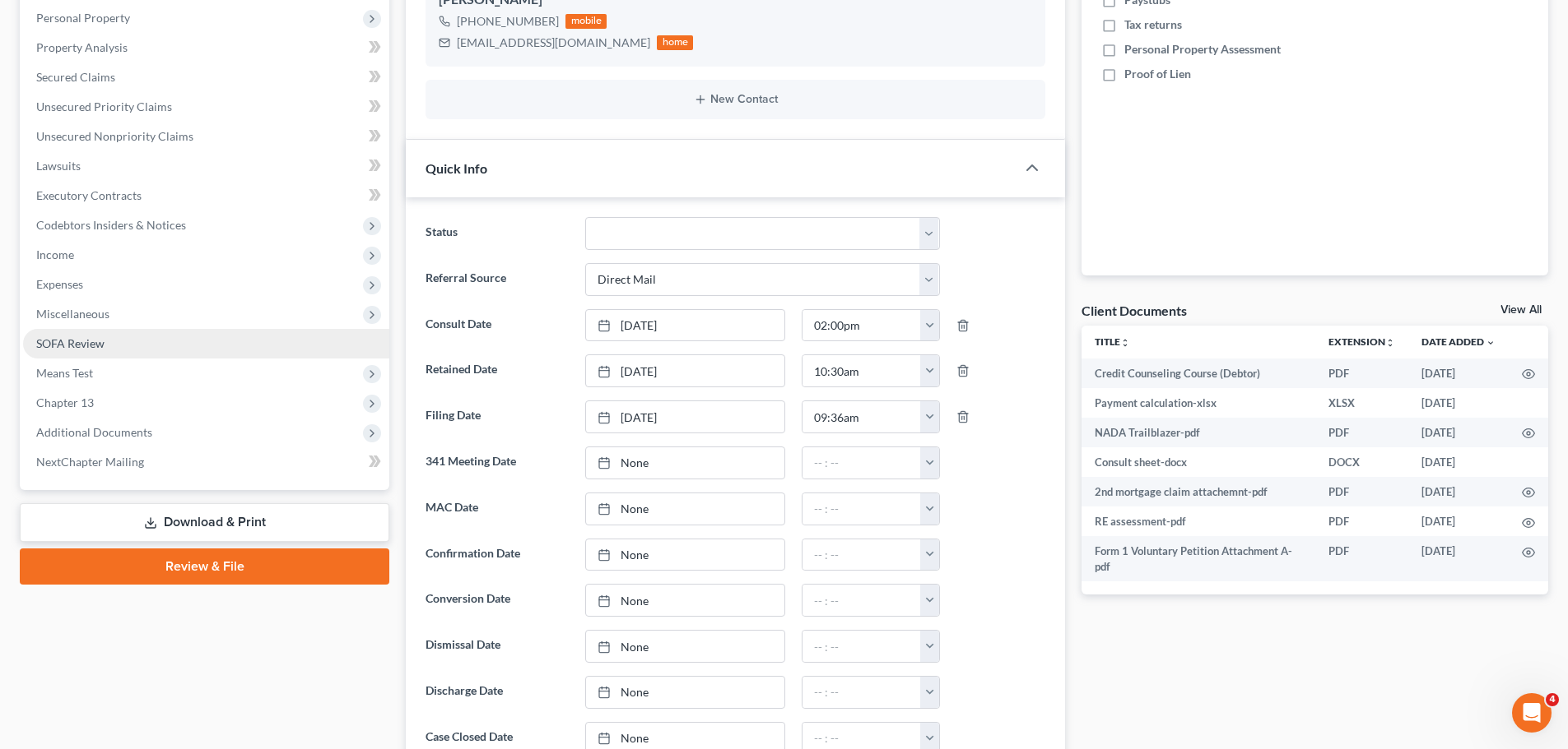
scroll to position [329, 0]
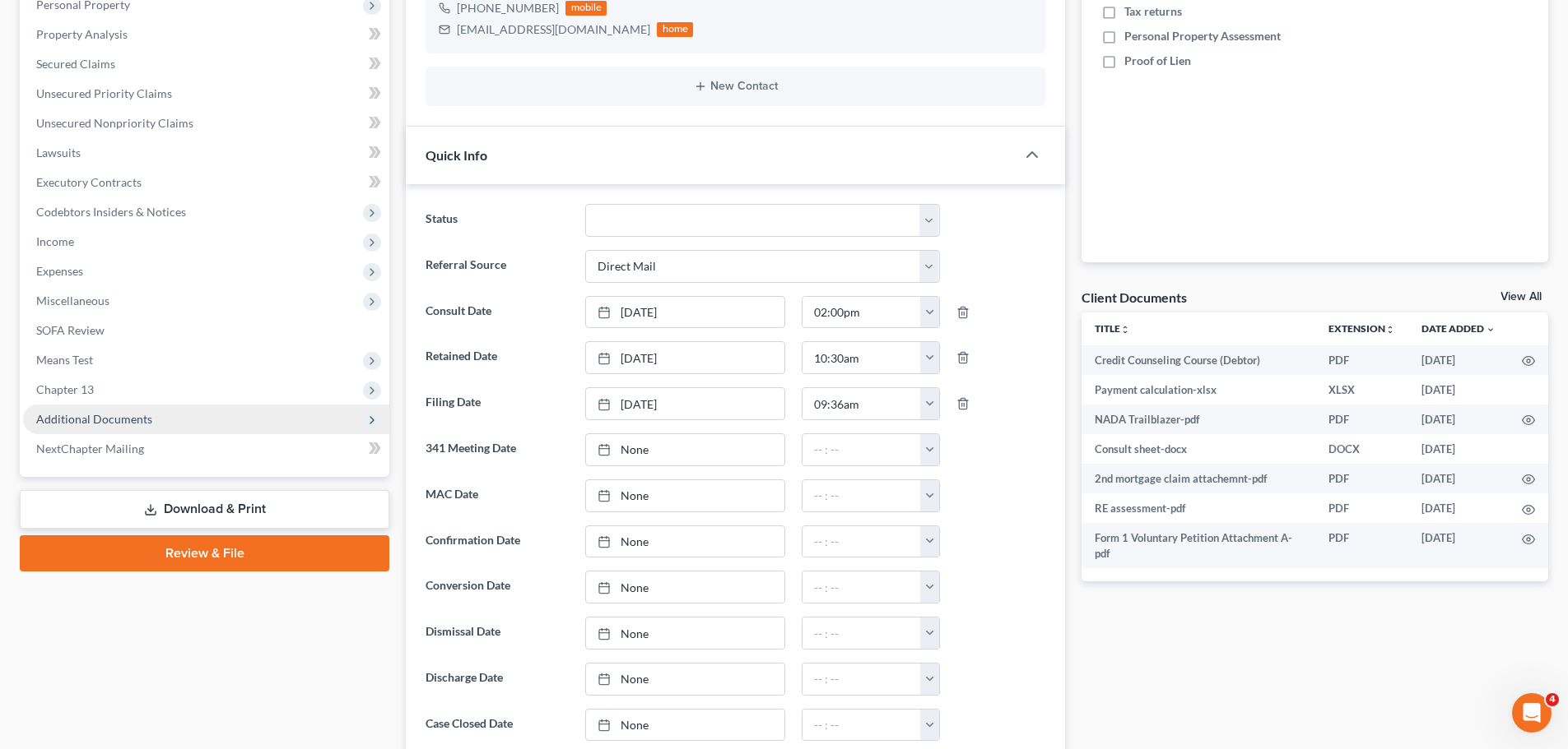
click at [183, 421] on span "Additional Documents" at bounding box center [206, 420] width 366 height 30
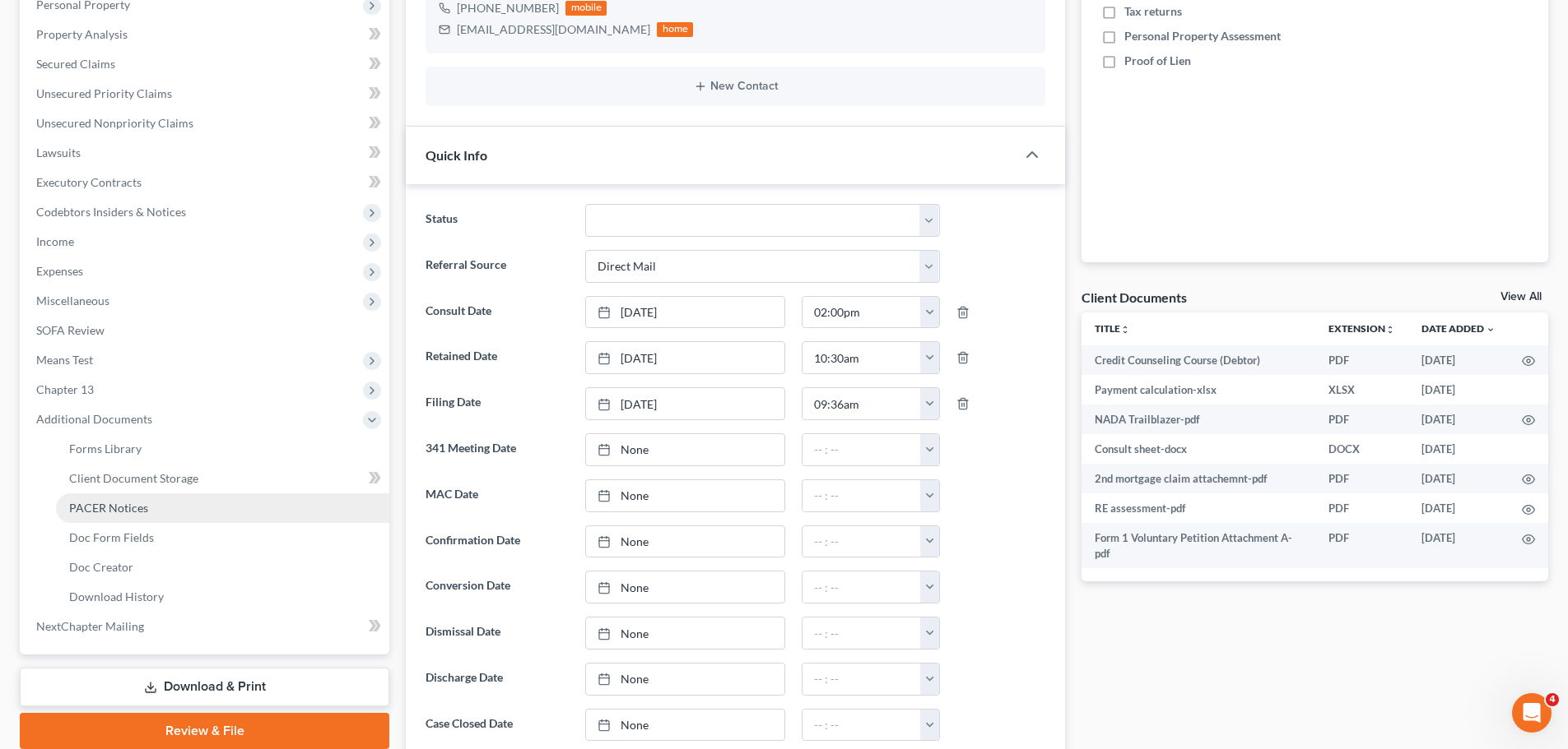
click at [186, 514] on link "PACER Notices" at bounding box center [222, 508] width 333 height 30
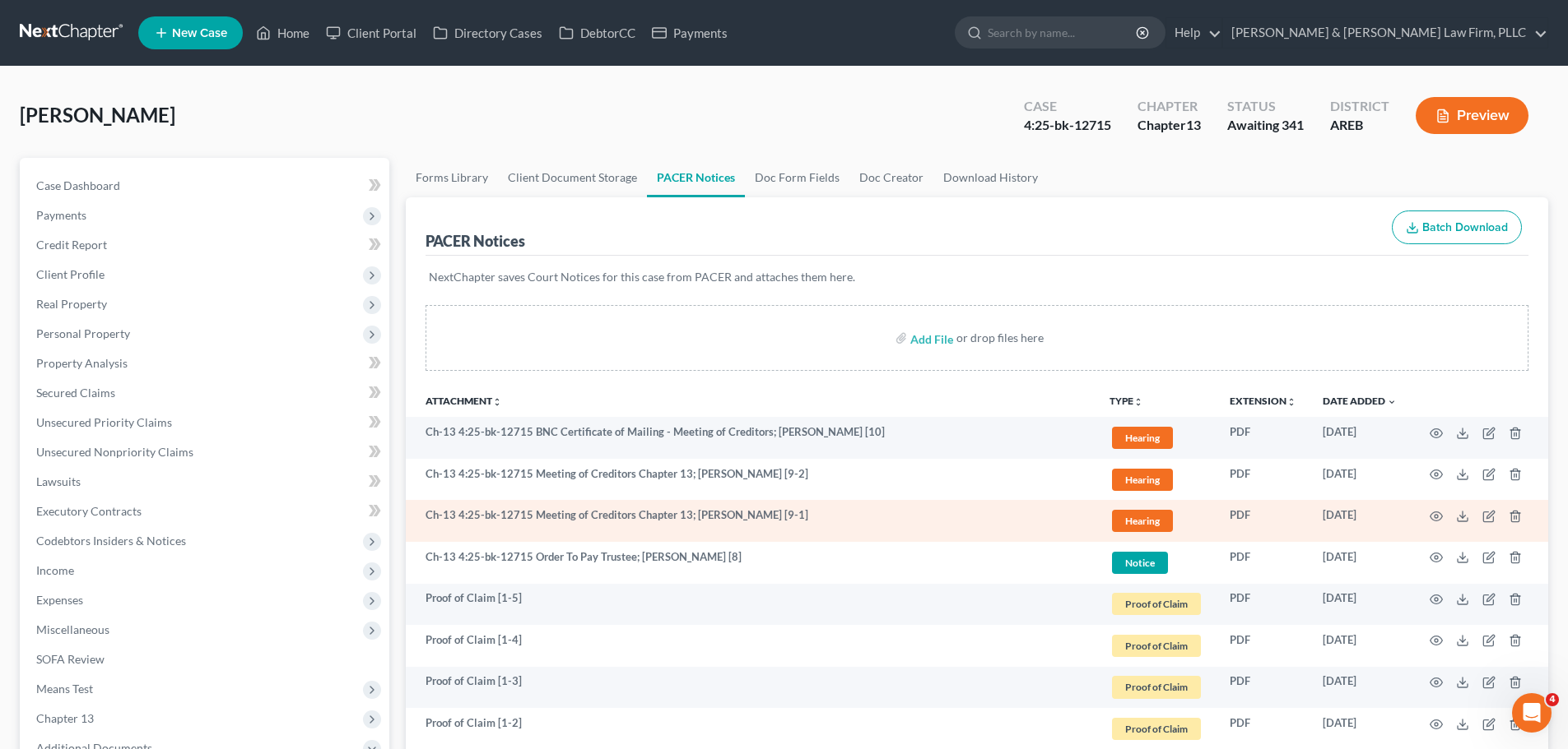
click at [1426, 517] on td at bounding box center [1478, 521] width 138 height 42
click at [1429, 517] on td at bounding box center [1478, 521] width 138 height 42
click at [1440, 513] on icon "button" at bounding box center [1435, 516] width 13 height 13
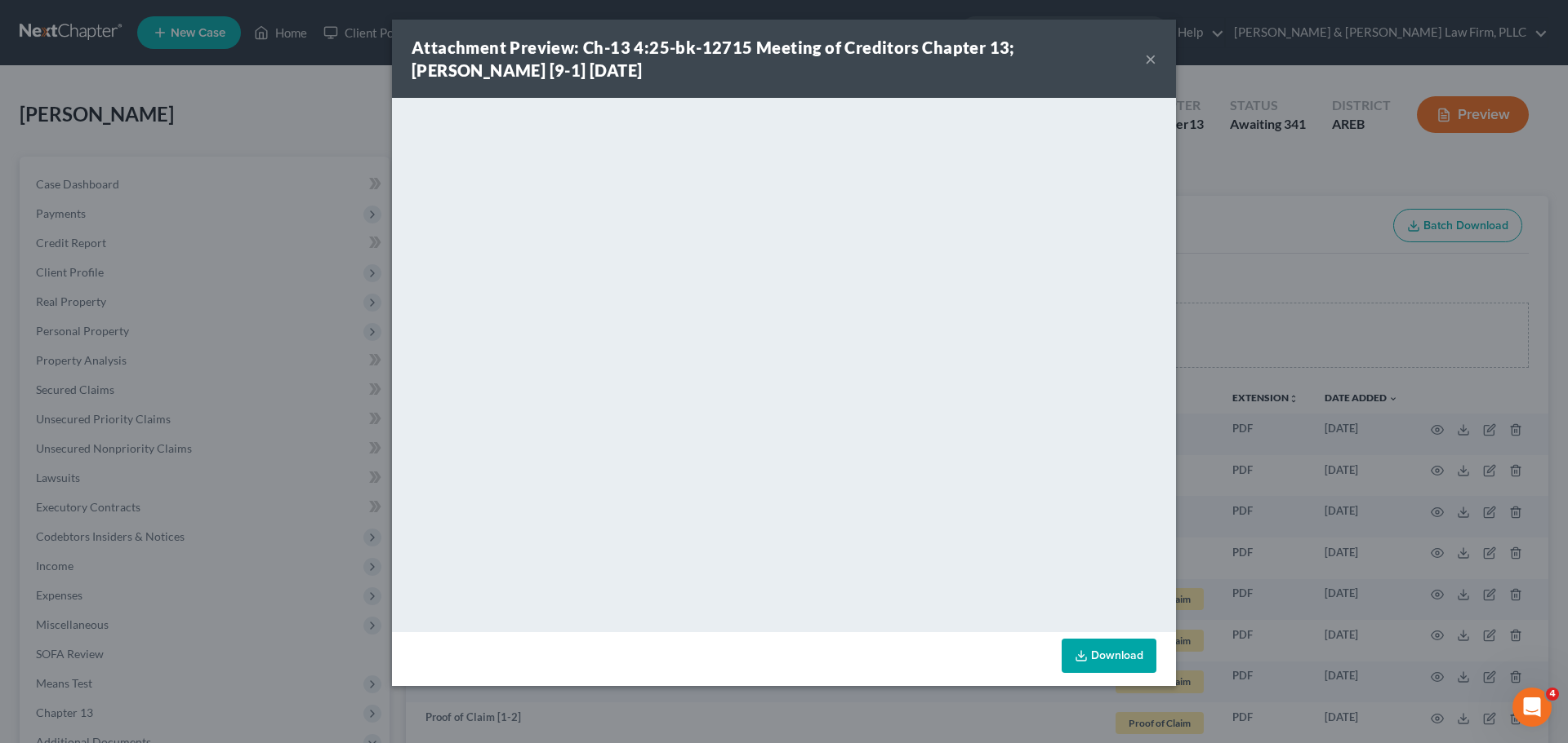
click at [1142, 61] on div "Attachment Preview: Ch-13 4:25-bk-12715 Meeting of Creditors Chapter 13; Angela…" at bounding box center [778, 59] width 733 height 46
click at [1145, 61] on button "×" at bounding box center [1150, 59] width 11 height 20
